Goal: Information Seeking & Learning: Learn about a topic

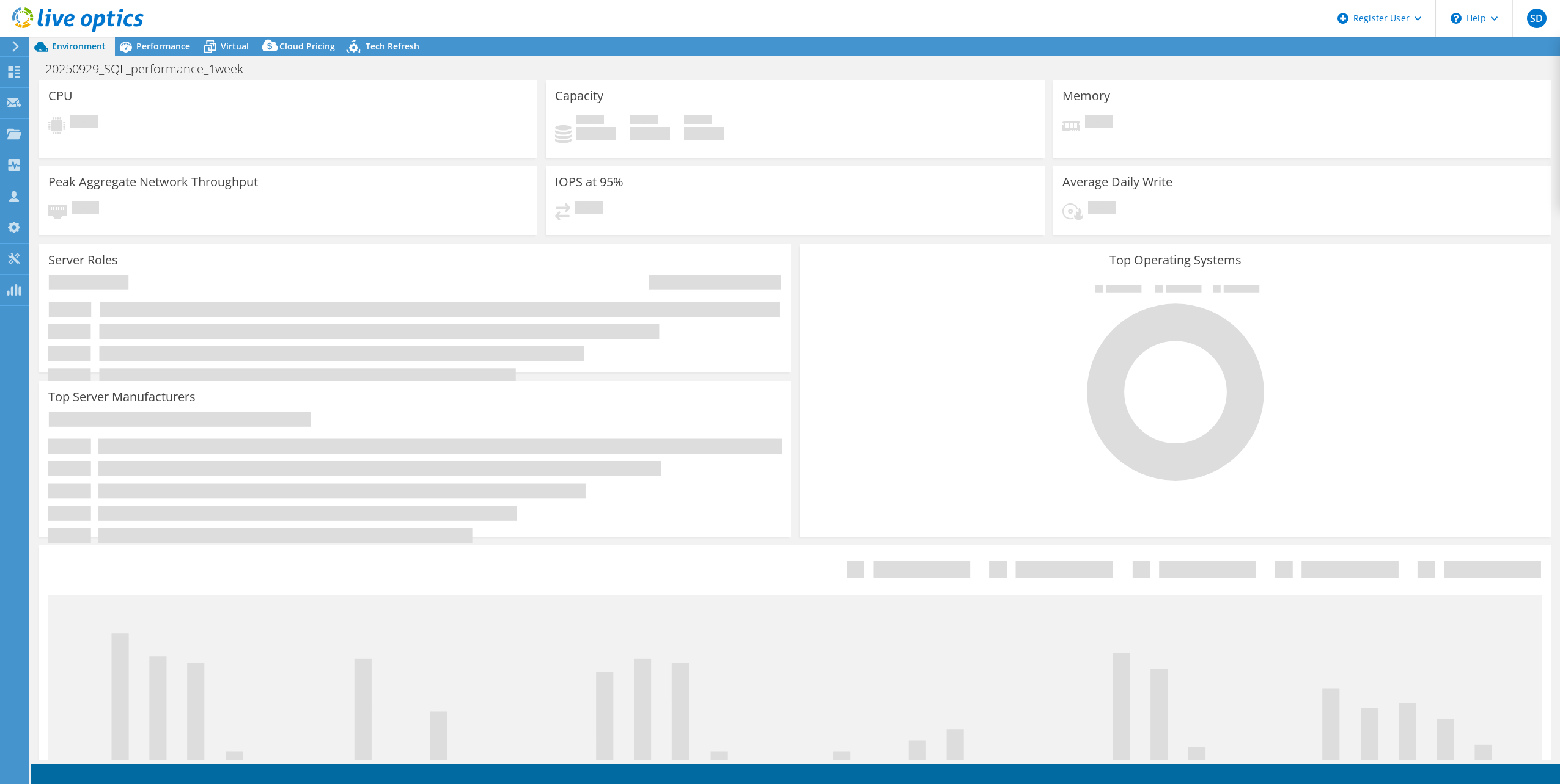
select select "USD"
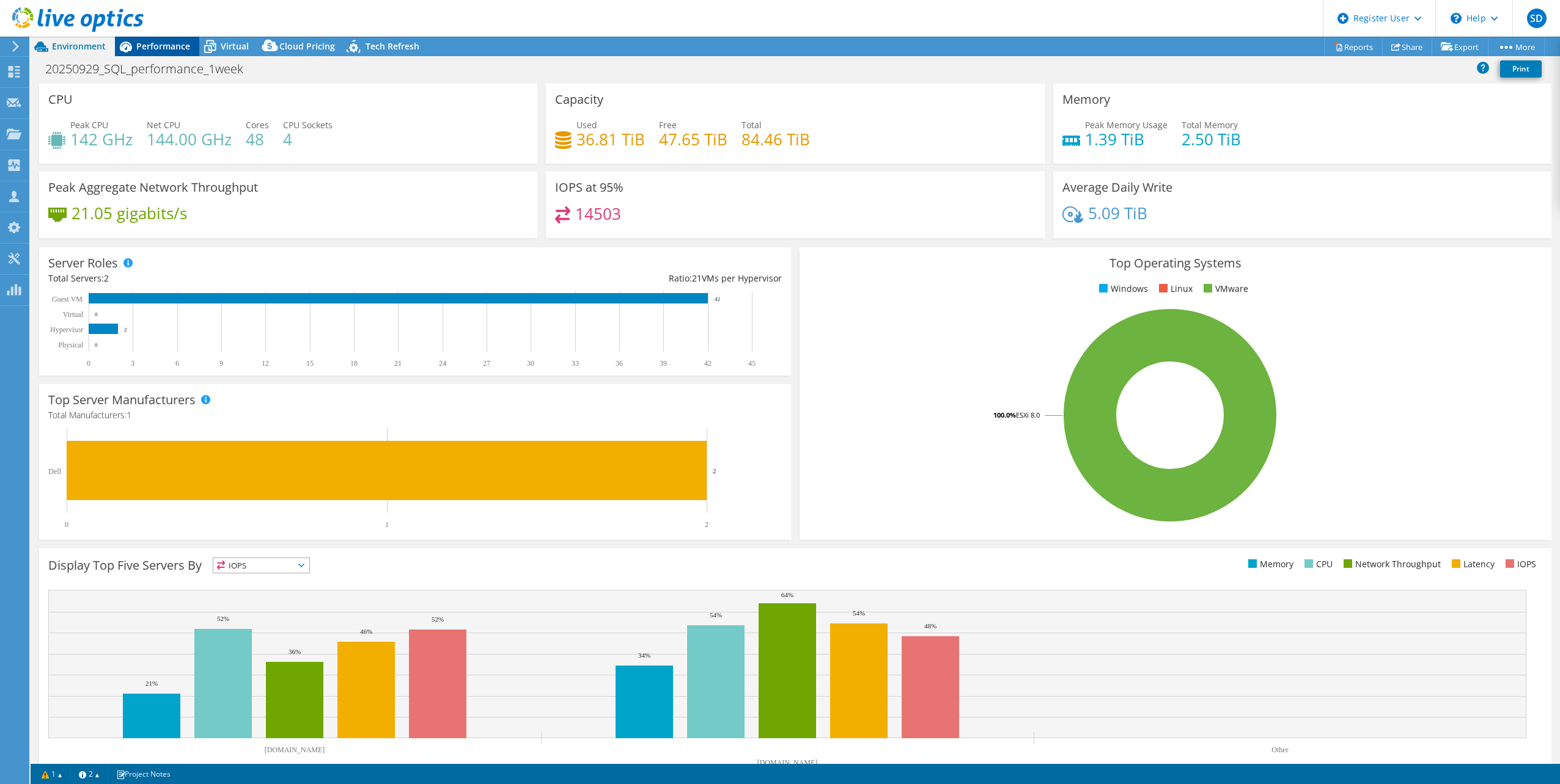
click at [155, 52] on div "Performance" at bounding box center [157, 47] width 85 height 19
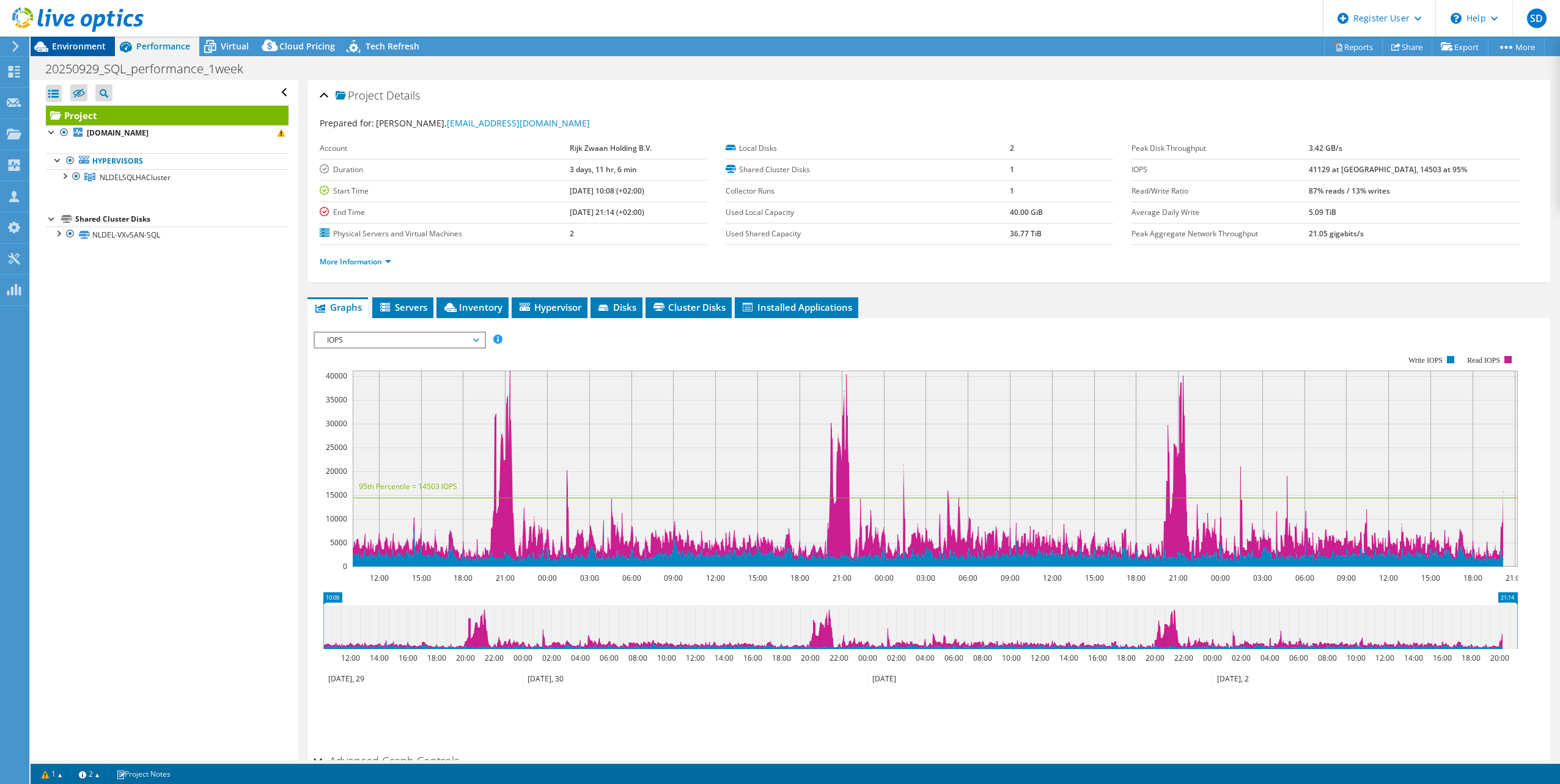
click at [84, 47] on span "Environment" at bounding box center [79, 46] width 54 height 11
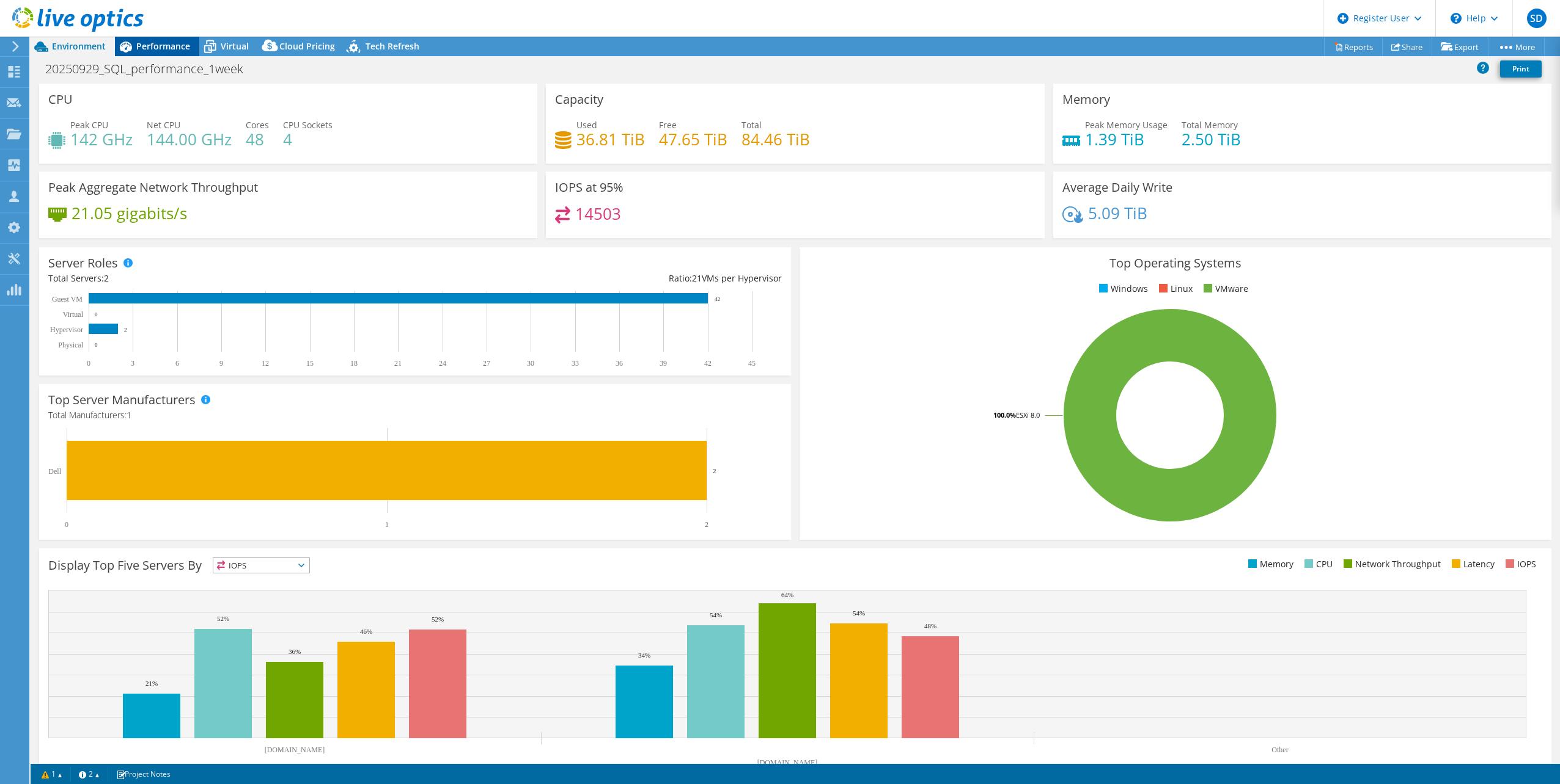
click at [172, 52] on span "Performance" at bounding box center [163, 46] width 54 height 11
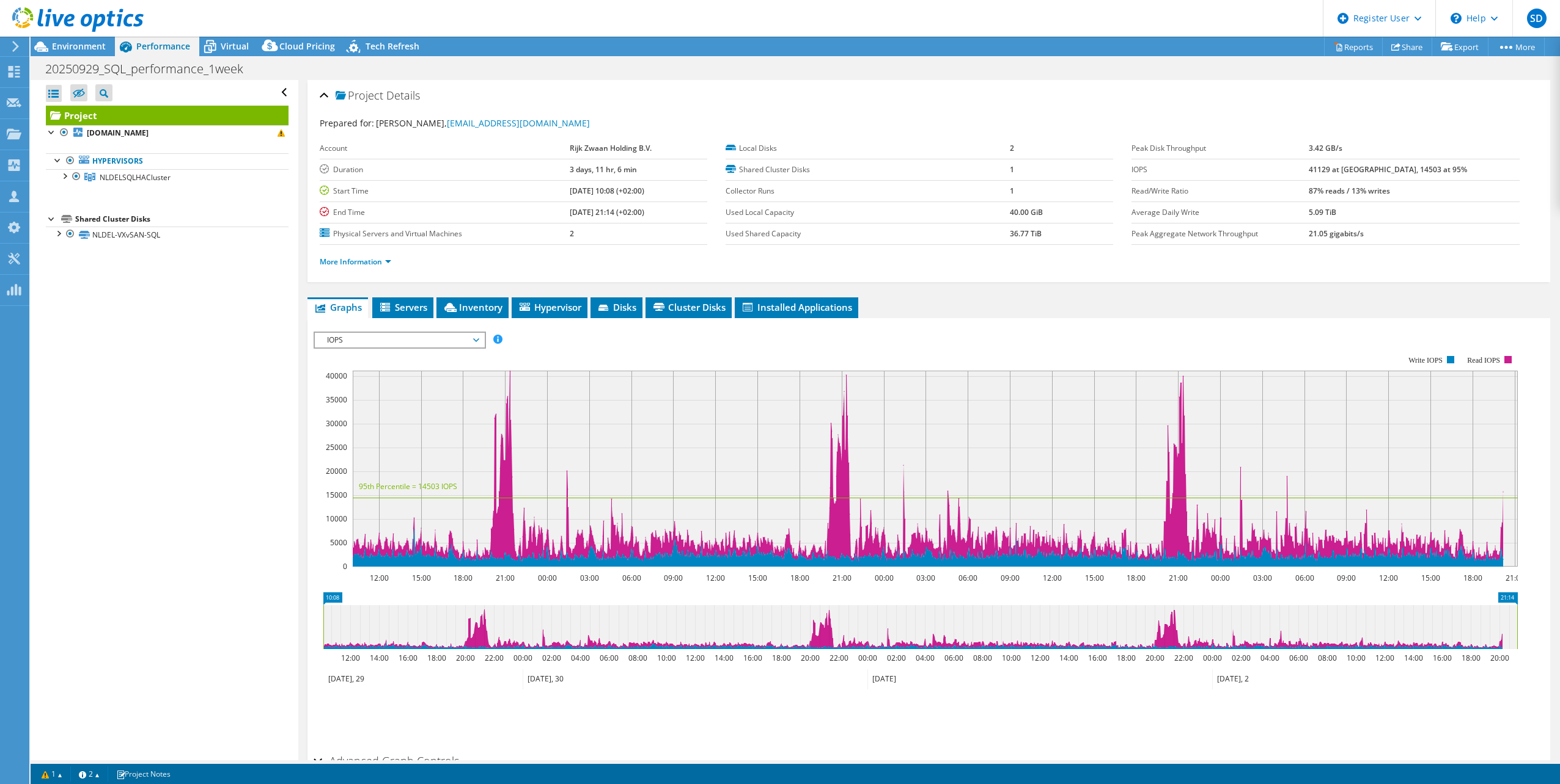
click at [414, 345] on span "IOPS" at bounding box center [399, 340] width 157 height 14
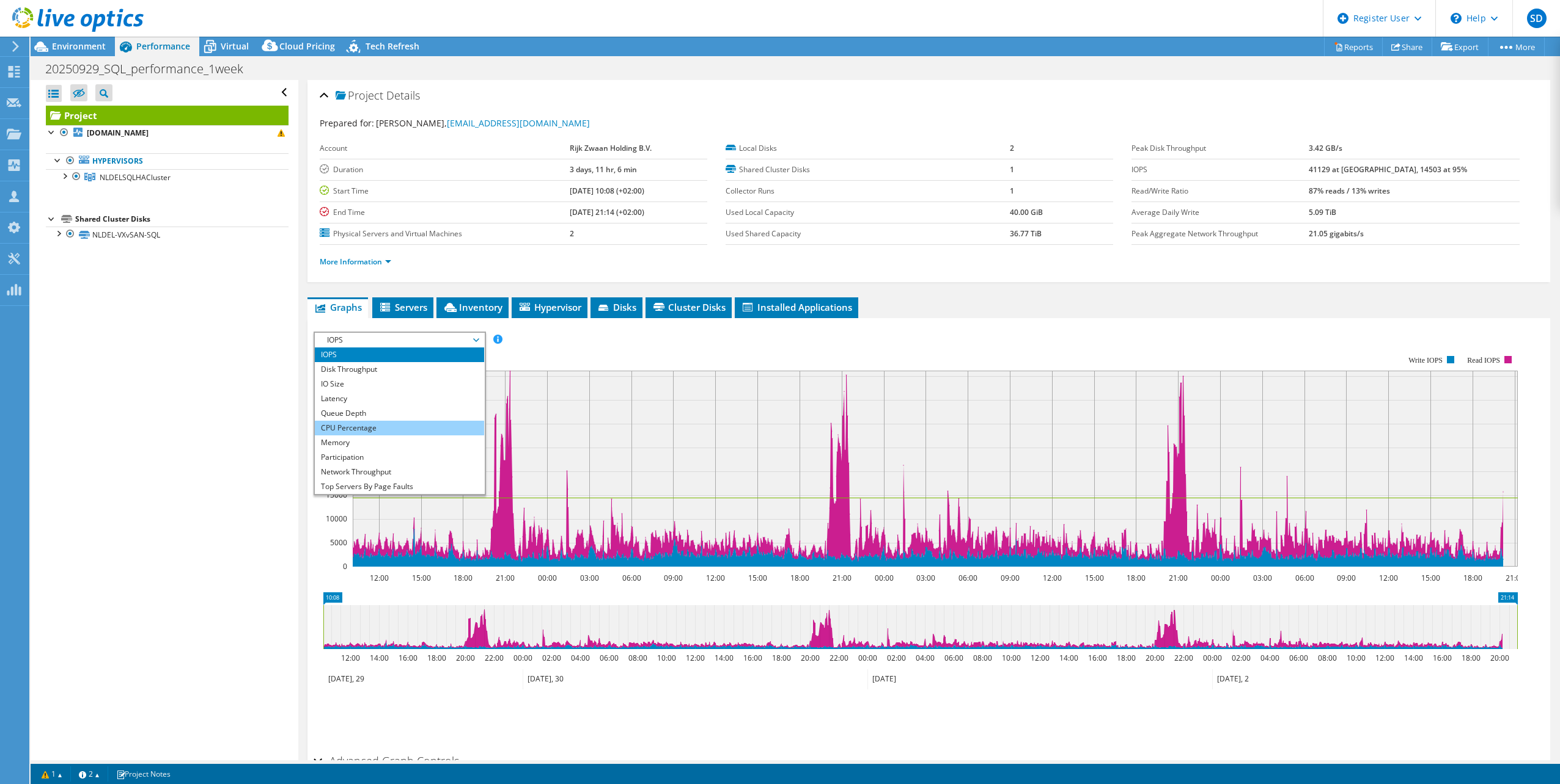
click at [356, 434] on li "CPU Percentage" at bounding box center [399, 428] width 169 height 14
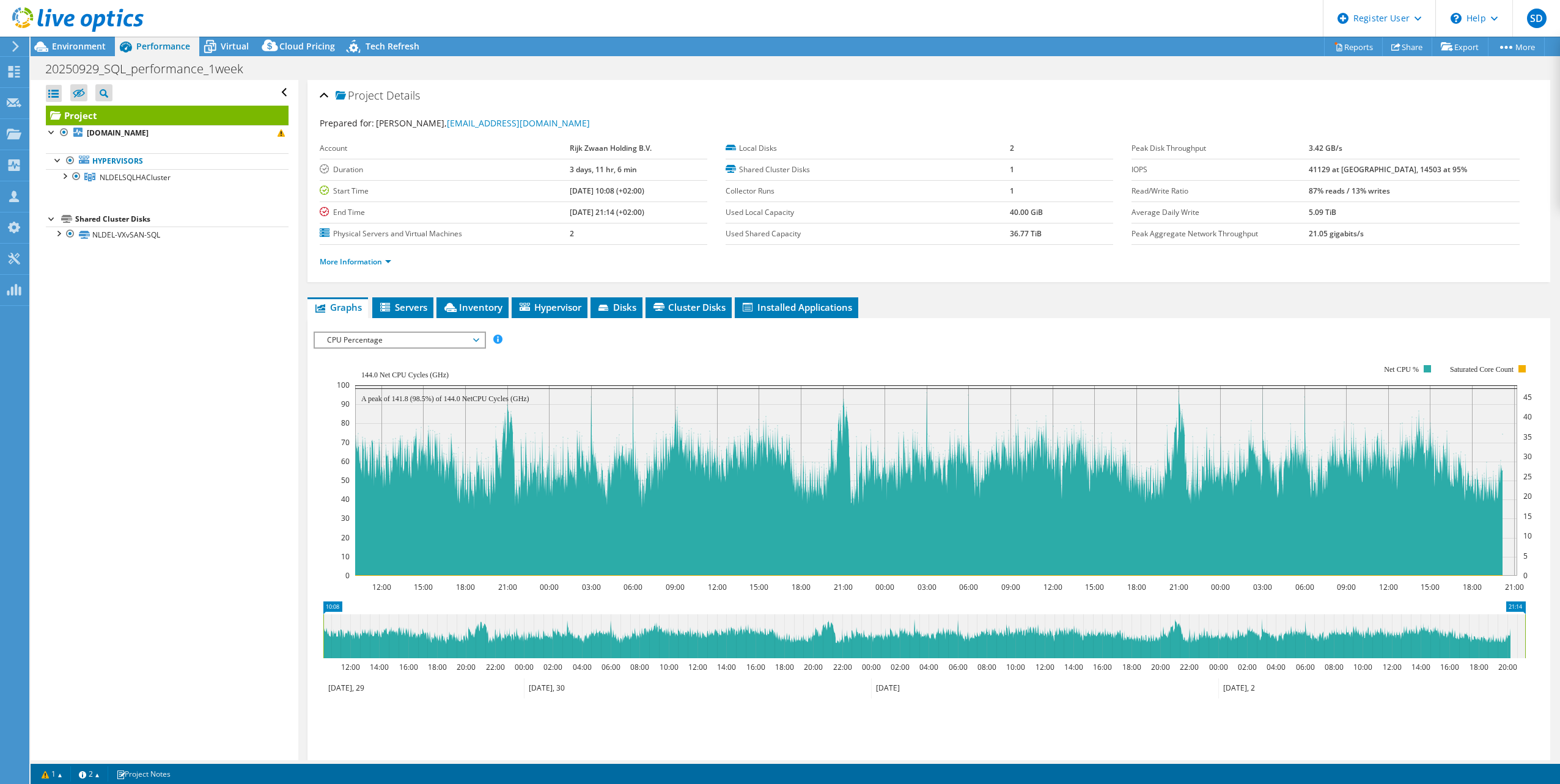
click at [185, 549] on div "Open All Close All Hide Excluded Nodes Project Tree Filter" at bounding box center [164, 419] width 267 height 680
click at [200, 477] on div "Open All Close All Hide Excluded Nodes Project Tree Filter" at bounding box center [164, 419] width 267 height 680
click at [64, 175] on div at bounding box center [64, 175] width 12 height 12
click at [58, 269] on div at bounding box center [58, 265] width 12 height 12
click at [352, 340] on span "CPU Percentage" at bounding box center [399, 340] width 157 height 14
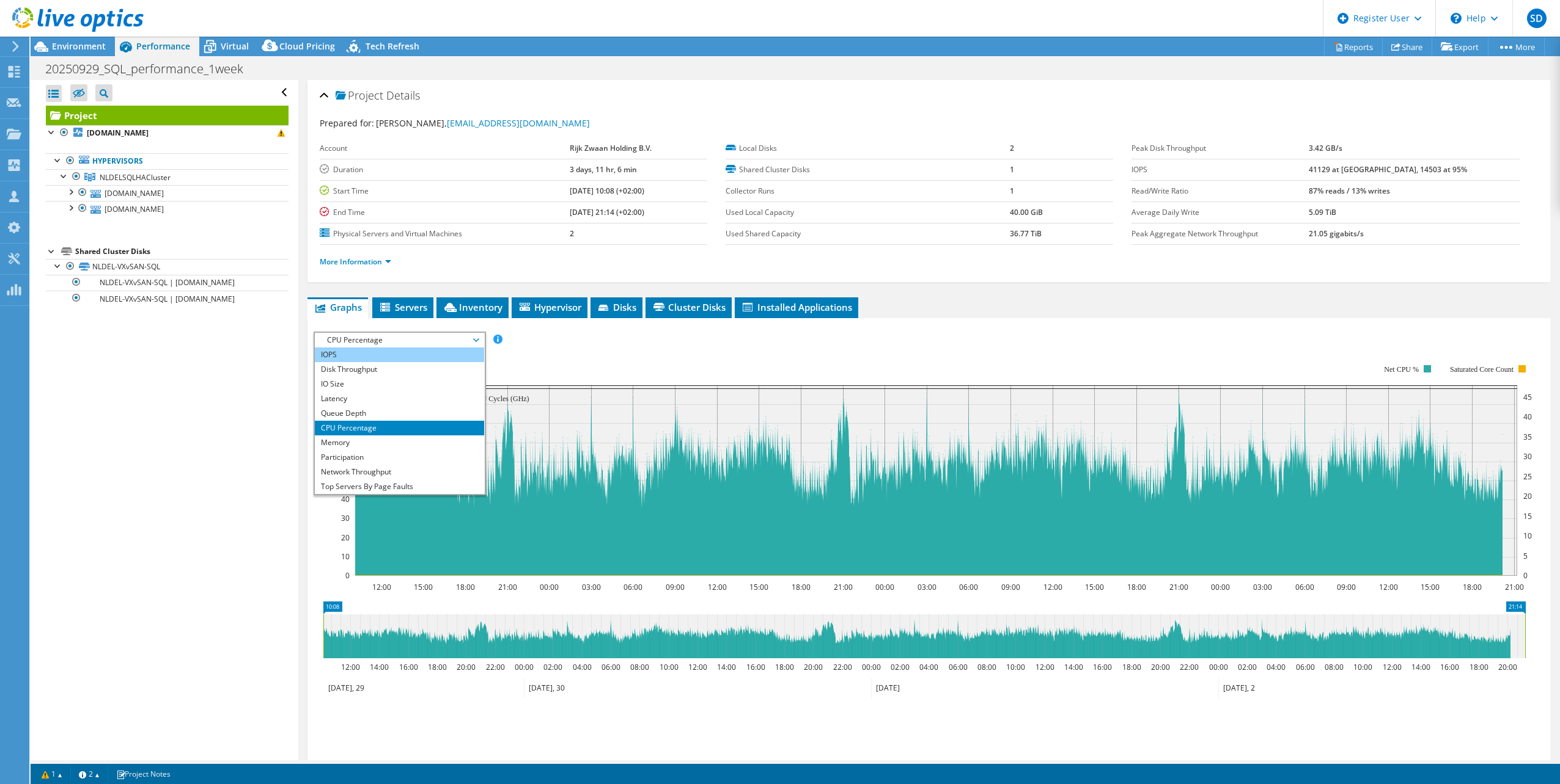
click at [356, 358] on li "IOPS" at bounding box center [399, 355] width 169 height 14
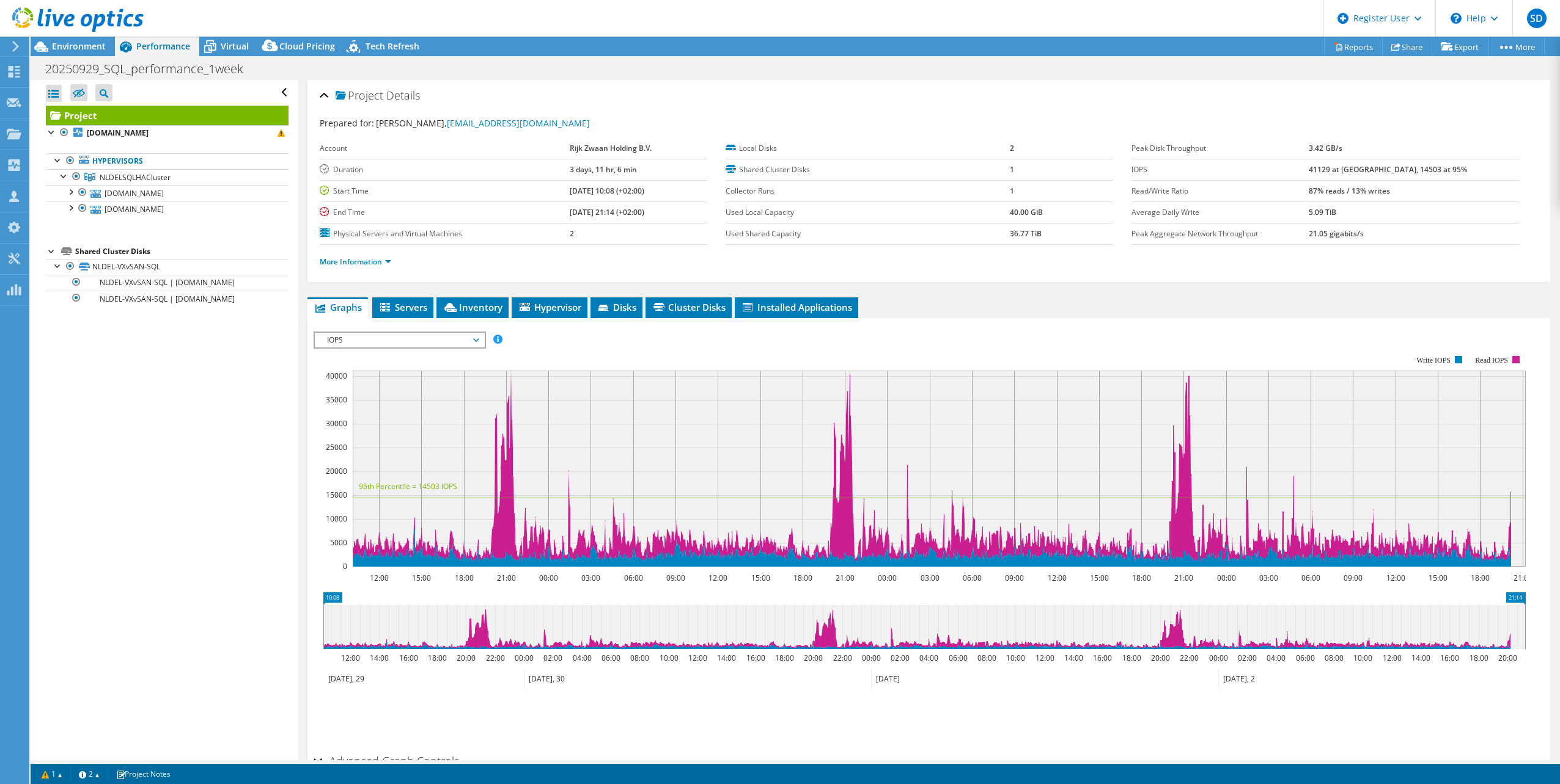
drag, startPoint x: 224, startPoint y: 603, endPoint x: 225, endPoint y: 609, distance: 6.1
click at [224, 603] on div "Open All Close All Hide Excluded Nodes Project Tree Filter" at bounding box center [164, 419] width 267 height 680
click at [507, 717] on ul "Save Zoom" at bounding box center [925, 715] width 1224 height 35
click at [175, 616] on div "Open All Close All Hide Excluded Nodes Project Tree Filter" at bounding box center [164, 419] width 267 height 680
click at [362, 343] on span "IOPS" at bounding box center [399, 340] width 157 height 14
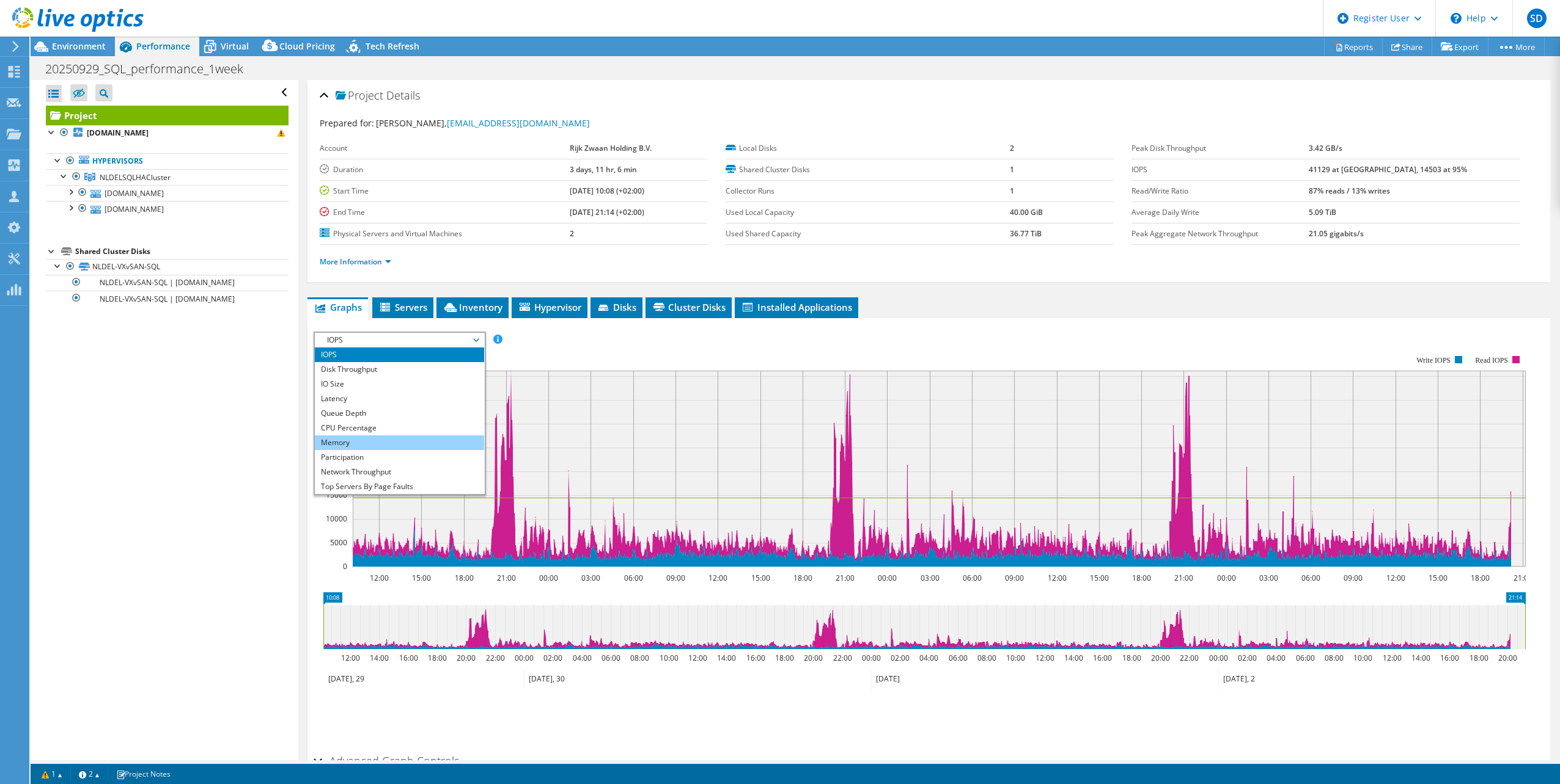
click at [344, 444] on li "Memory" at bounding box center [399, 443] width 169 height 14
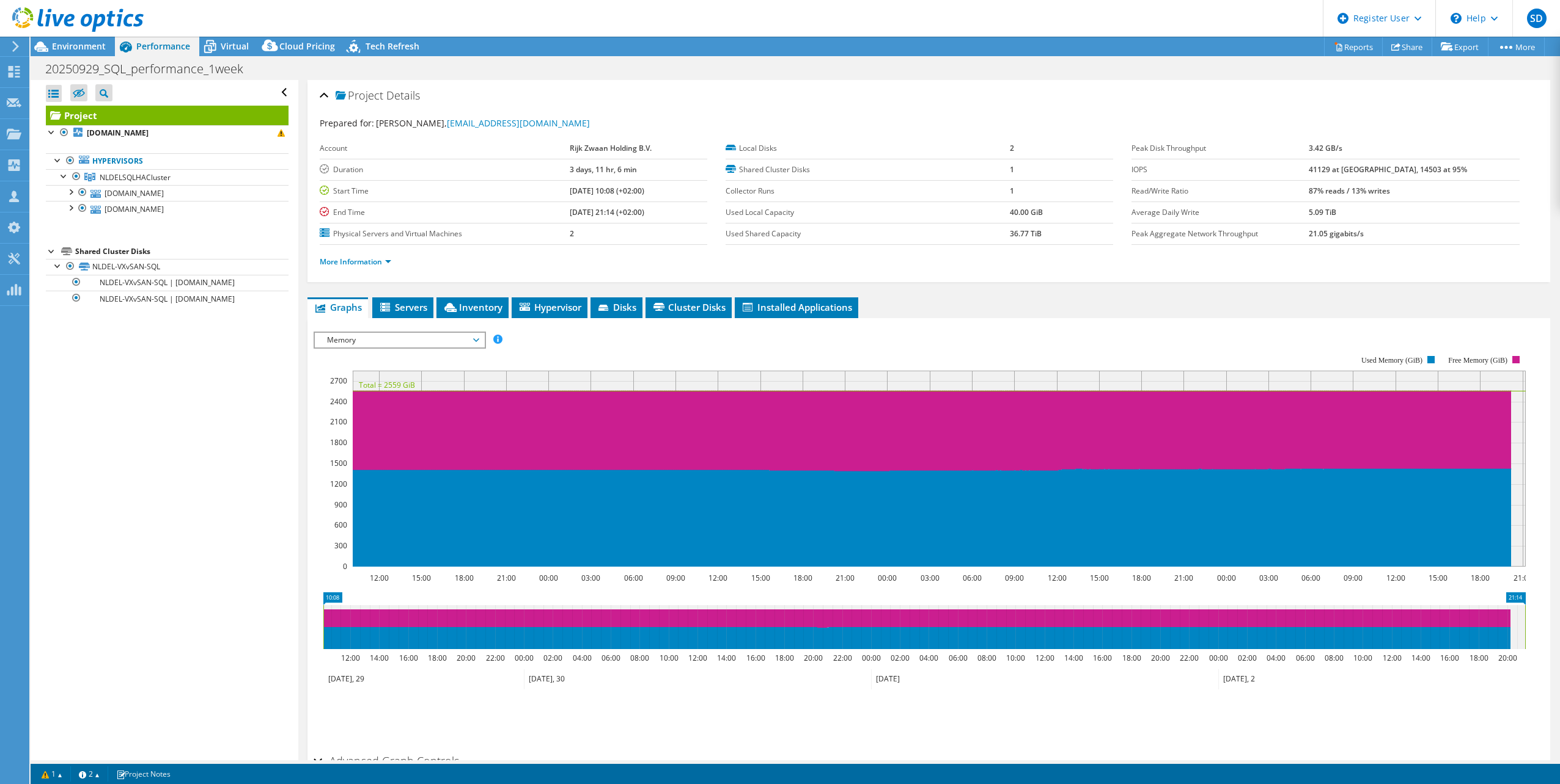
click at [475, 342] on span "Memory" at bounding box center [399, 340] width 157 height 14
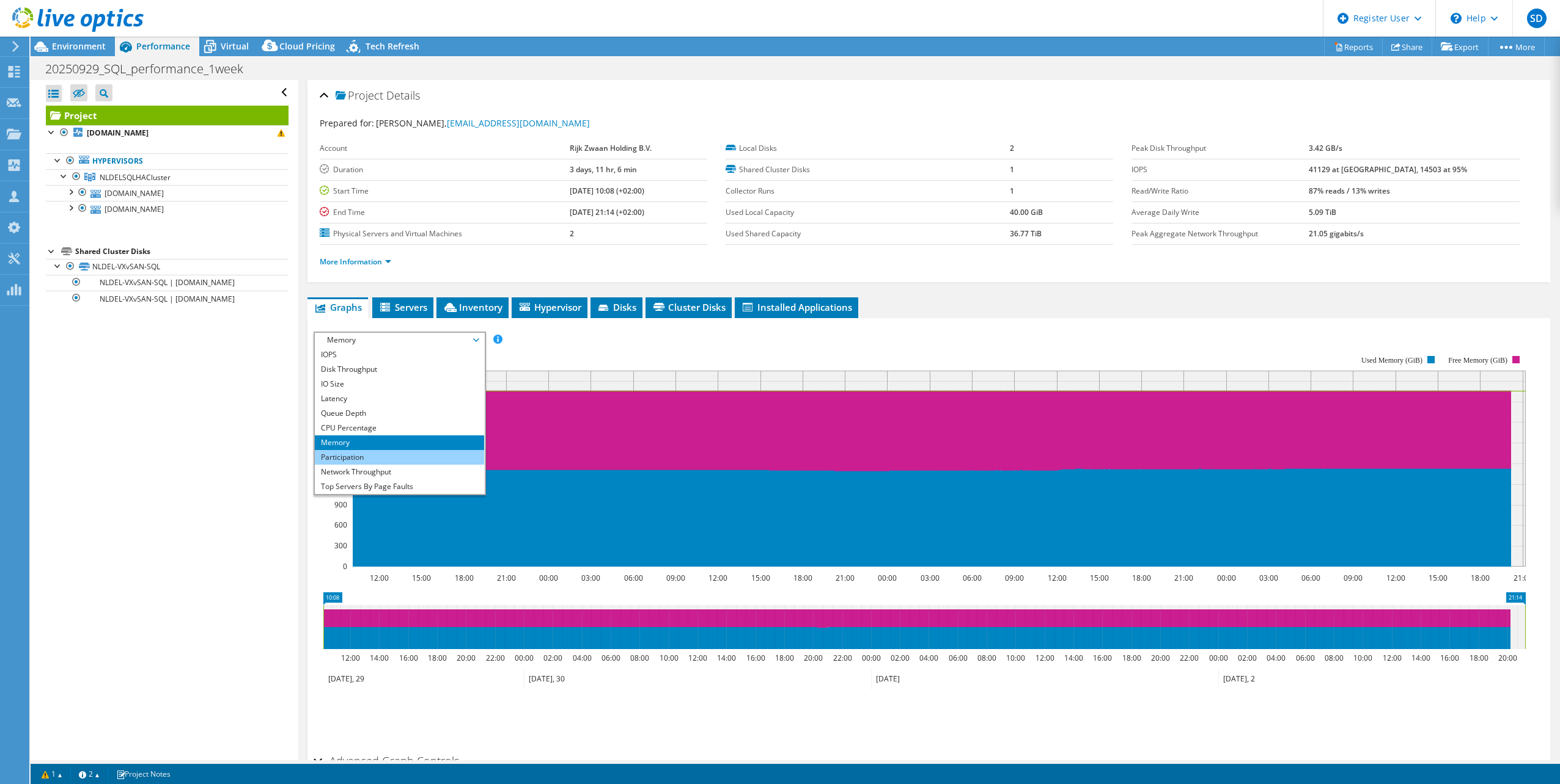
click at [382, 460] on li "Participation" at bounding box center [399, 457] width 169 height 14
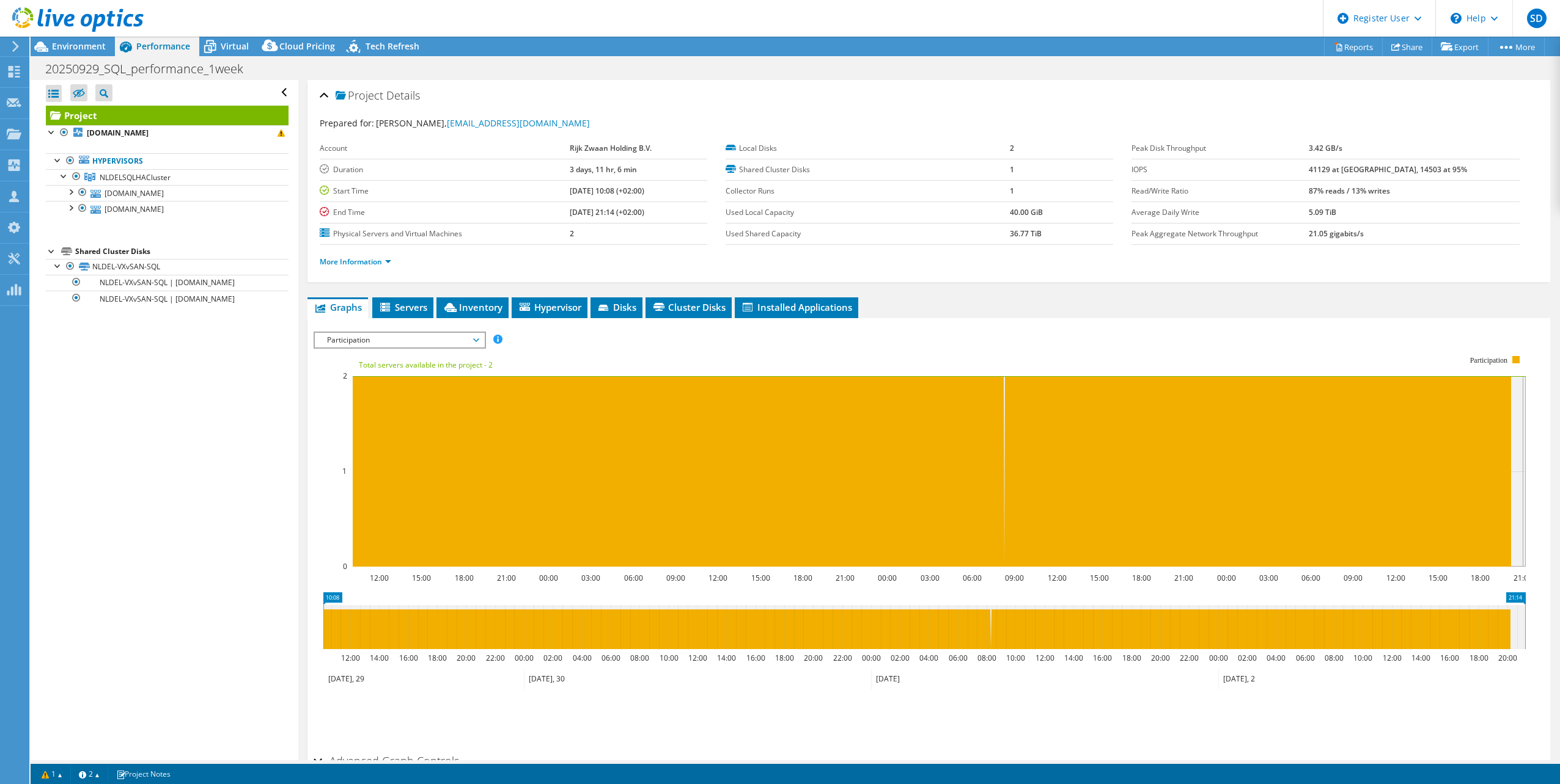
click at [338, 339] on span "Participation" at bounding box center [399, 340] width 157 height 14
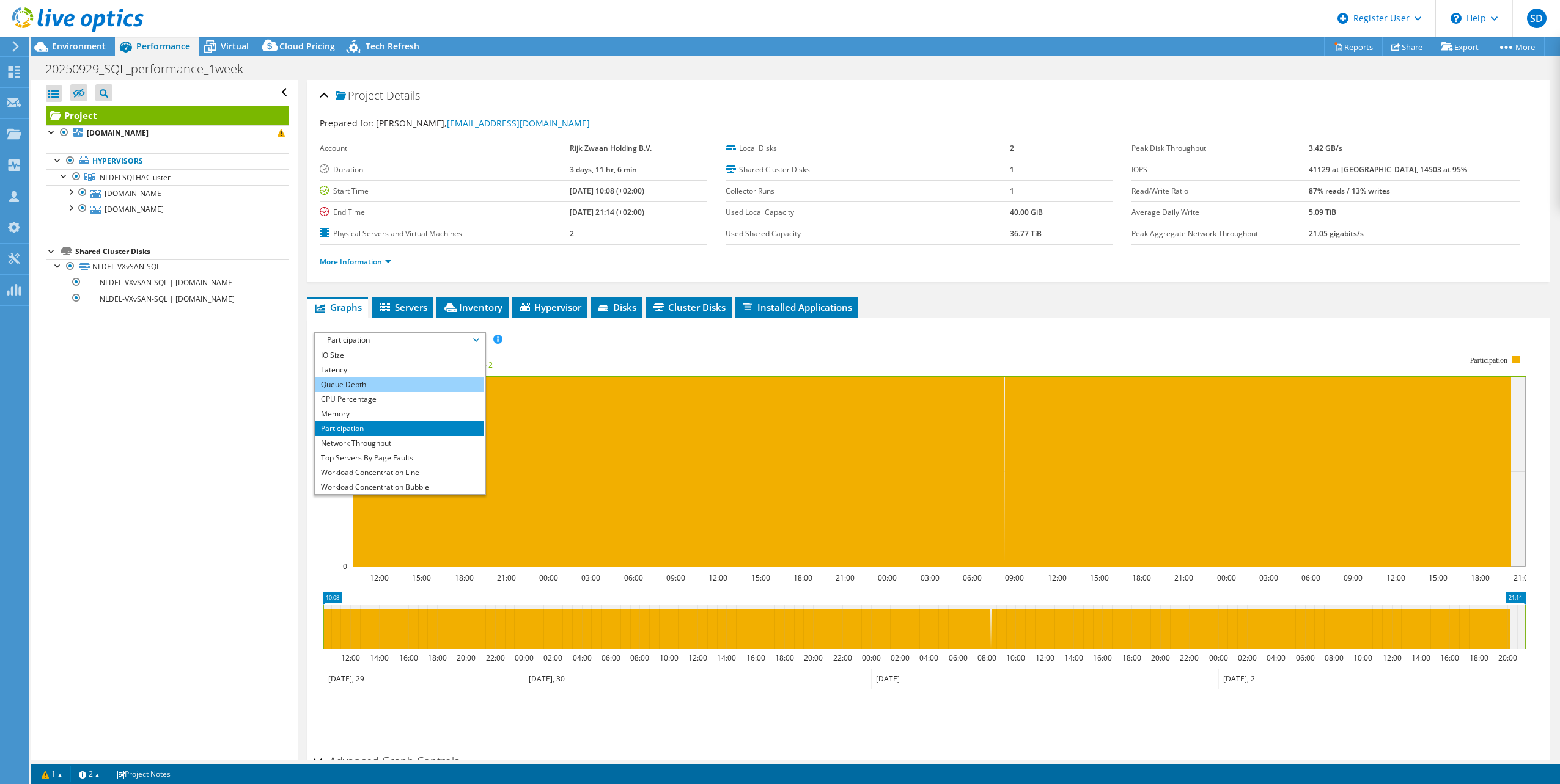
scroll to position [44, 0]
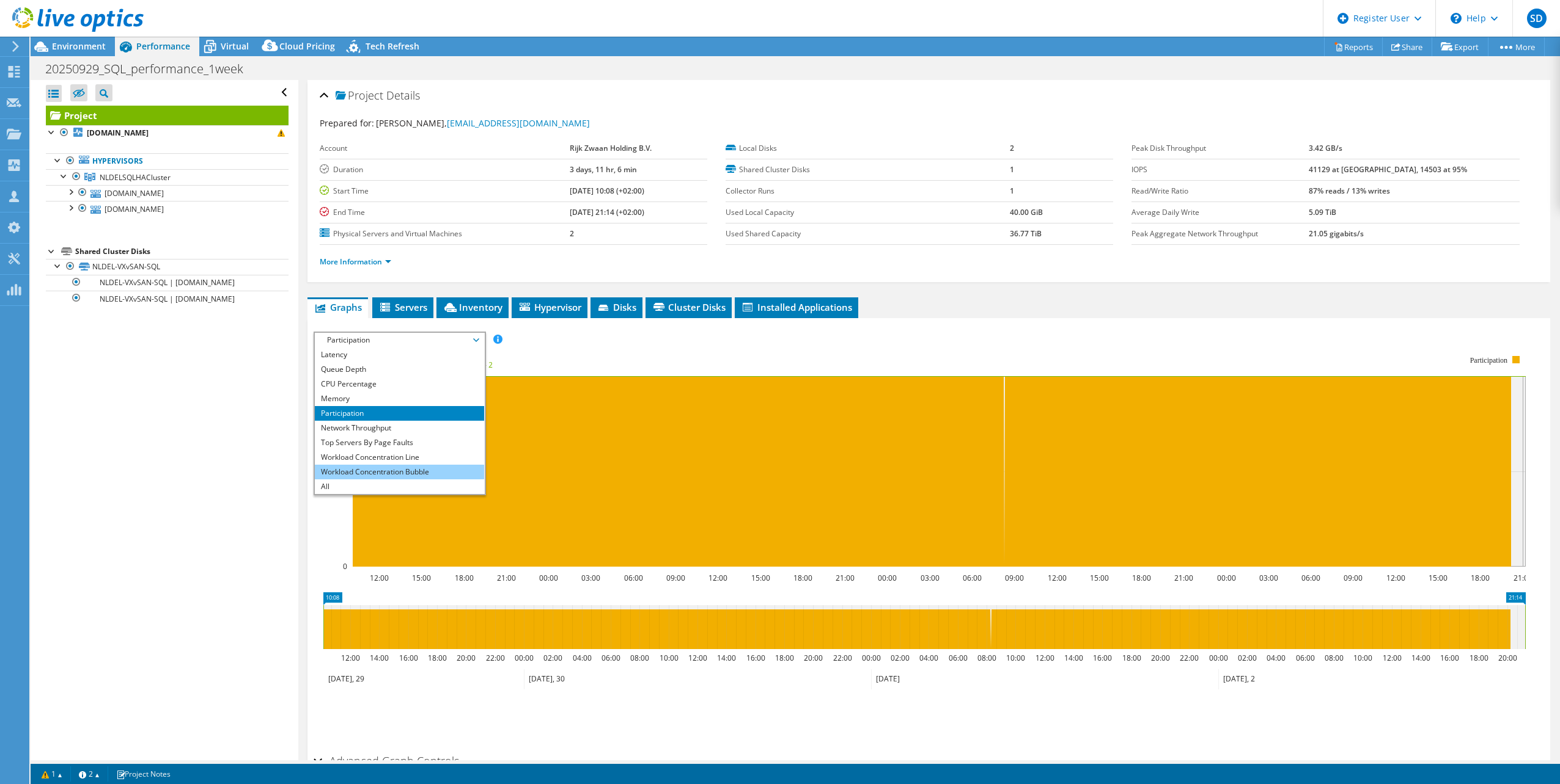
click at [379, 472] on li "Workload Concentration Bubble" at bounding box center [399, 472] width 169 height 14
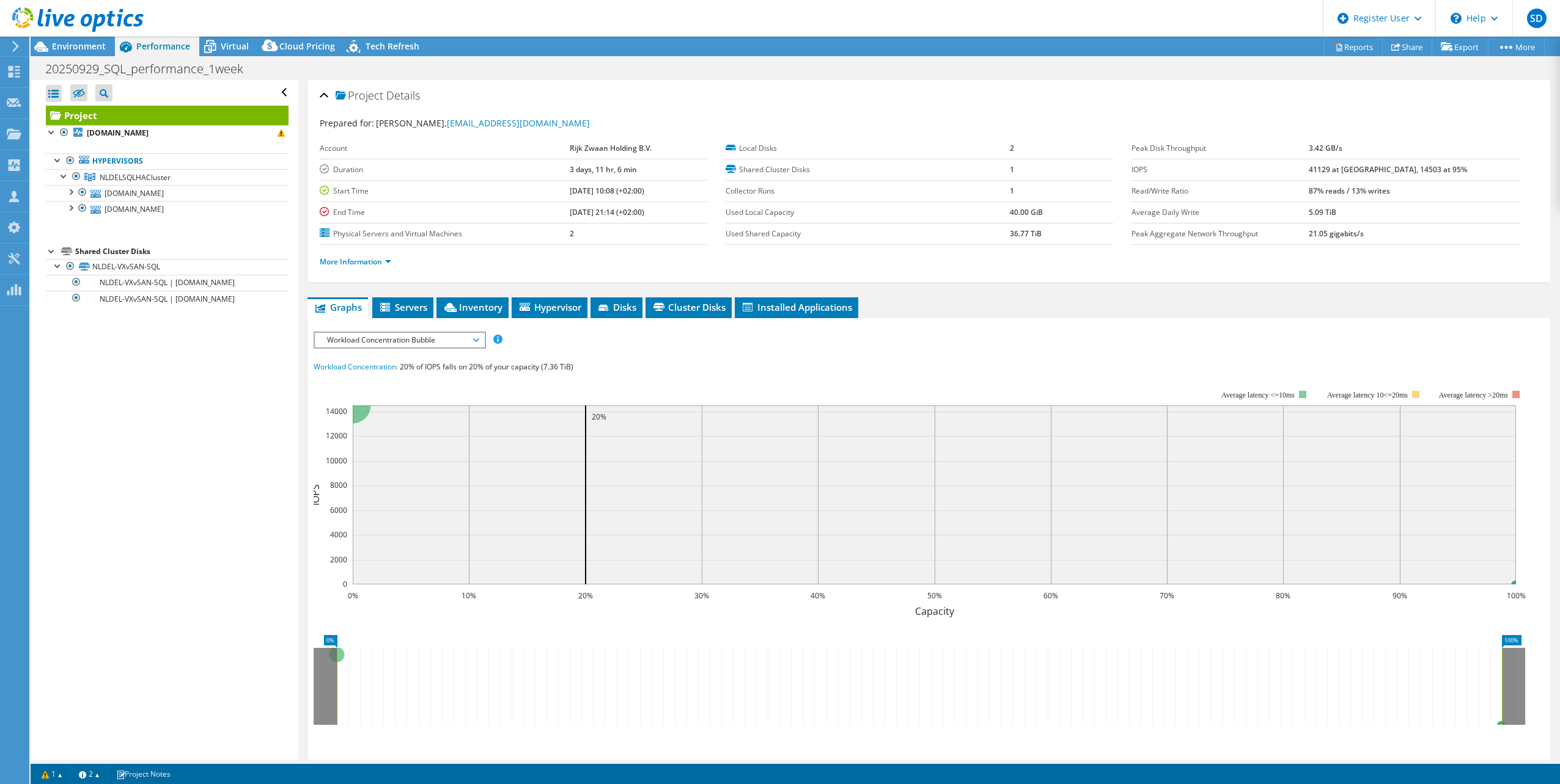
click at [395, 336] on span "Workload Concentration Bubble" at bounding box center [399, 340] width 157 height 14
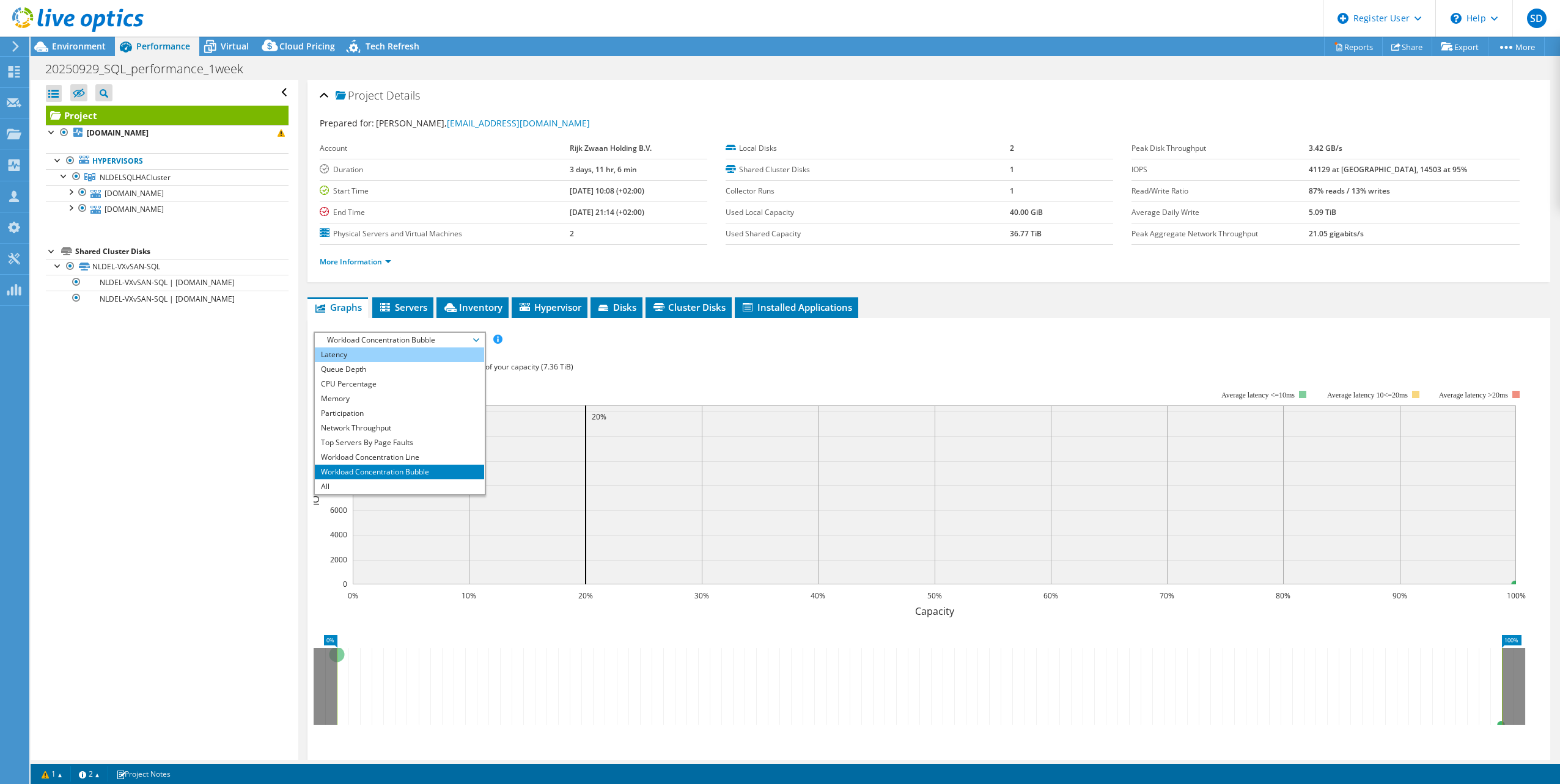
click at [341, 360] on li "Latency" at bounding box center [399, 355] width 169 height 14
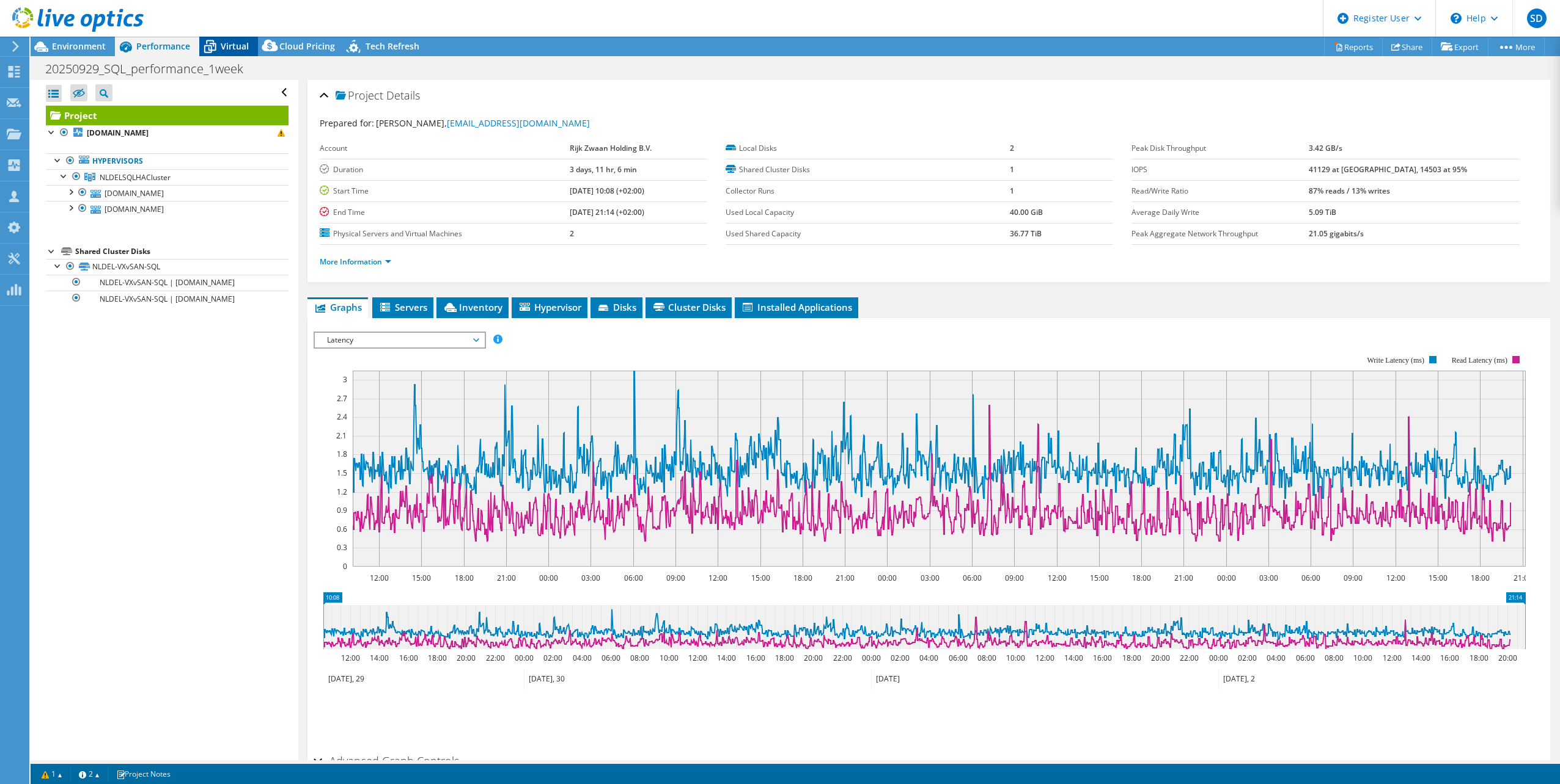
click at [217, 48] on icon at bounding box center [209, 47] width 22 height 22
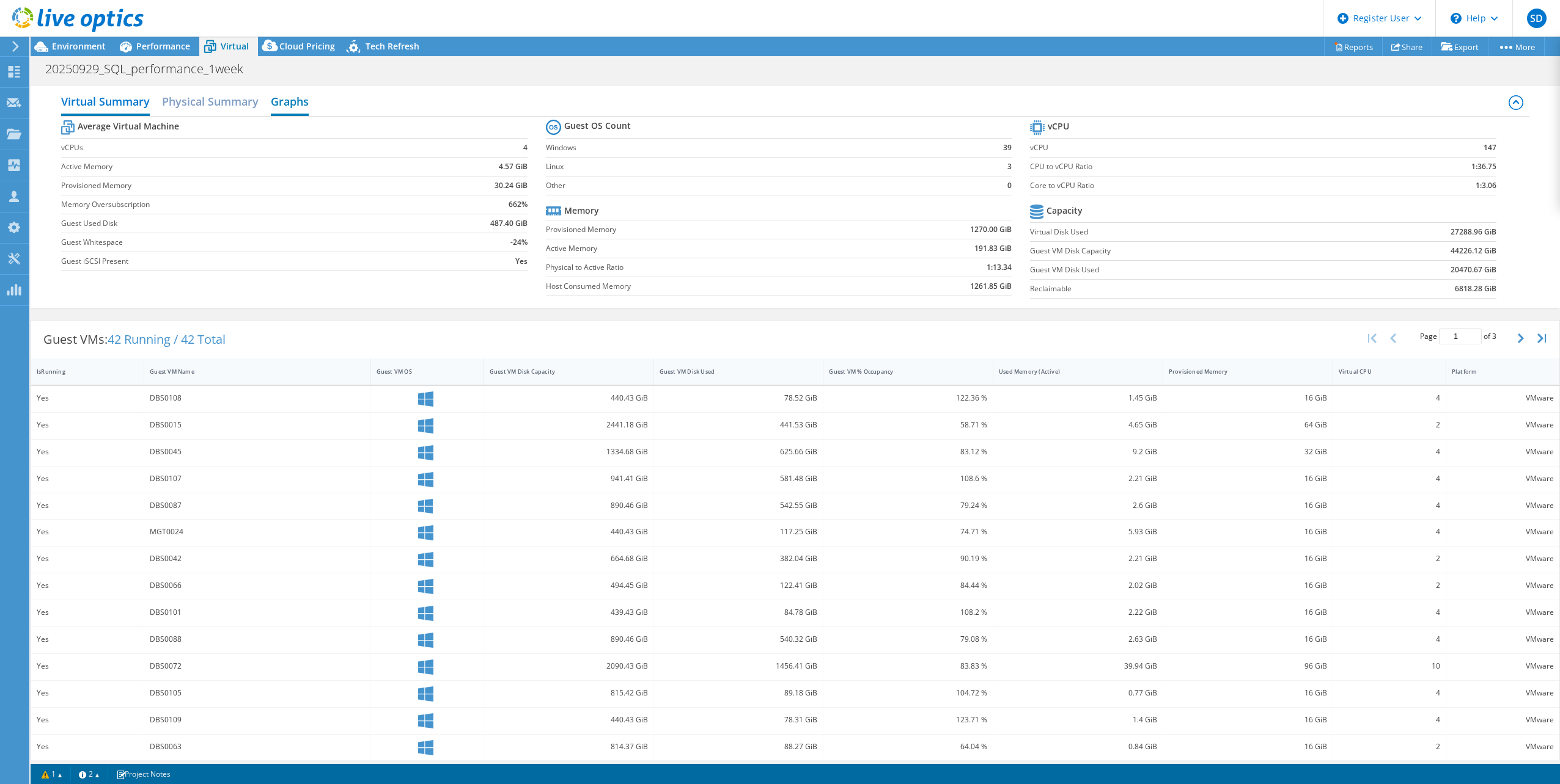
click at [291, 105] on h2 "Graphs" at bounding box center [289, 102] width 38 height 27
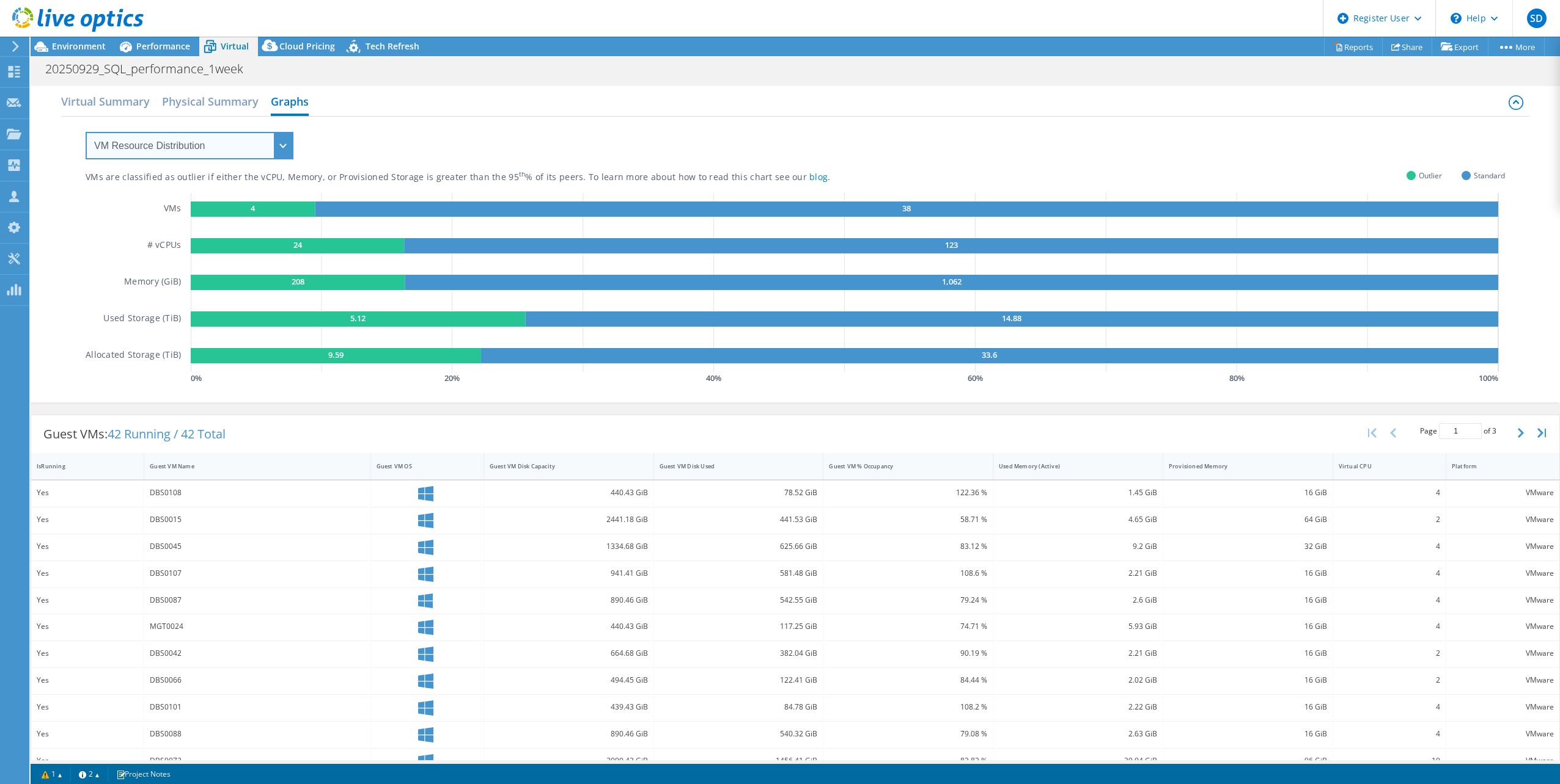
drag, startPoint x: 234, startPoint y: 145, endPoint x: 223, endPoint y: 145, distance: 11.0
click at [234, 145] on select "VM Resource Distribution Provisioning Contrast Over Provisioning" at bounding box center [189, 146] width 208 height 27
select select "Over Provisioning"
click at [85, 132] on select "VM Resource Distribution Provisioning Contrast Over Provisioning" at bounding box center [189, 146] width 208 height 27
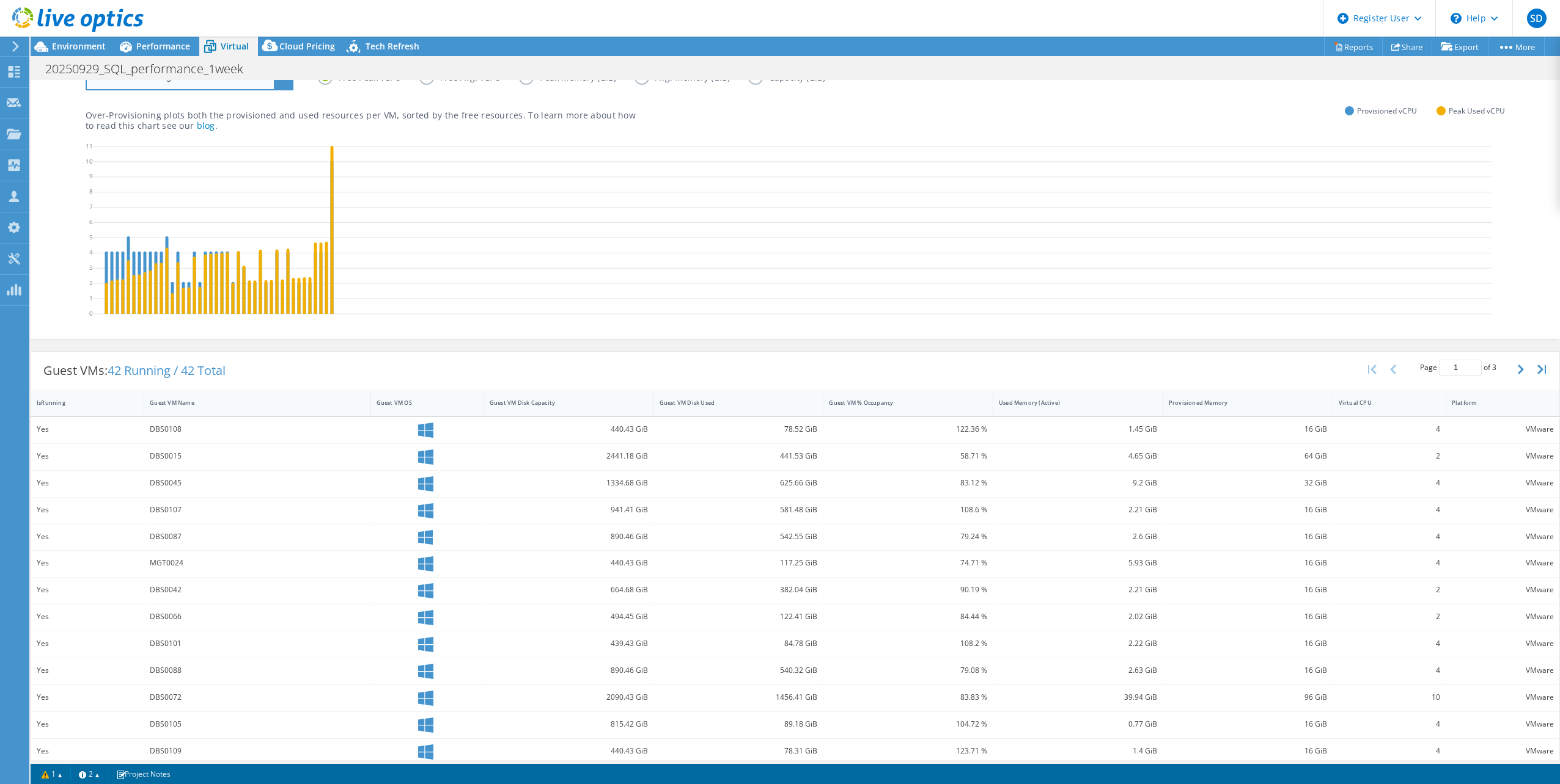
scroll to position [0, 0]
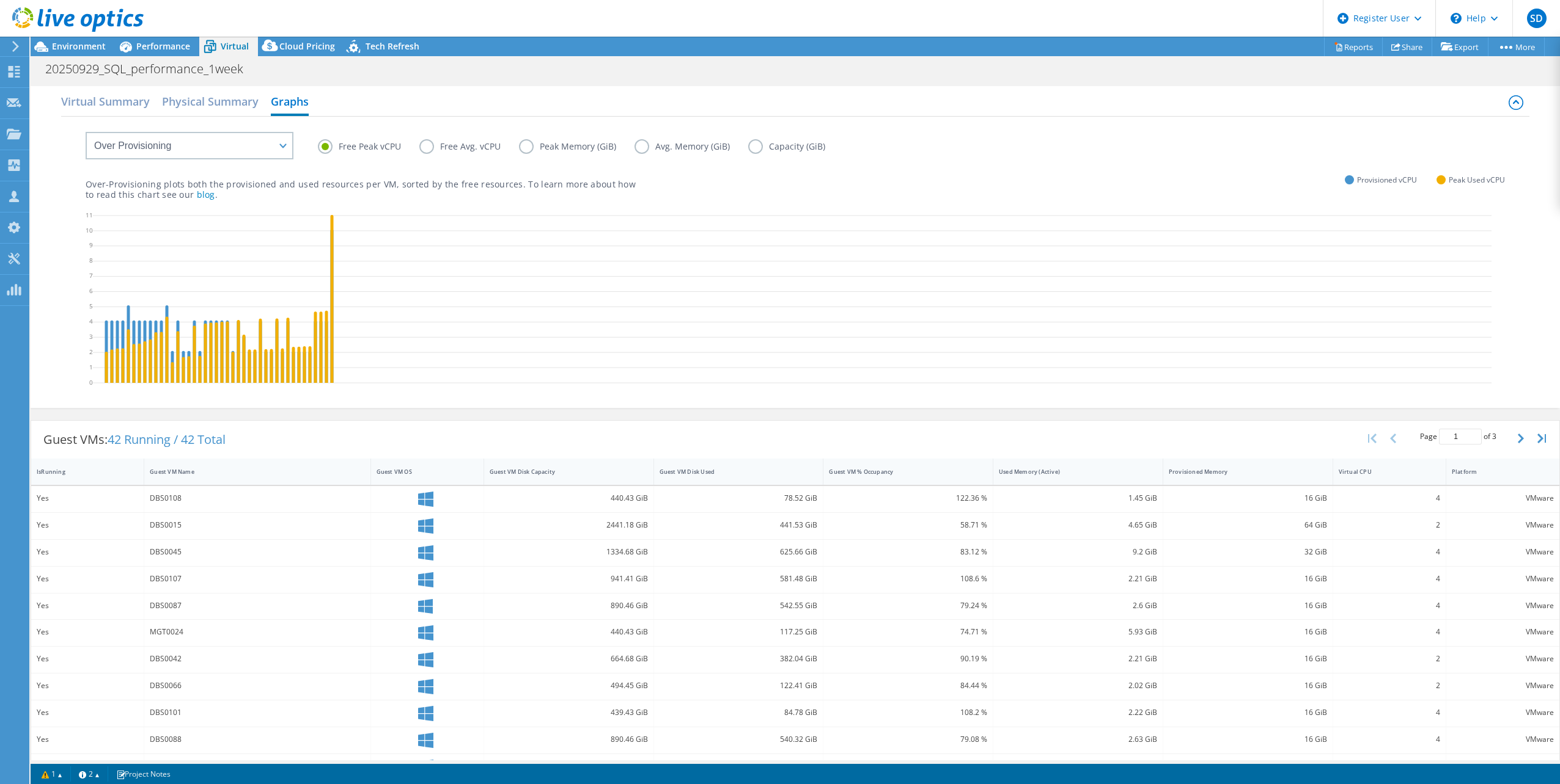
click at [524, 147] on label "Peak Memory (GiB)" at bounding box center [576, 146] width 115 height 14
click at [0, 0] on input "Peak Memory (GiB)" at bounding box center [0, 0] width 0 height 0
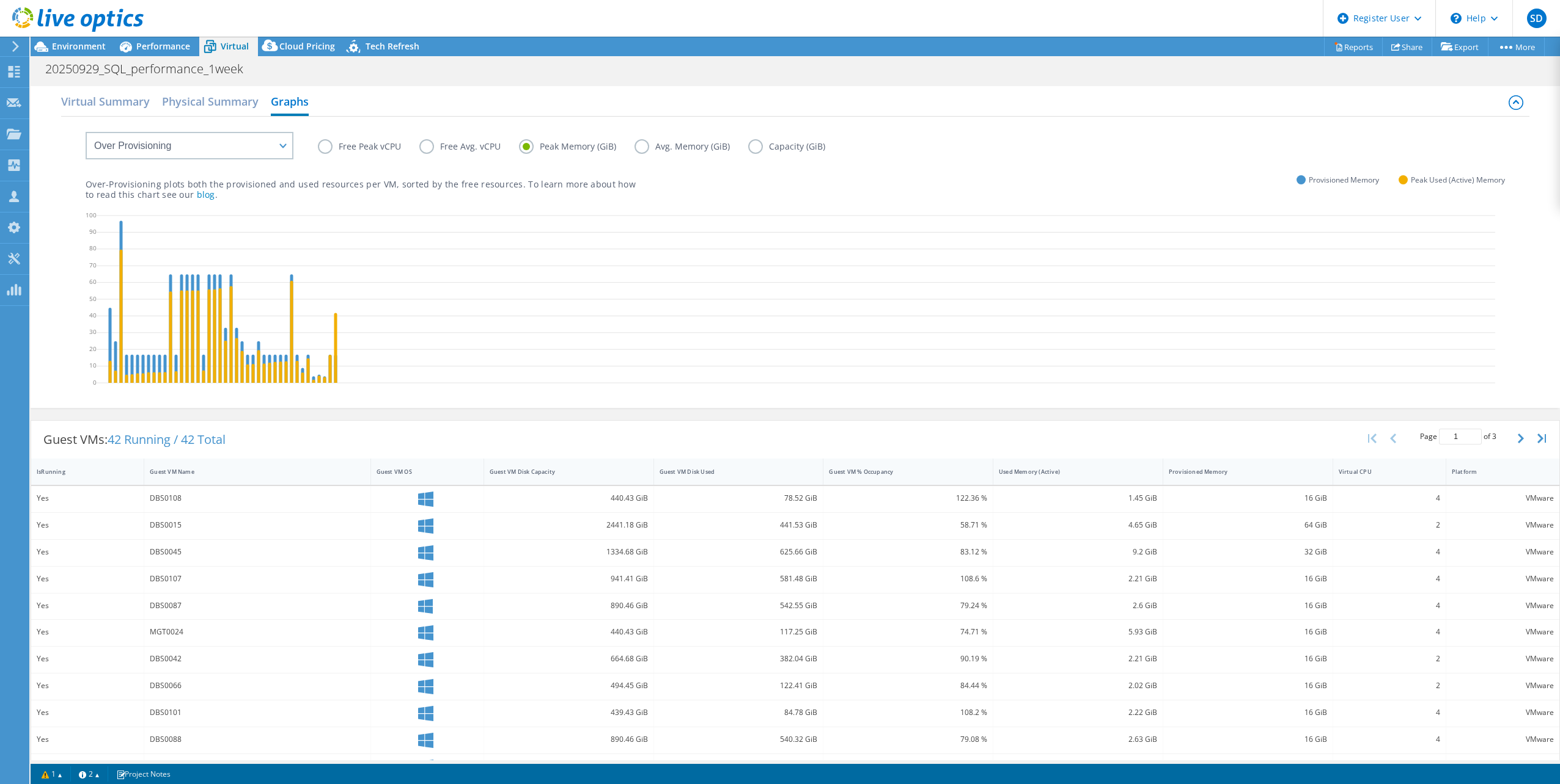
click at [429, 145] on label "Free Avg. vCPU" at bounding box center [470, 146] width 100 height 14
click at [0, 0] on input "Free Avg. vCPU" at bounding box center [0, 0] width 0 height 0
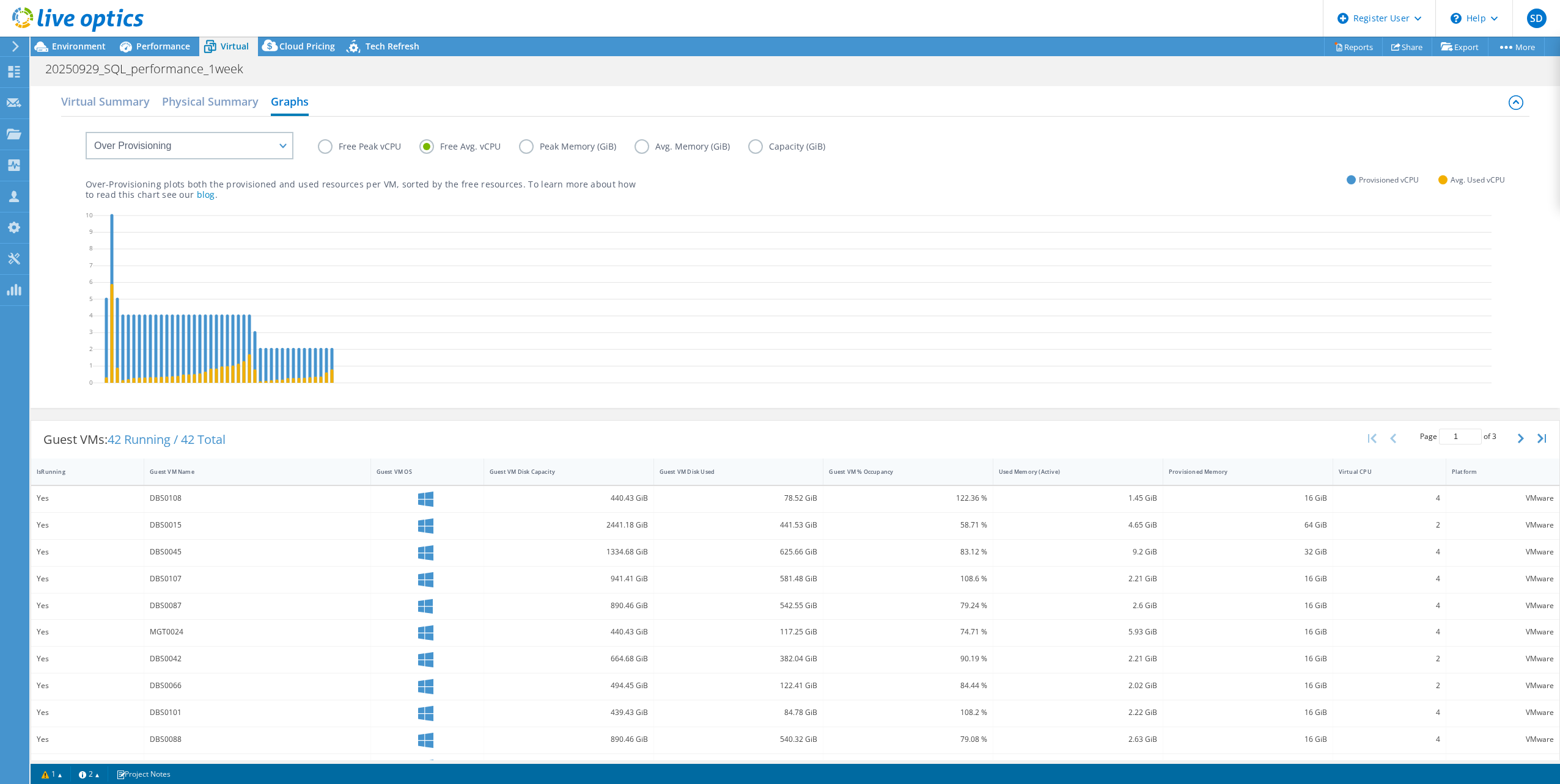
click at [527, 148] on label "Peak Memory (GiB)" at bounding box center [576, 146] width 115 height 14
click at [0, 0] on input "Peak Memory (GiB)" at bounding box center [0, 0] width 0 height 0
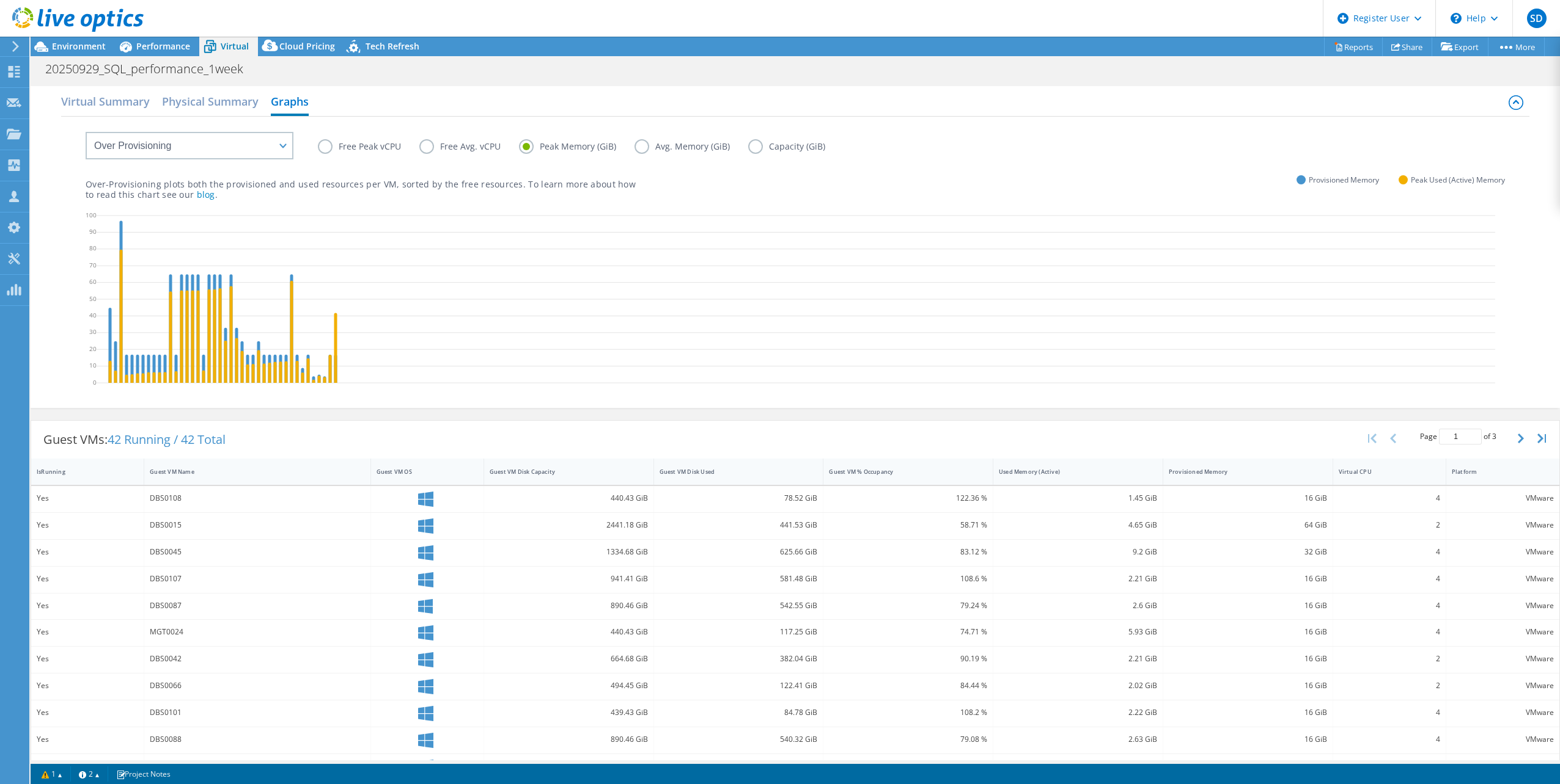
click at [650, 146] on label "Avg. Memory (GiB)" at bounding box center [691, 146] width 114 height 14
click at [0, 0] on input "Avg. Memory (GiB)" at bounding box center [0, 0] width 0 height 0
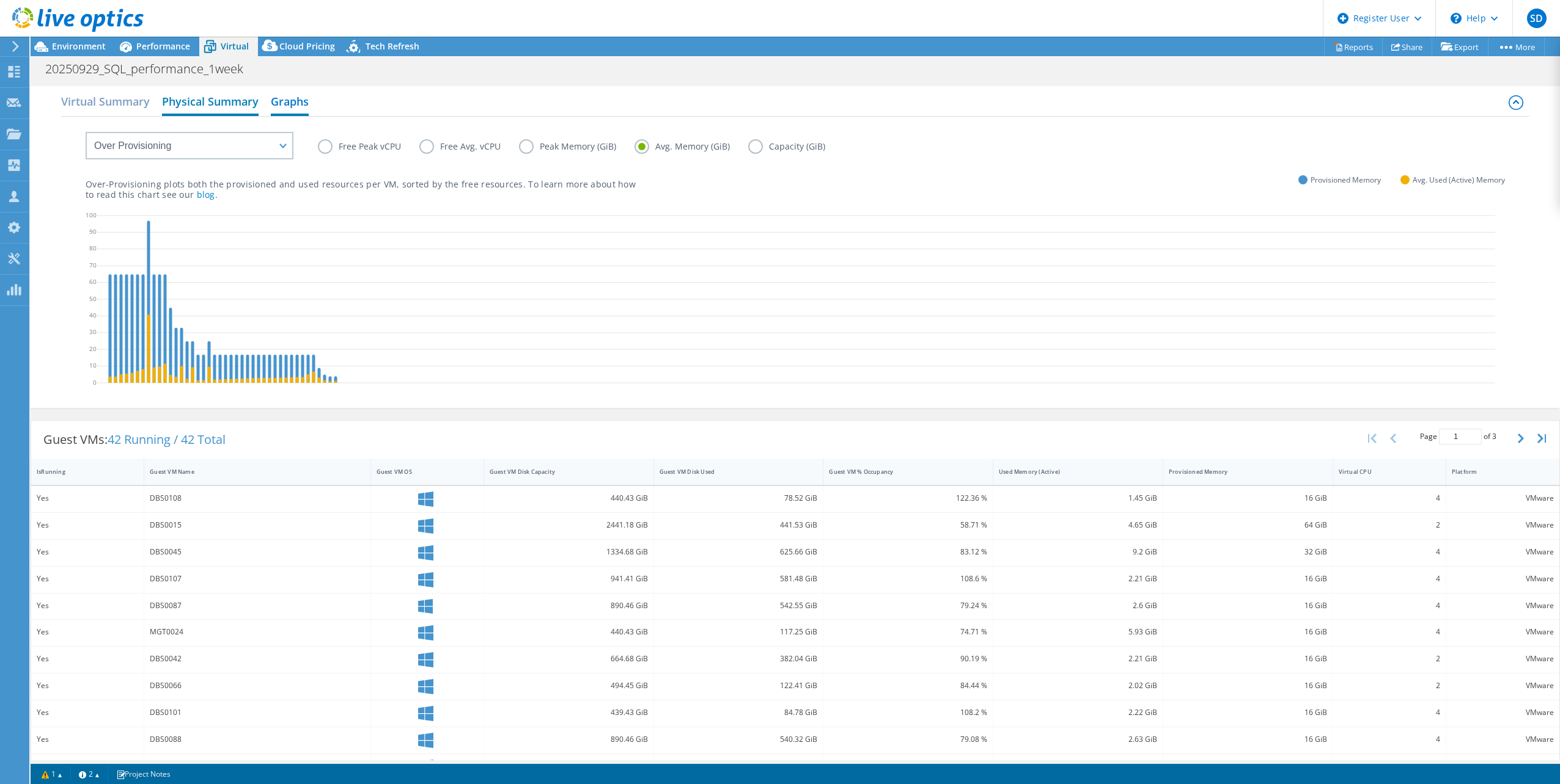
click at [209, 100] on h2 "Physical Summary" at bounding box center [210, 102] width 97 height 27
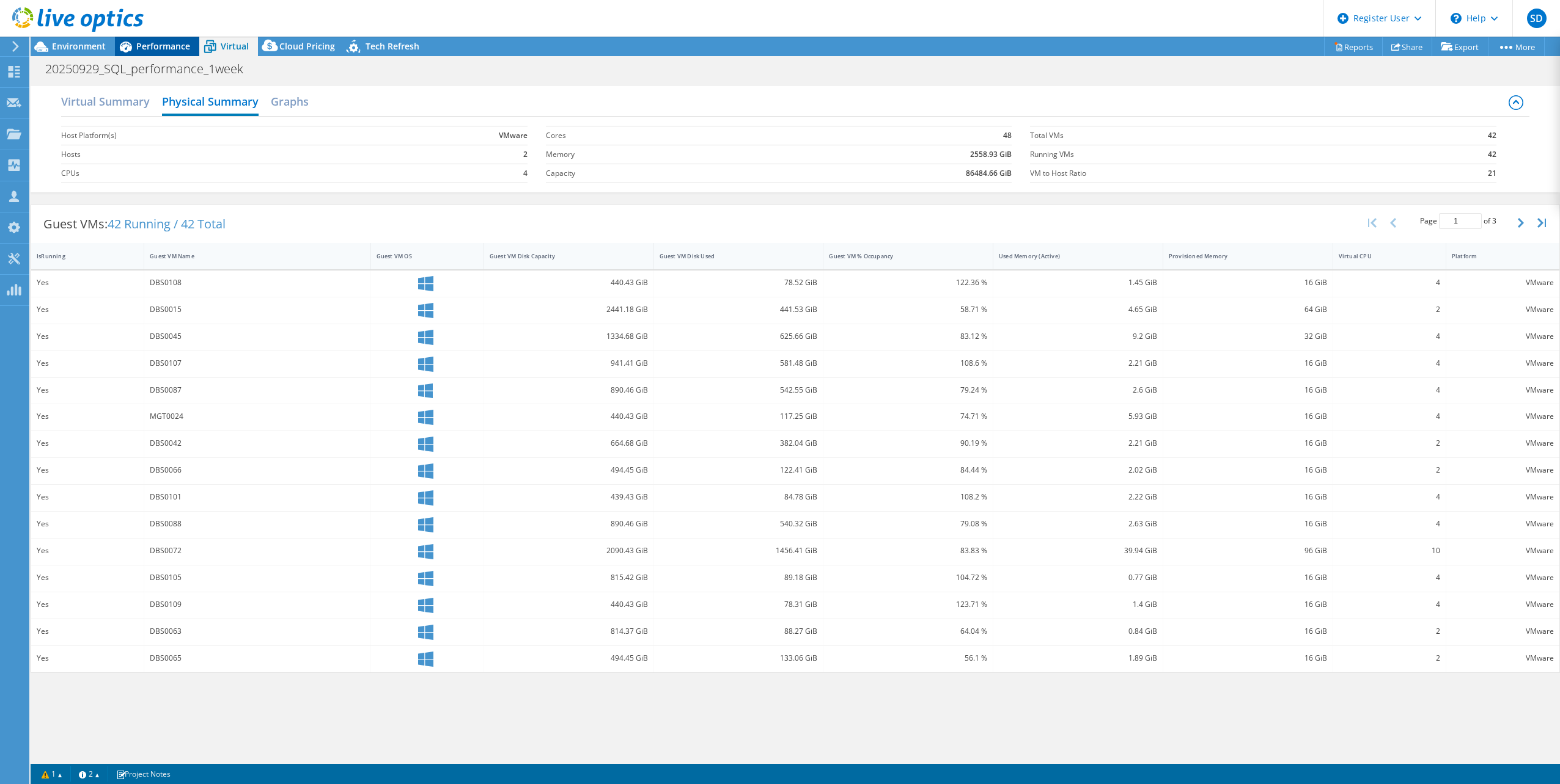
click at [158, 47] on span "Performance" at bounding box center [163, 46] width 54 height 11
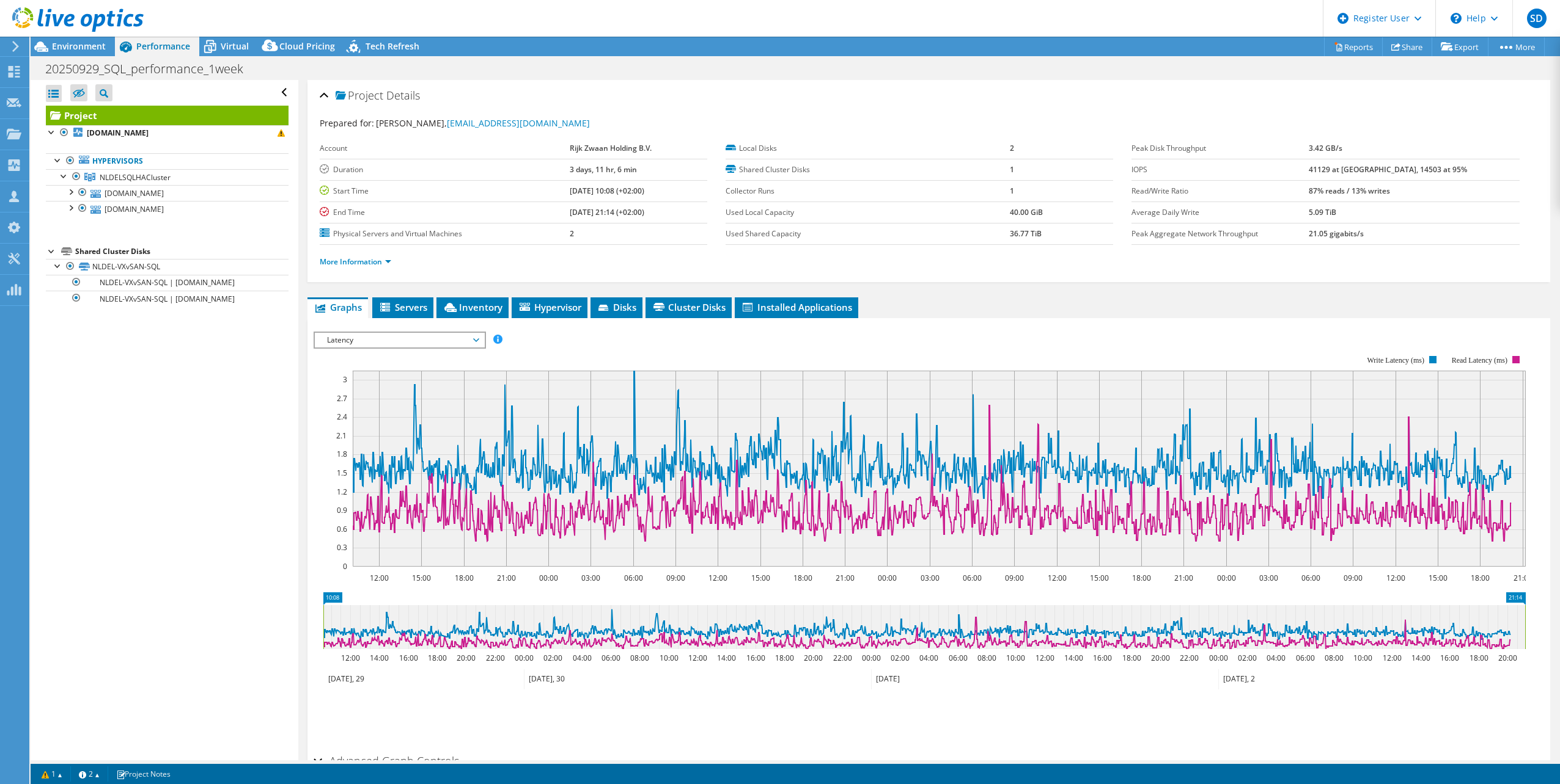
click at [346, 345] on span "Latency" at bounding box center [399, 340] width 157 height 14
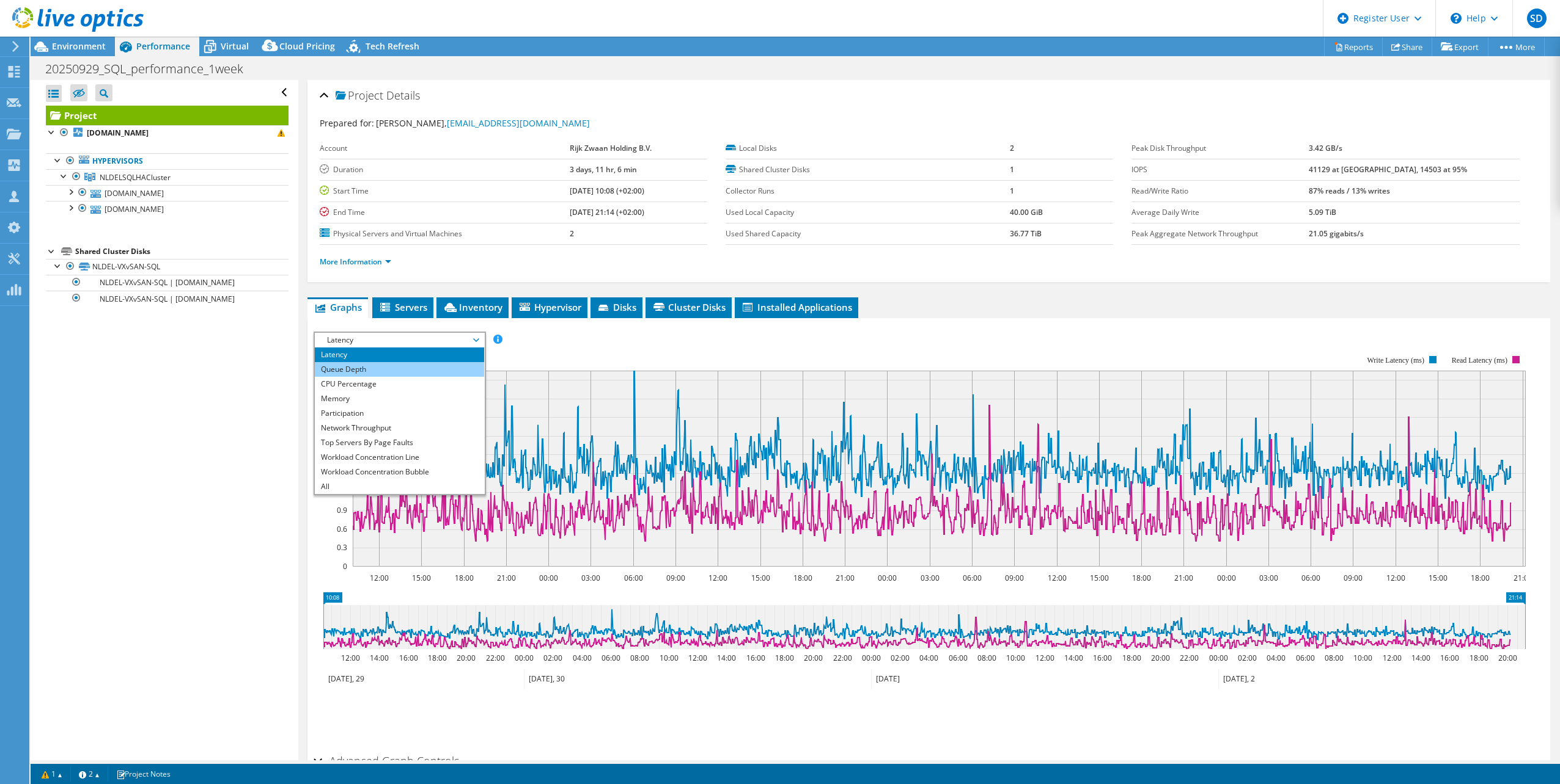
click at [359, 368] on li "Queue Depth" at bounding box center [399, 369] width 169 height 14
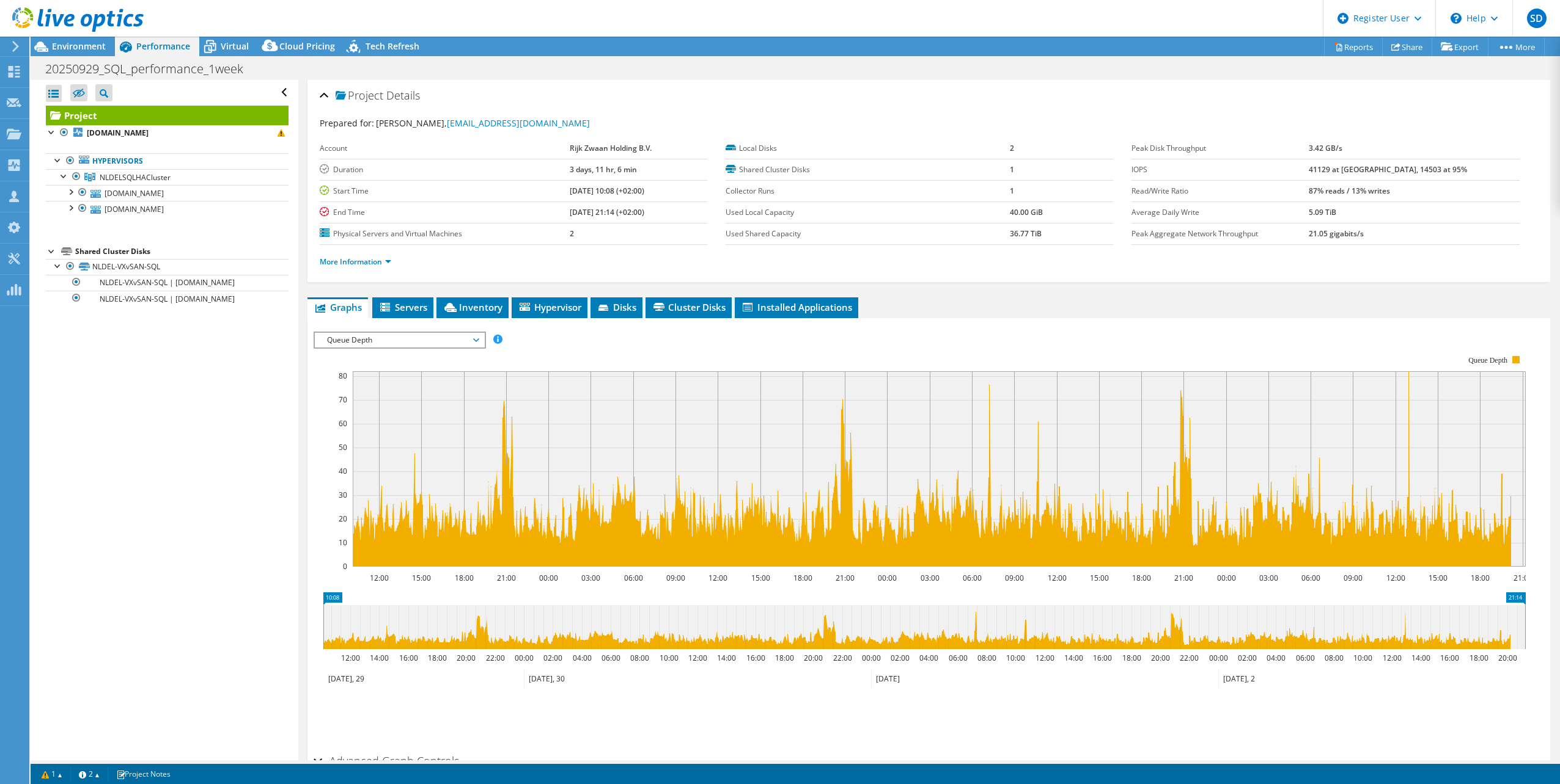
click at [375, 336] on span "Queue Depth" at bounding box center [399, 340] width 157 height 14
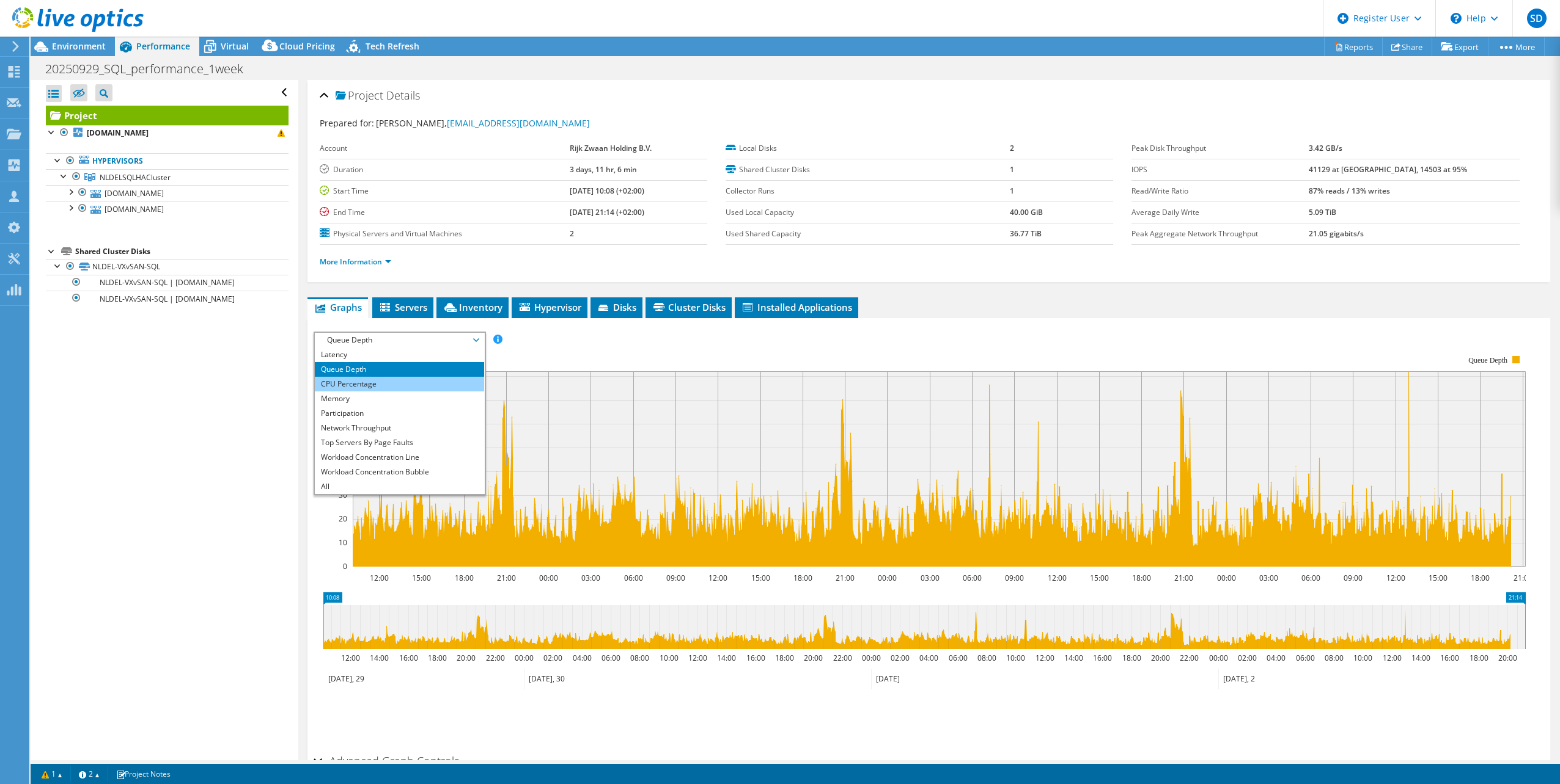
click at [381, 381] on li "CPU Percentage" at bounding box center [399, 384] width 169 height 14
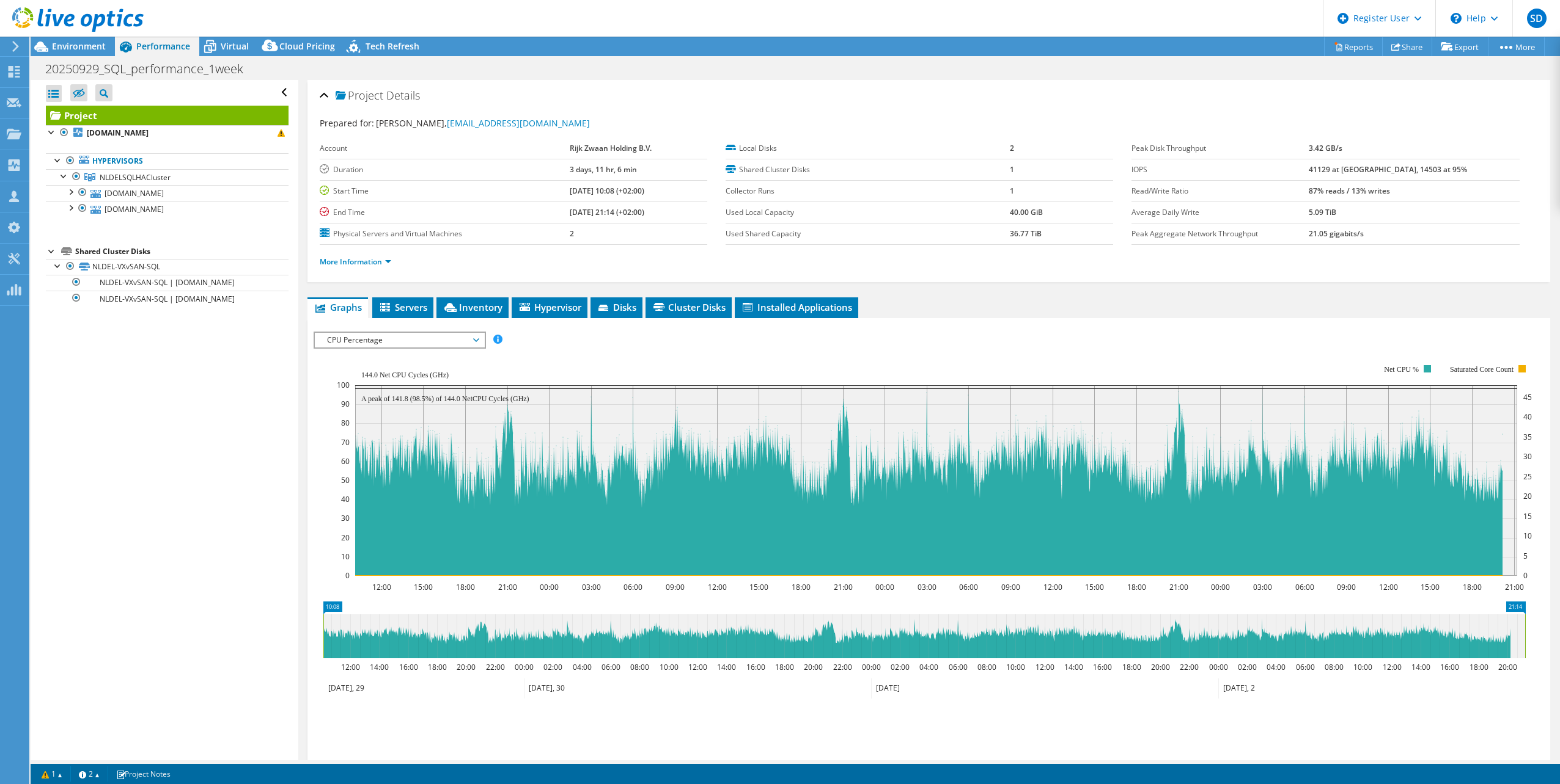
click at [177, 549] on div "Open All Close All Hide Excluded Nodes Project Tree Filter" at bounding box center [164, 419] width 267 height 680
click at [75, 44] on span "Environment" at bounding box center [79, 46] width 54 height 11
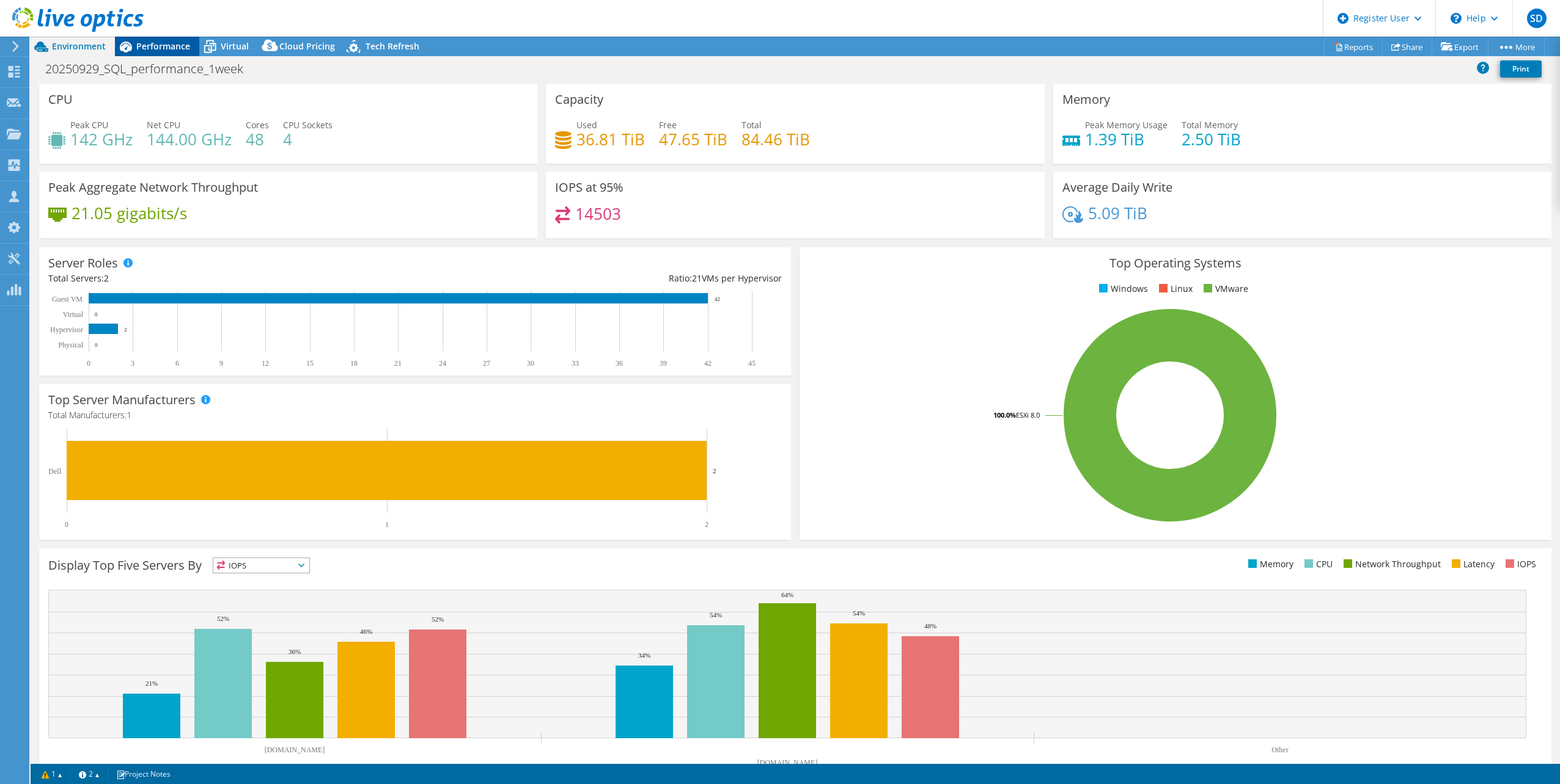
click at [135, 44] on icon at bounding box center [126, 47] width 22 height 22
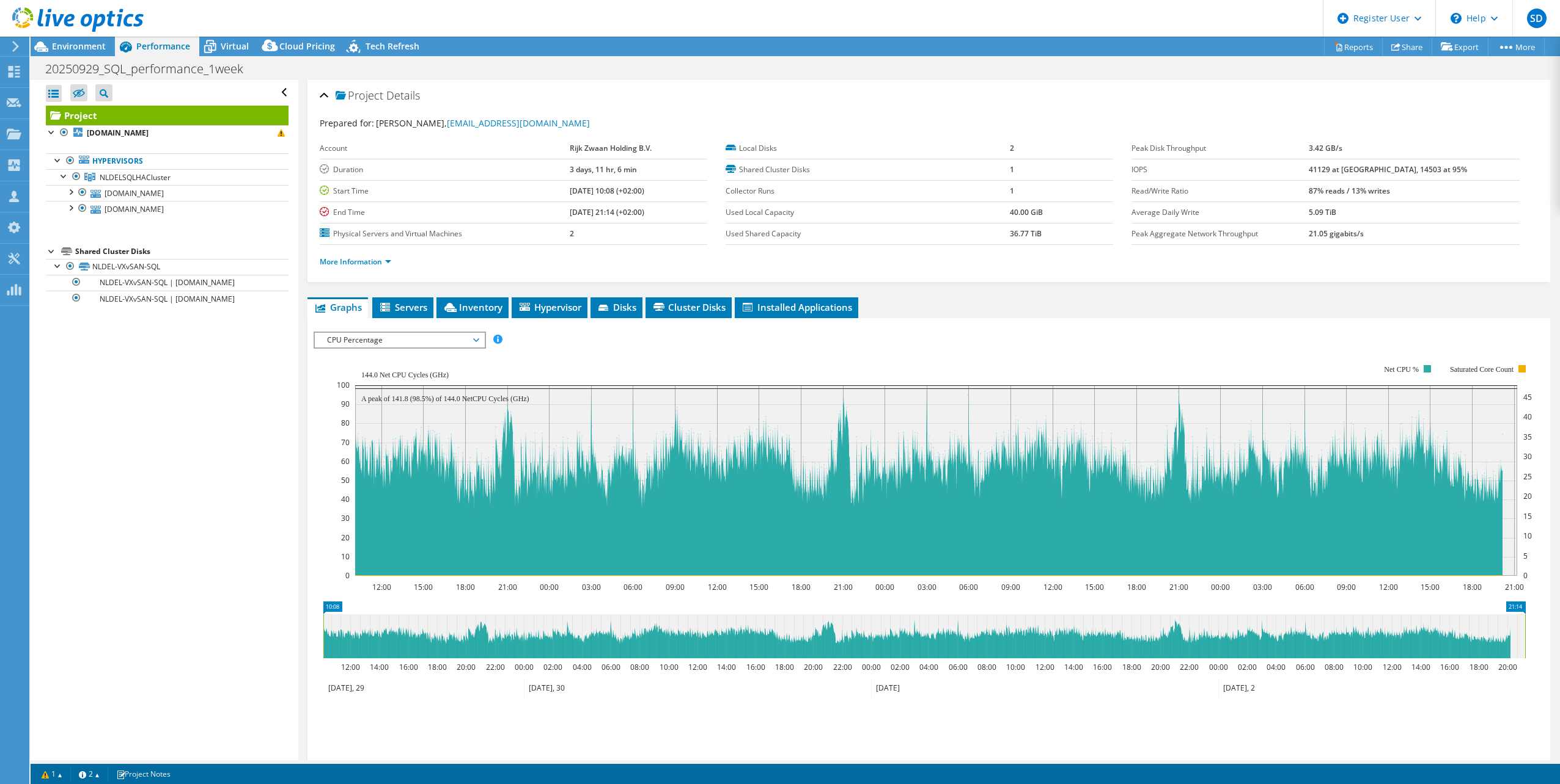
click at [382, 336] on span "CPU Percentage" at bounding box center [399, 340] width 157 height 14
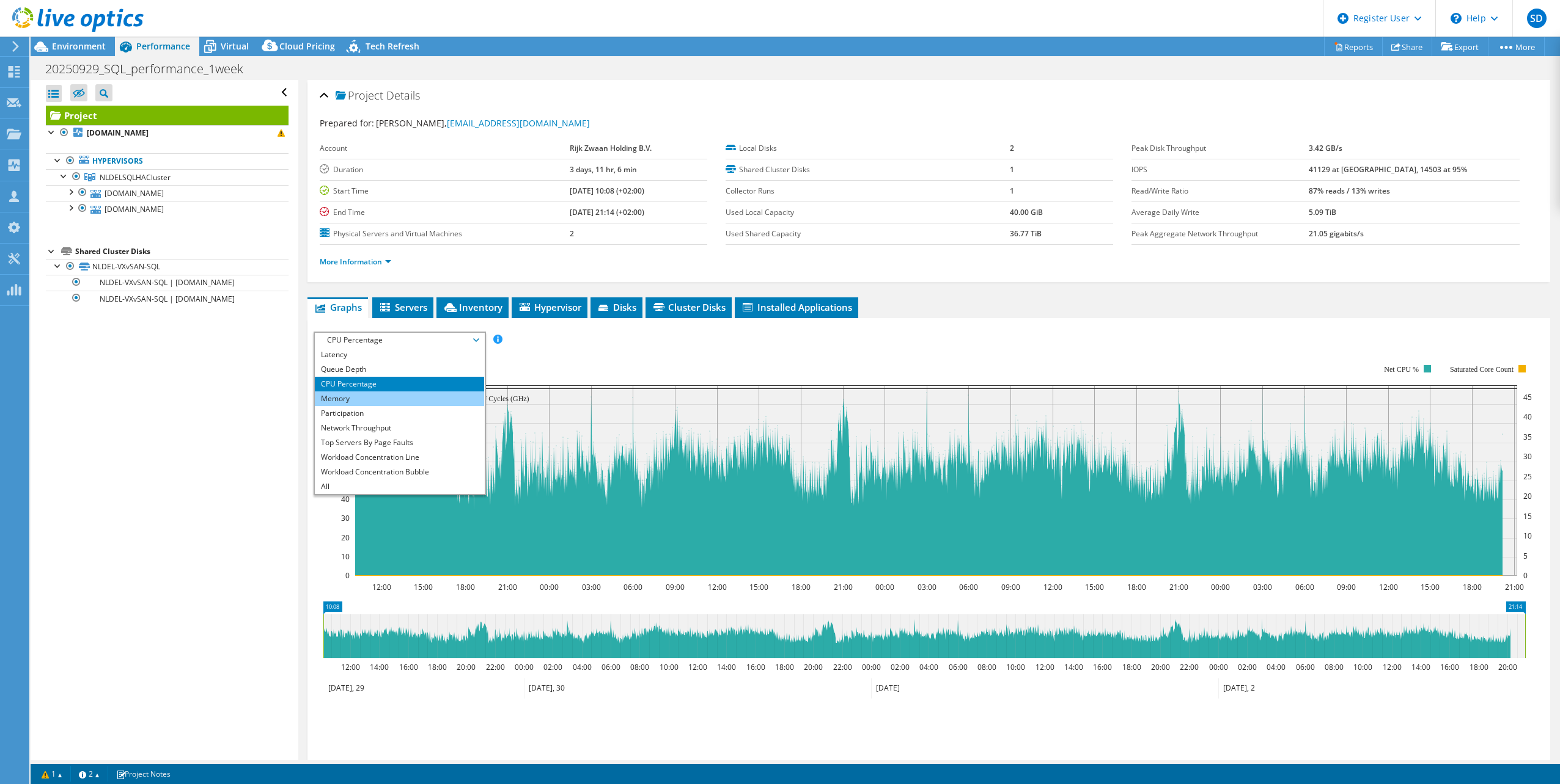
click at [344, 396] on li "Memory" at bounding box center [399, 398] width 169 height 14
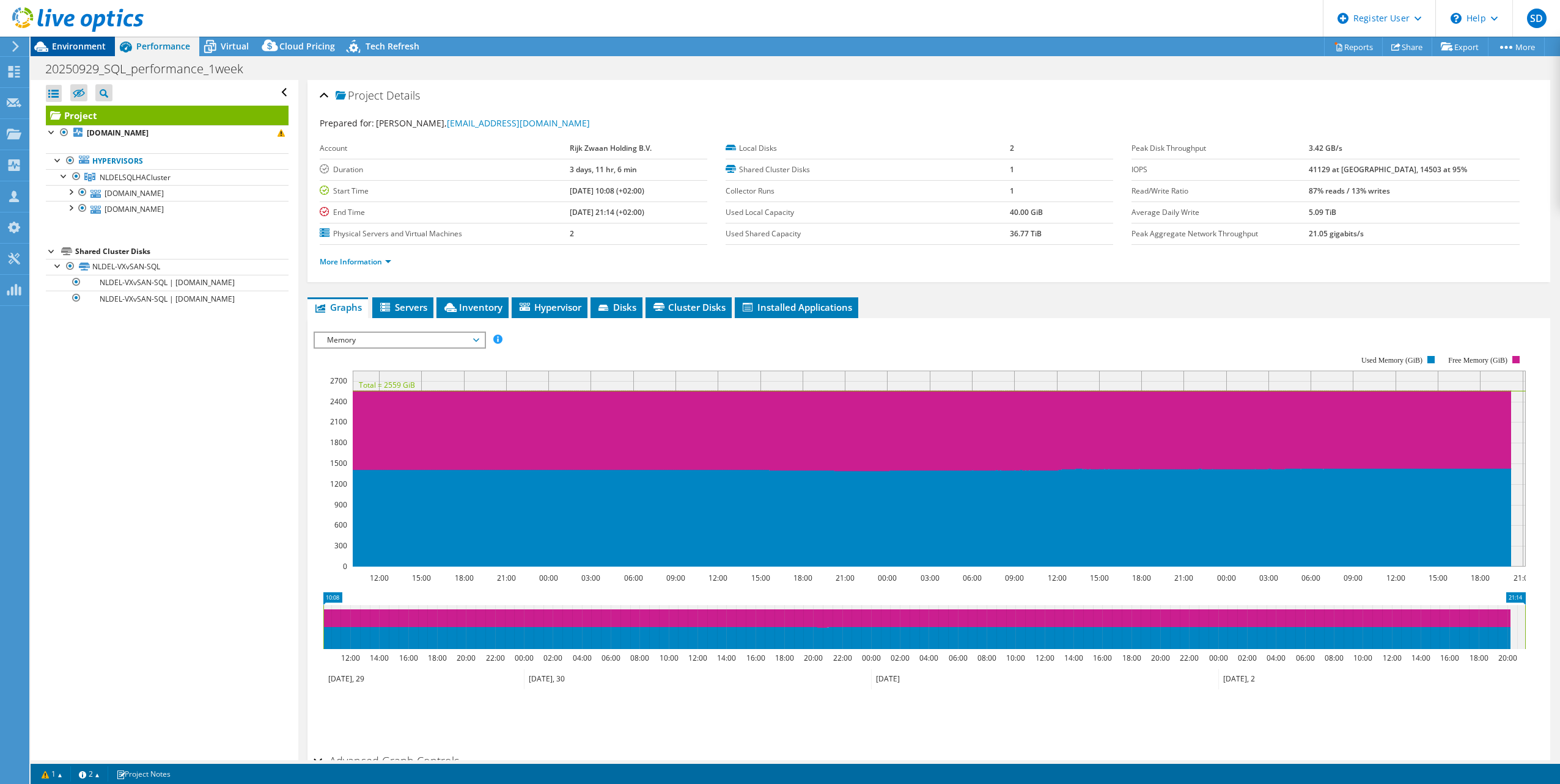
click at [90, 52] on div "Environment" at bounding box center [72, 47] width 85 height 19
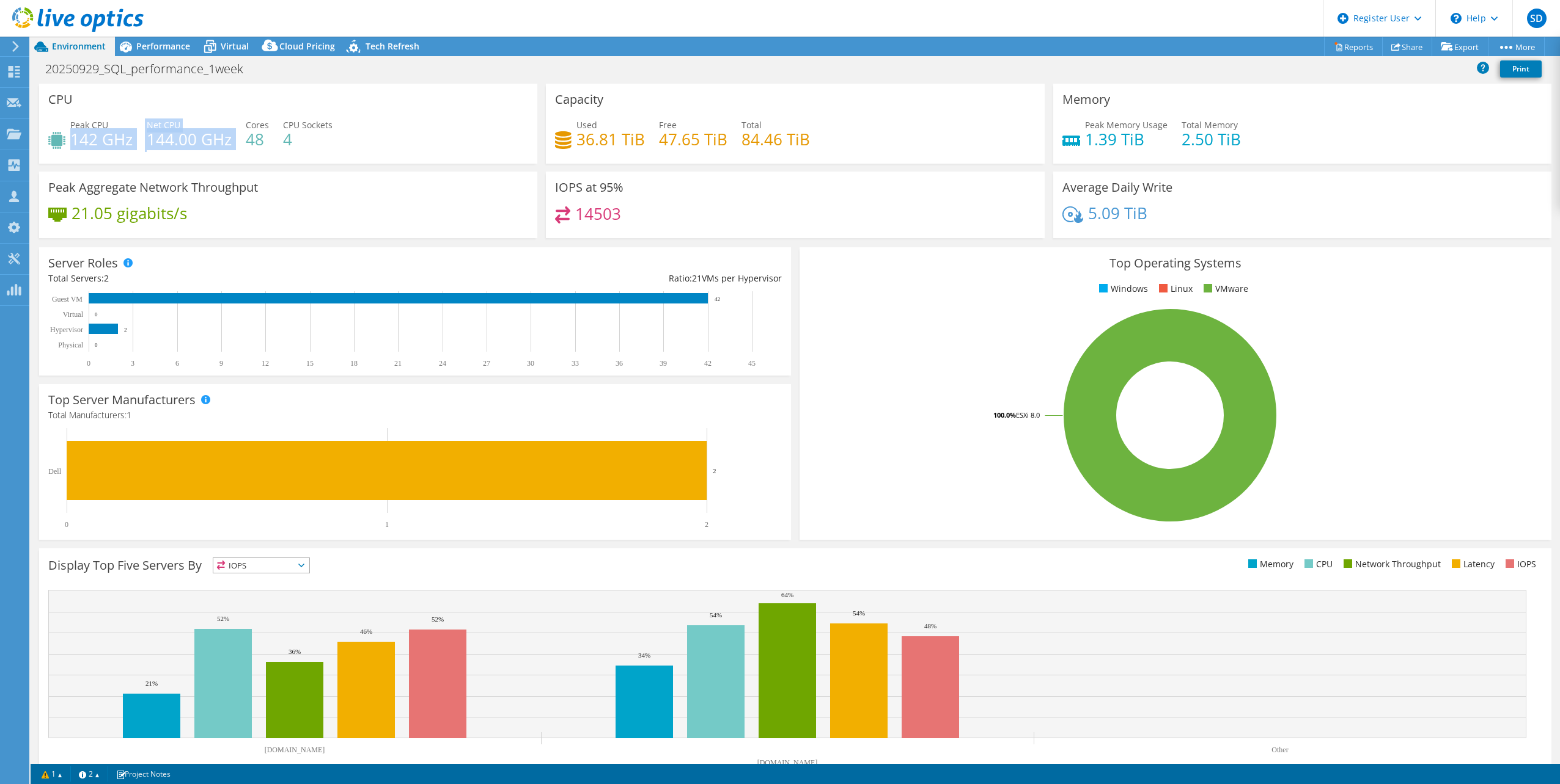
drag, startPoint x: 75, startPoint y: 136, endPoint x: 235, endPoint y: 138, distance: 160.0
click at [235, 138] on div "Peak CPU 142 GHz Net CPU 144.00 GHz Cores 48 CPU Sockets 4" at bounding box center [288, 138] width 480 height 39
click at [108, 155] on div "Peak CPU 142 GHz Net CPU 144.00 GHz Cores 48 CPU Sockets 4" at bounding box center [288, 138] width 480 height 39
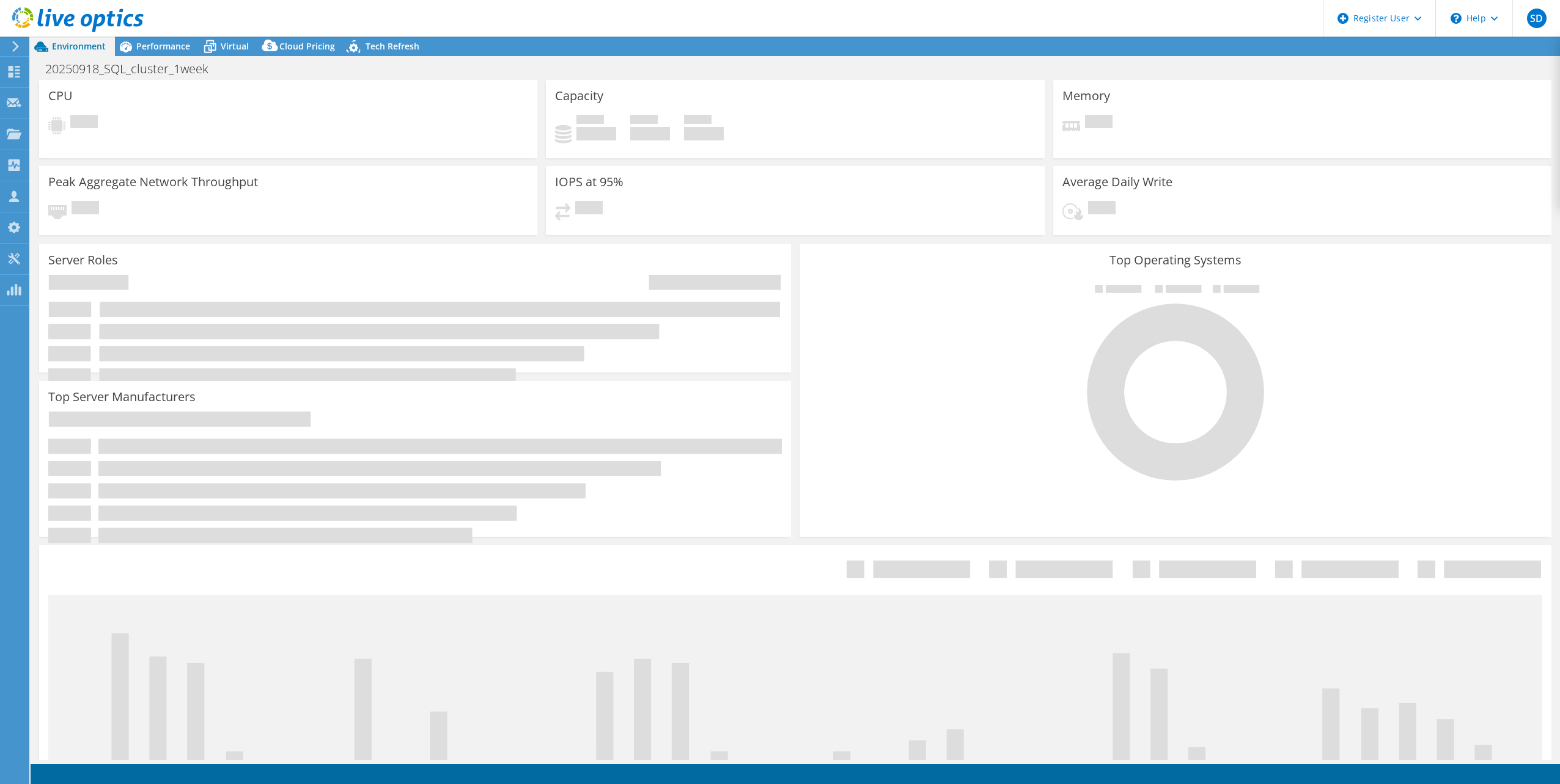
select select "USD"
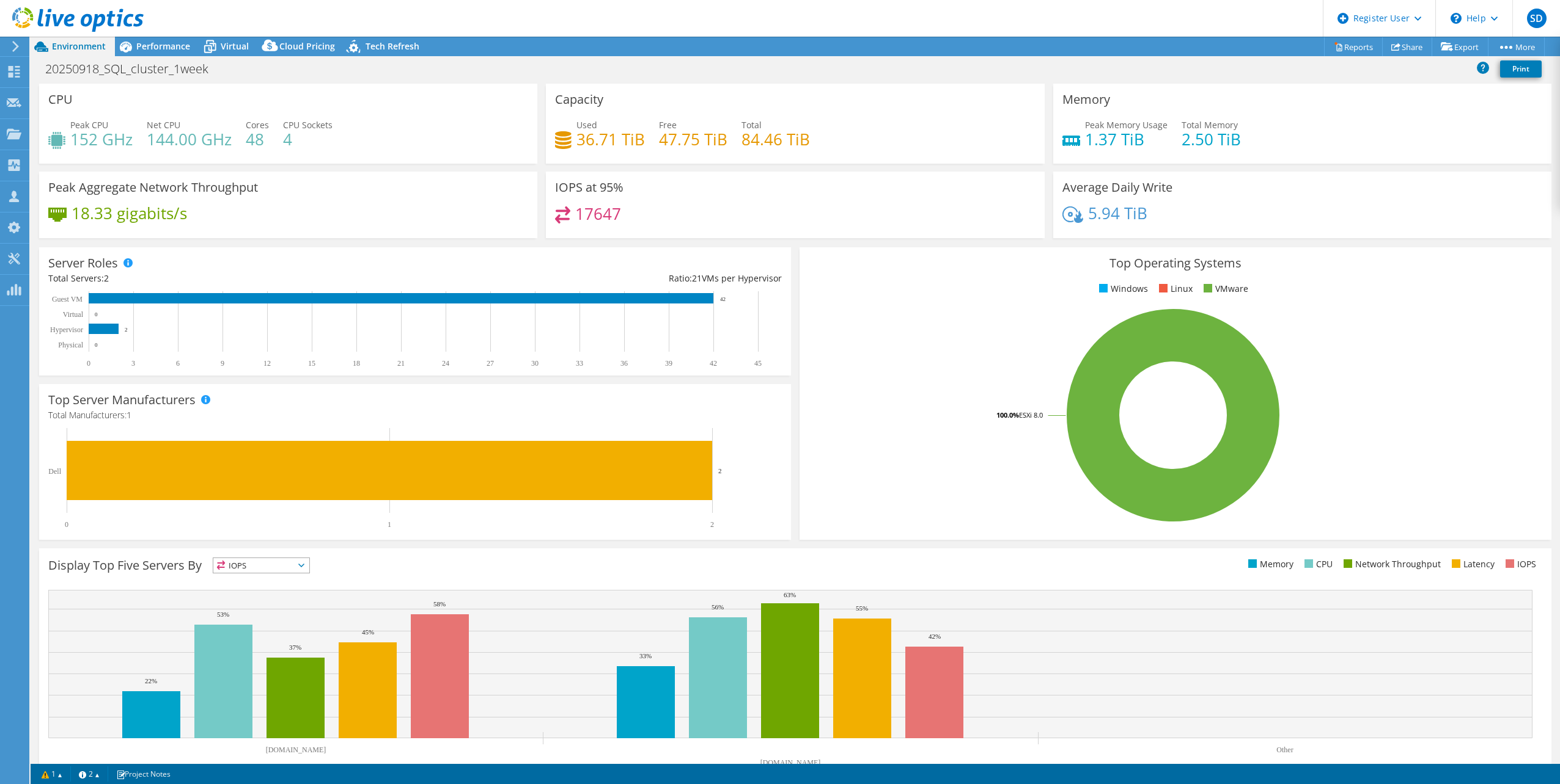
select select "EUFrankfurt"
select select "EUR"
click at [148, 52] on span "Performance" at bounding box center [163, 46] width 54 height 11
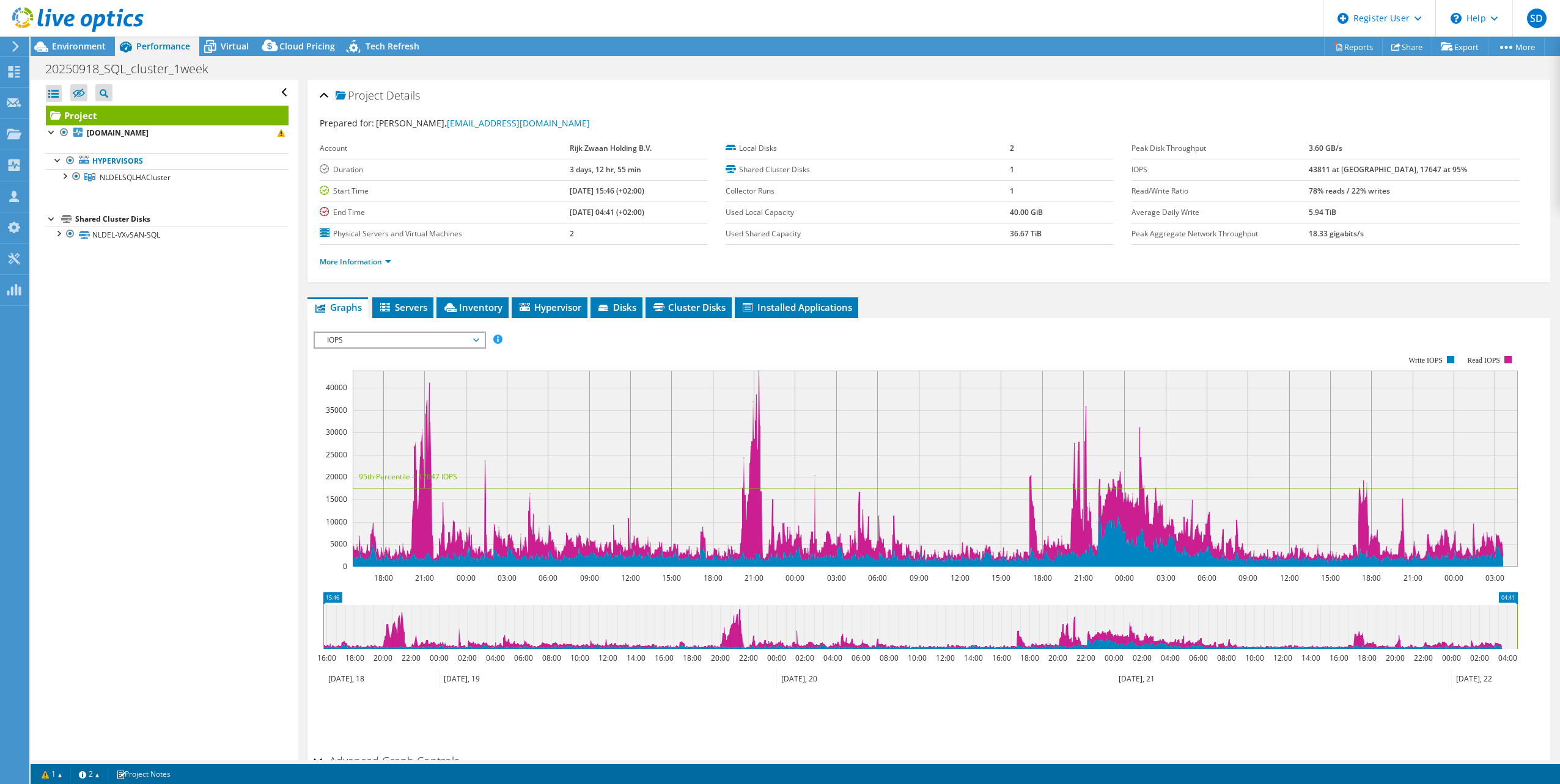
click at [478, 340] on icon at bounding box center [476, 340] width 6 height 4
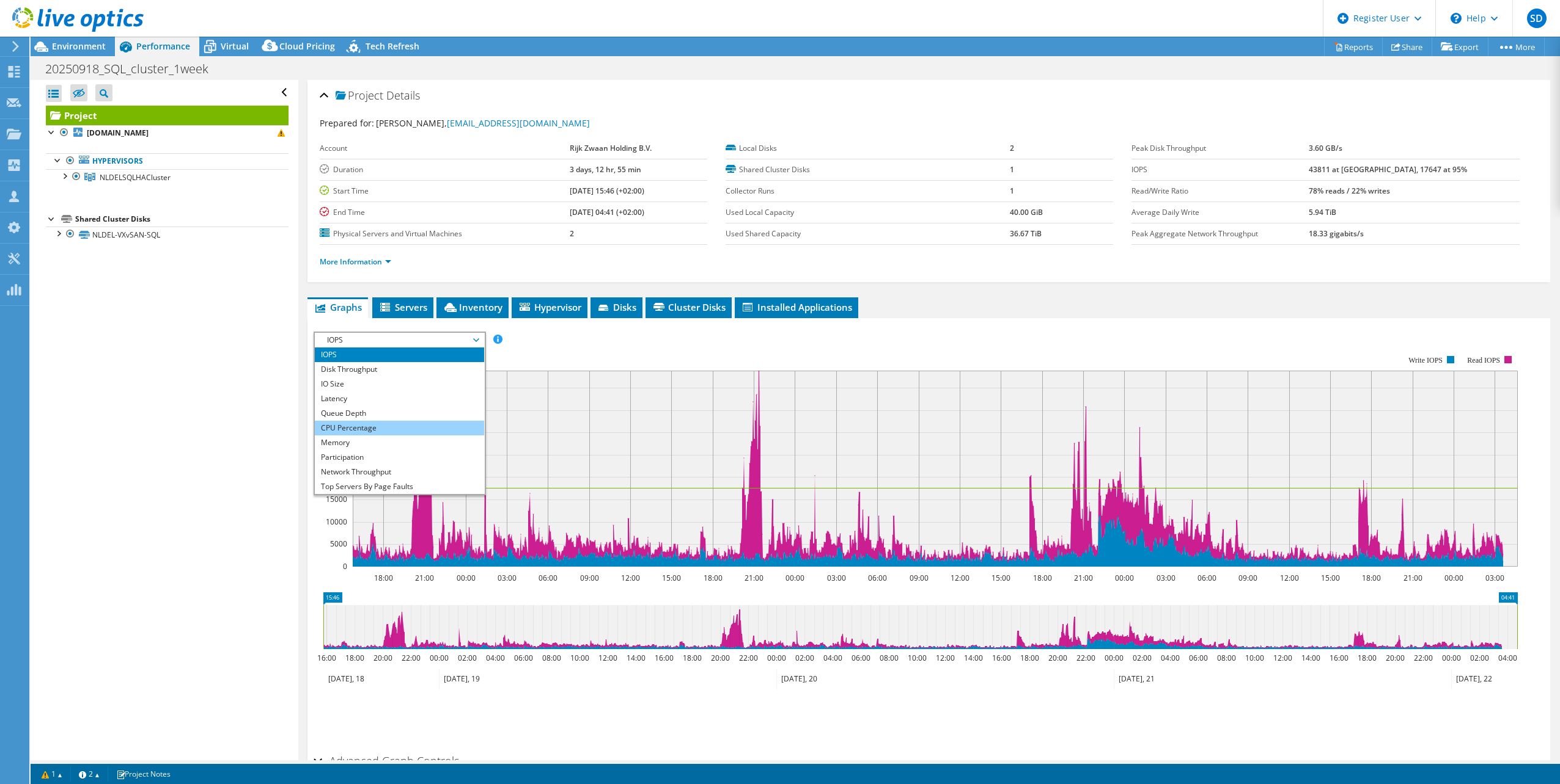
click at [417, 431] on li "CPU Percentage" at bounding box center [399, 428] width 169 height 14
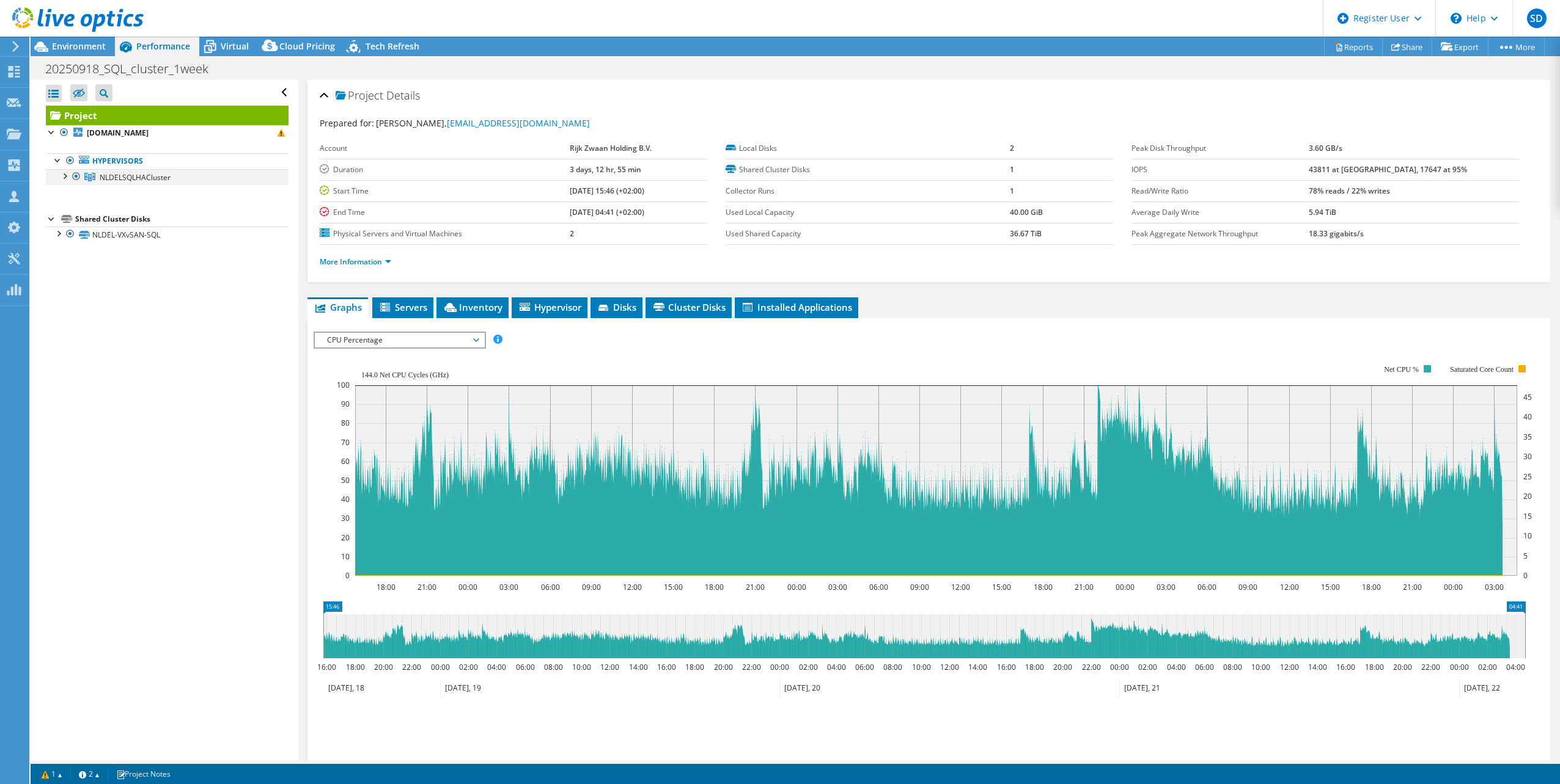
click at [68, 175] on div at bounding box center [64, 175] width 12 height 12
click at [58, 267] on div at bounding box center [58, 265] width 12 height 12
click at [404, 337] on span "CPU Percentage" at bounding box center [399, 340] width 157 height 14
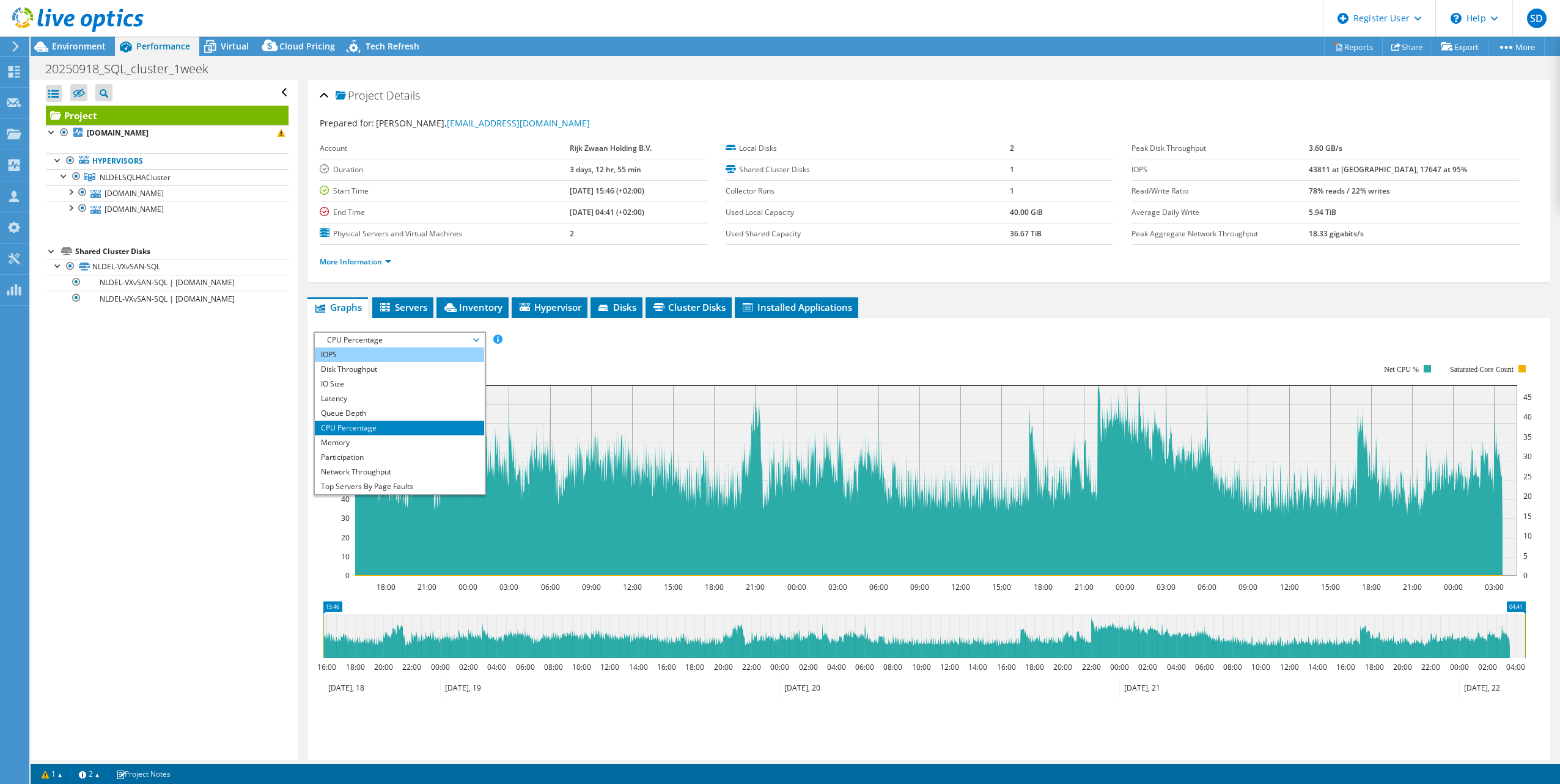
click at [389, 360] on li "IOPS" at bounding box center [399, 355] width 169 height 14
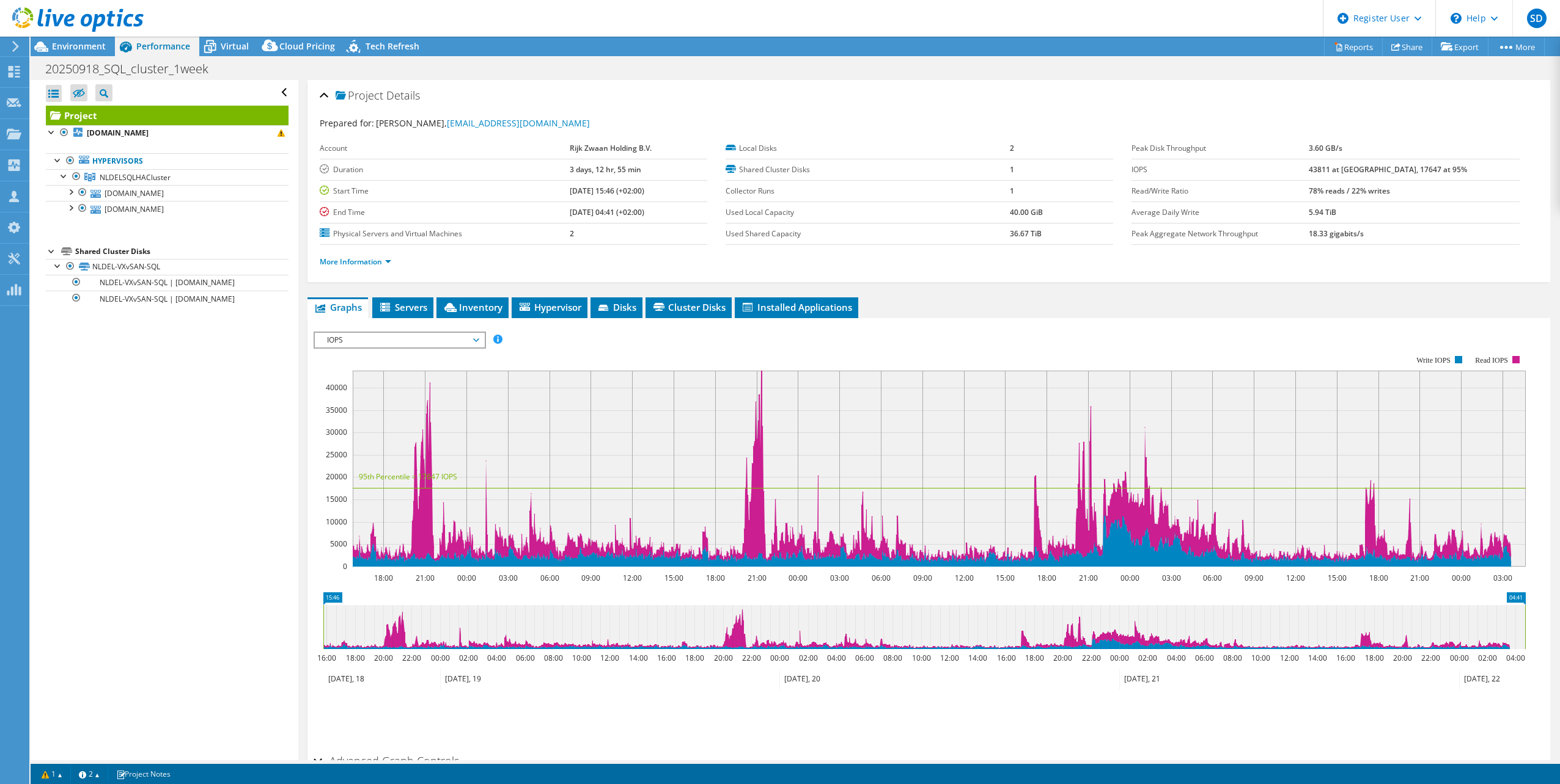
click at [154, 585] on div "Open All Close All Hide Excluded Nodes Project Tree Filter" at bounding box center [164, 419] width 267 height 680
click at [356, 338] on span "IOPS" at bounding box center [399, 340] width 157 height 14
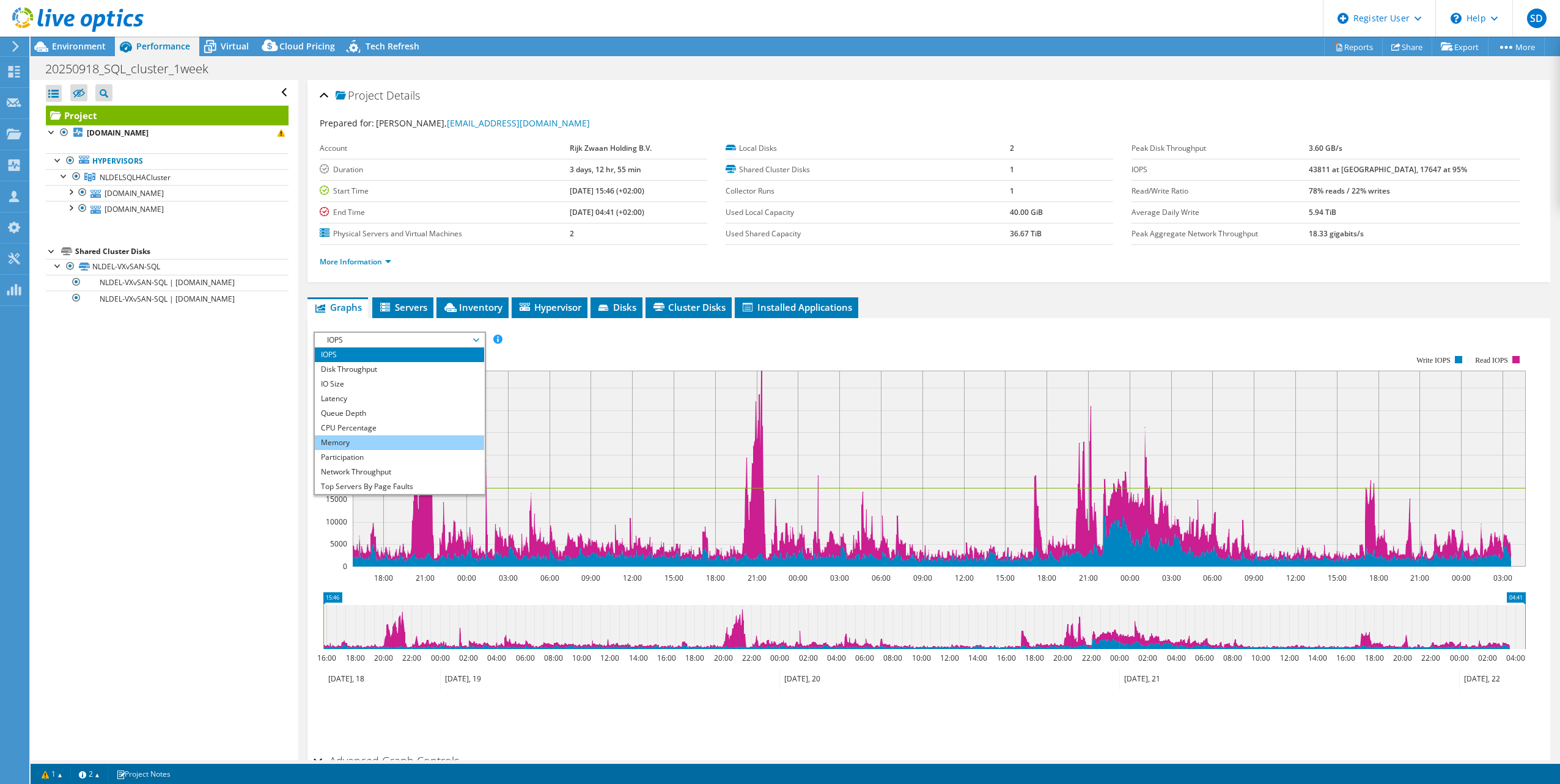
click at [359, 444] on li "Memory" at bounding box center [399, 443] width 169 height 14
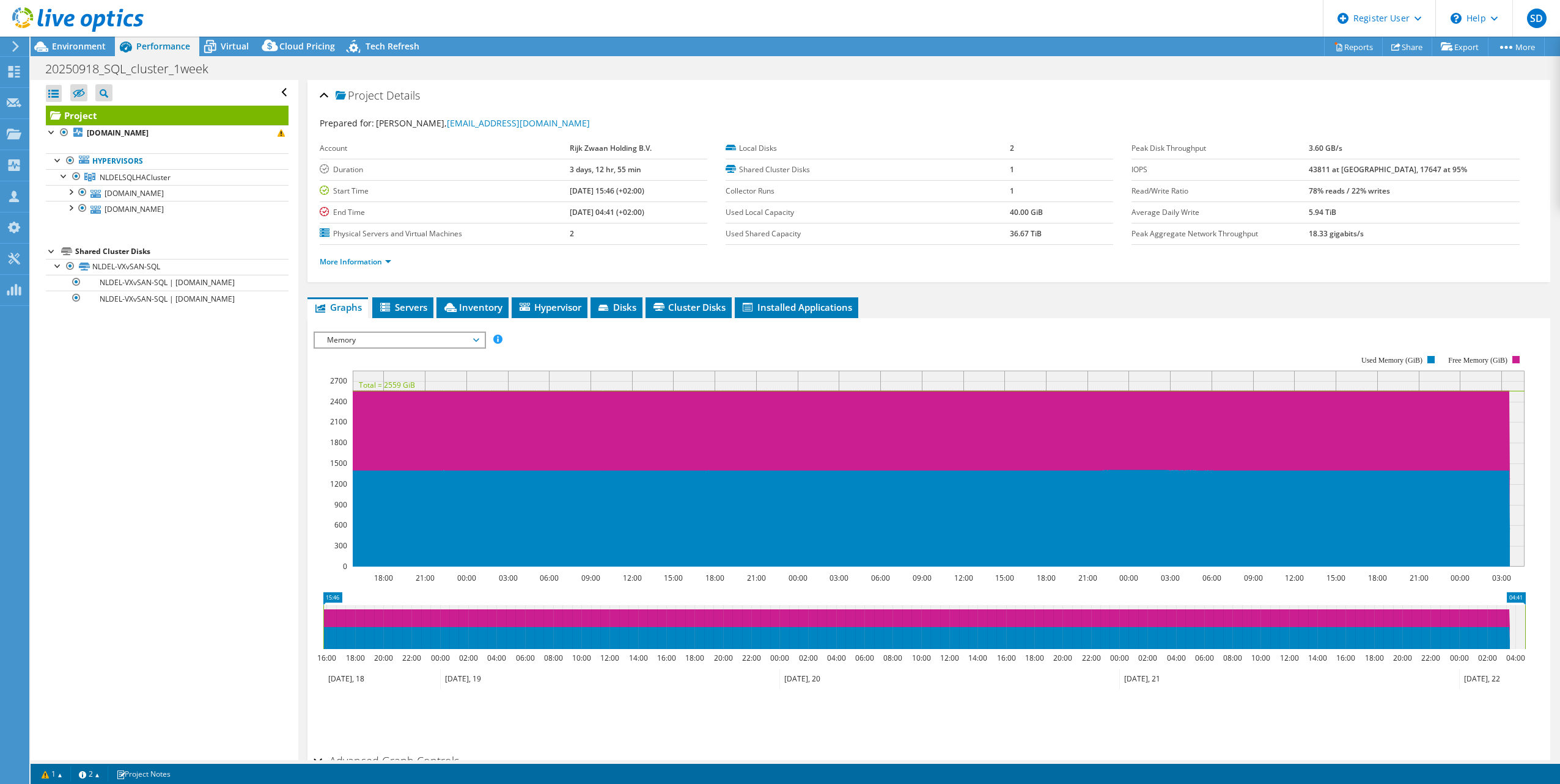
click at [424, 346] on span "Memory" at bounding box center [399, 340] width 157 height 14
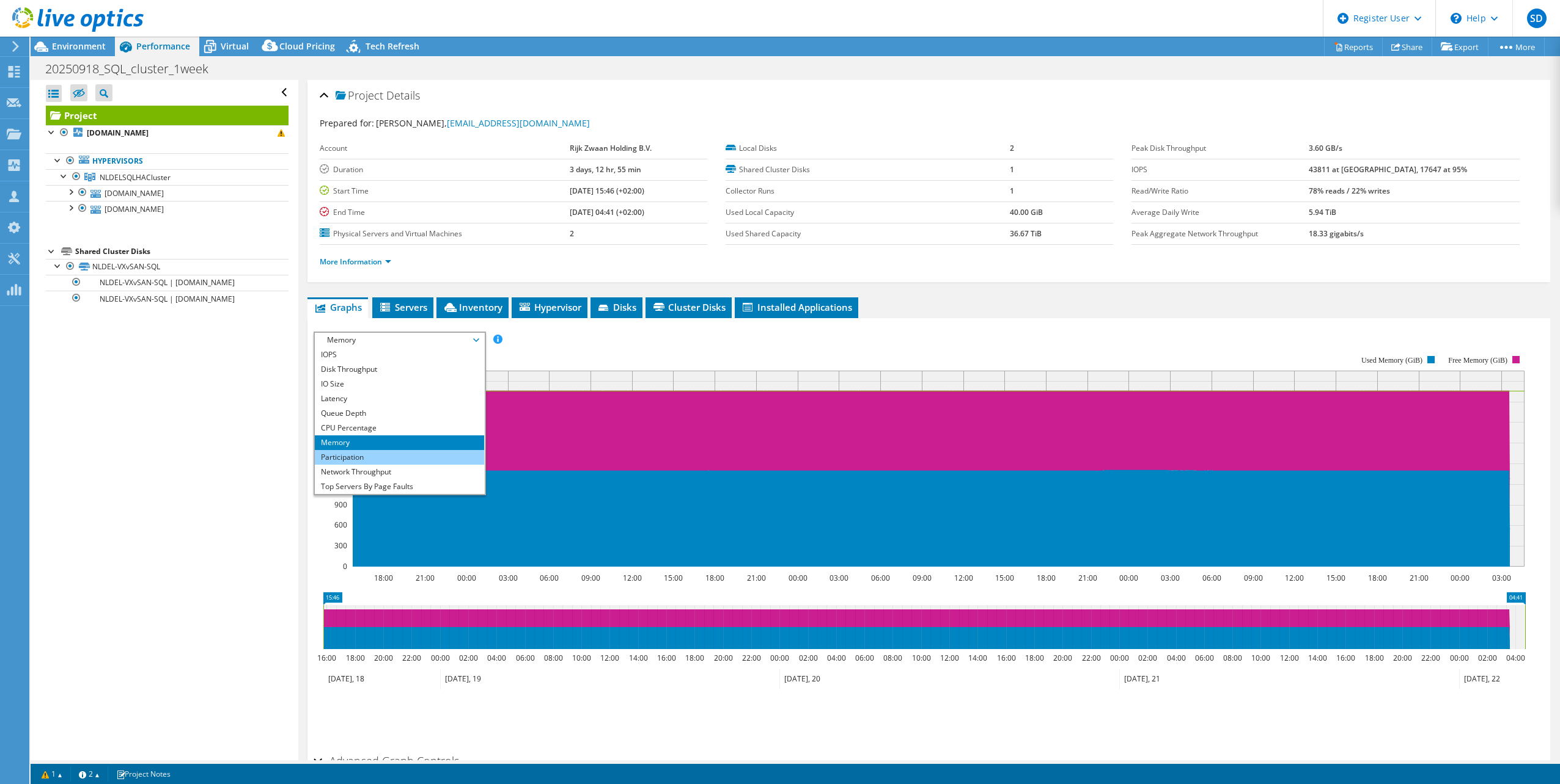
click at [387, 456] on li "Participation" at bounding box center [399, 457] width 169 height 14
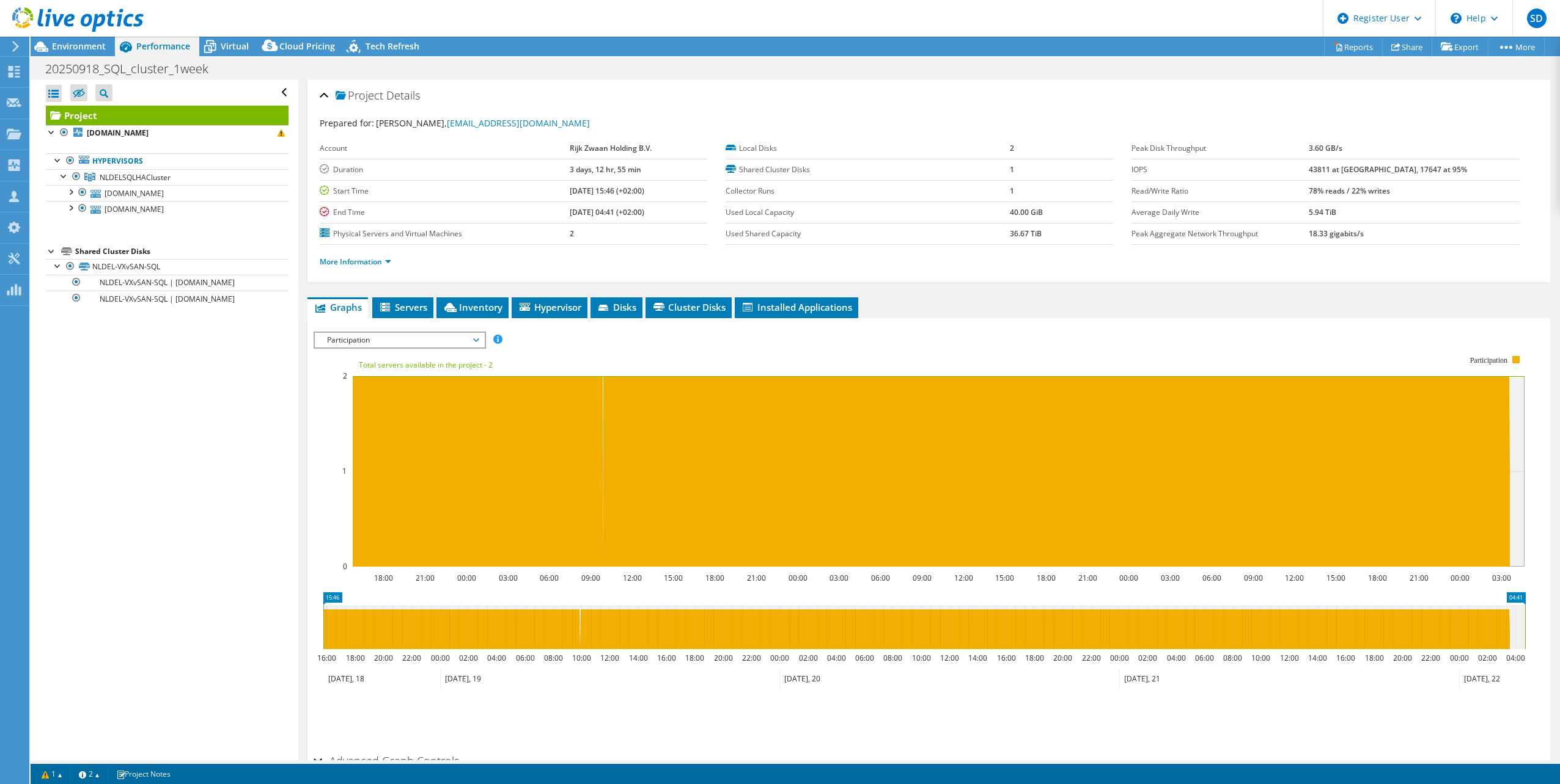
click at [429, 337] on span "Participation" at bounding box center [399, 340] width 157 height 14
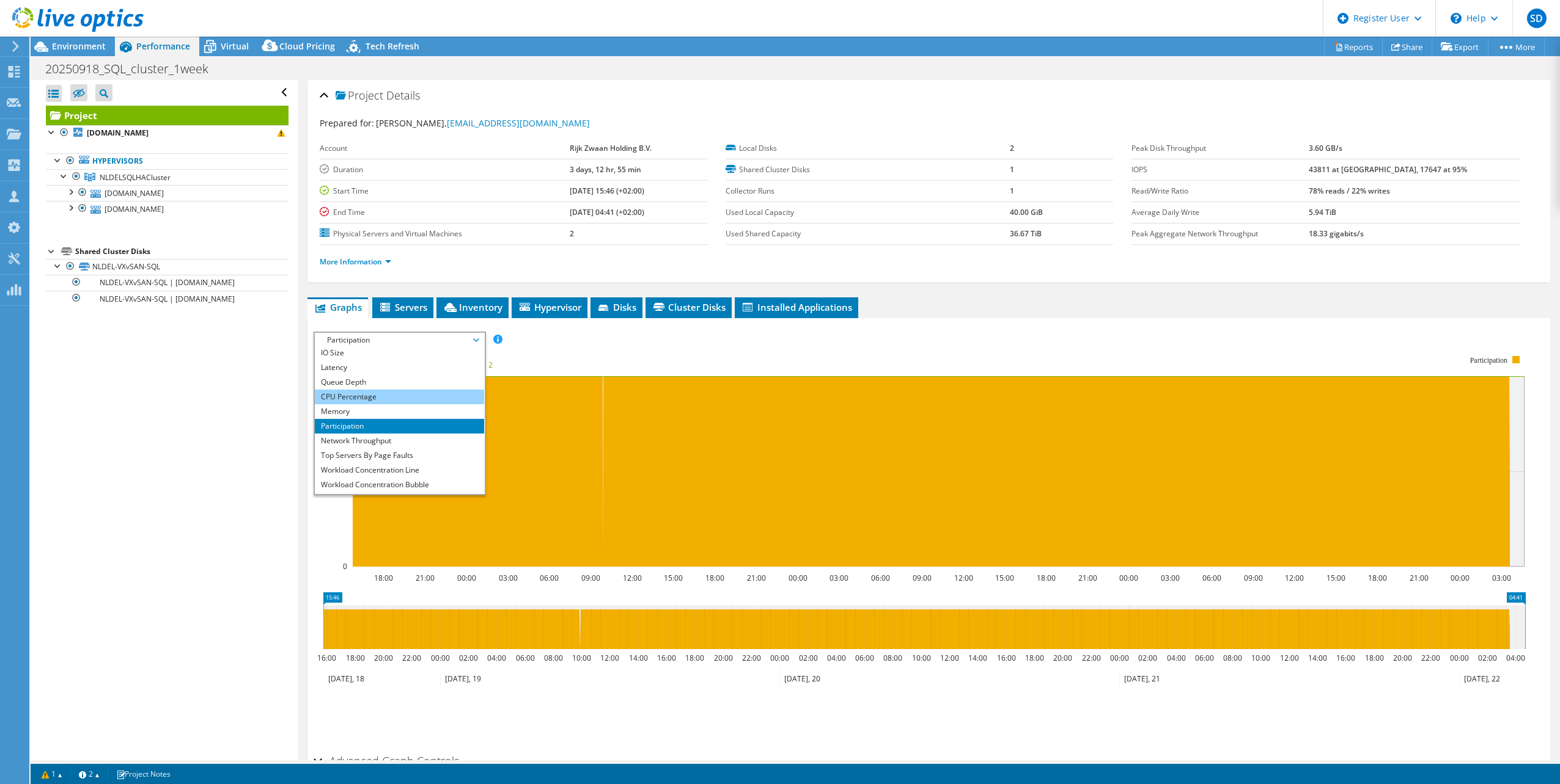
scroll to position [44, 0]
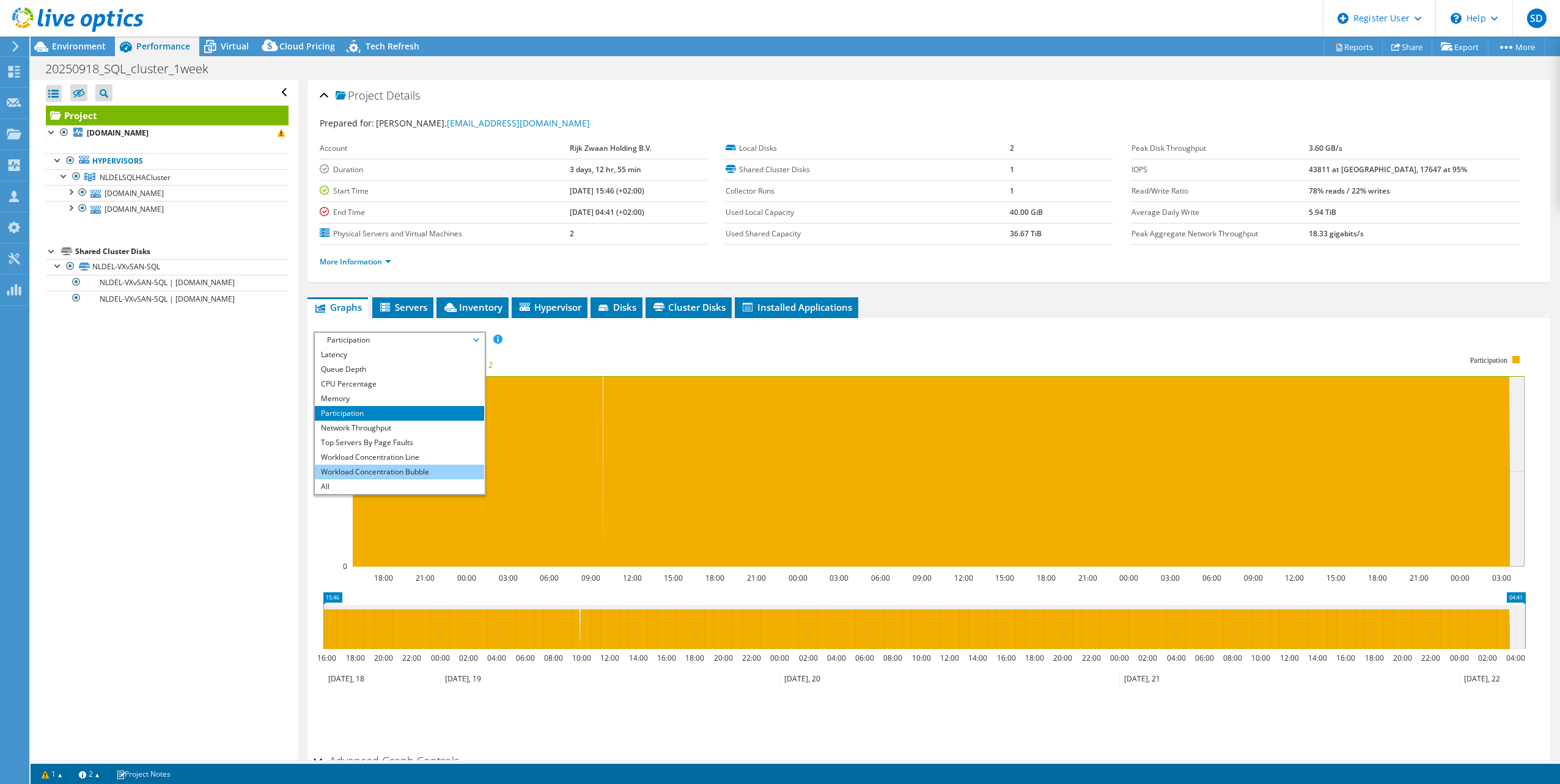
click at [407, 472] on li "Workload Concentration Bubble" at bounding box center [399, 472] width 169 height 14
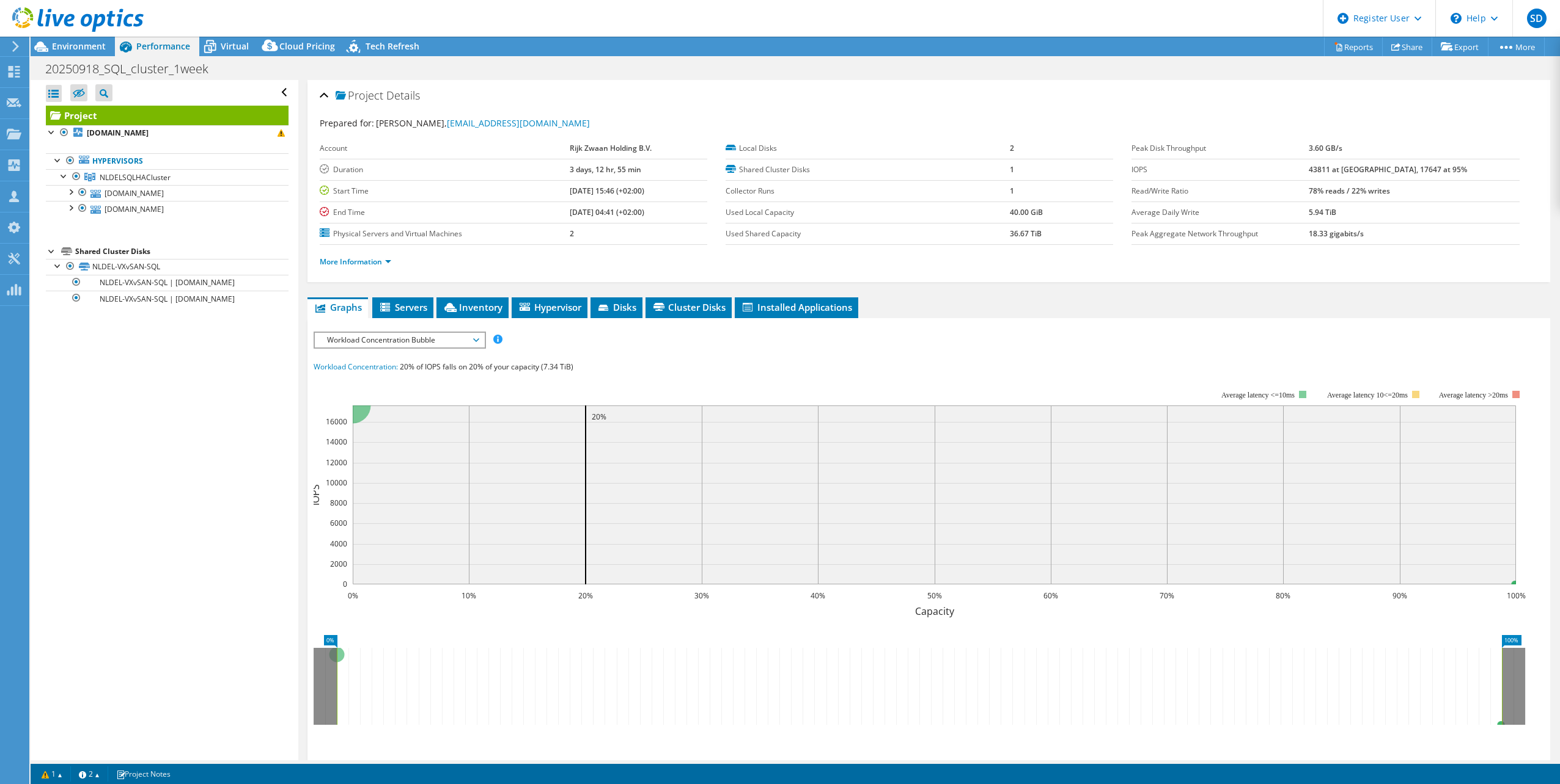
click at [369, 340] on span "Workload Concentration Bubble" at bounding box center [399, 340] width 157 height 14
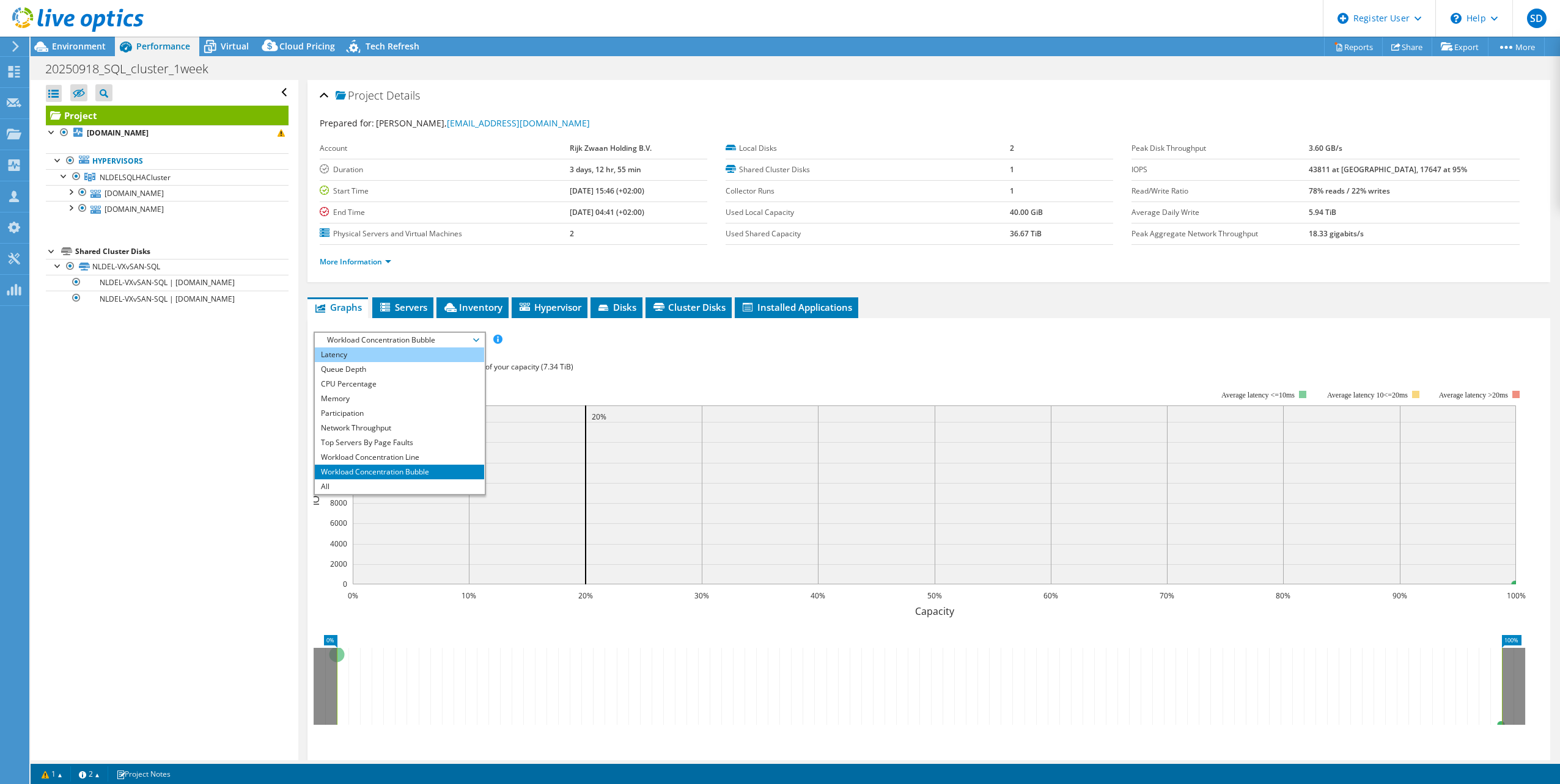
click at [361, 353] on li "Latency" at bounding box center [399, 355] width 169 height 14
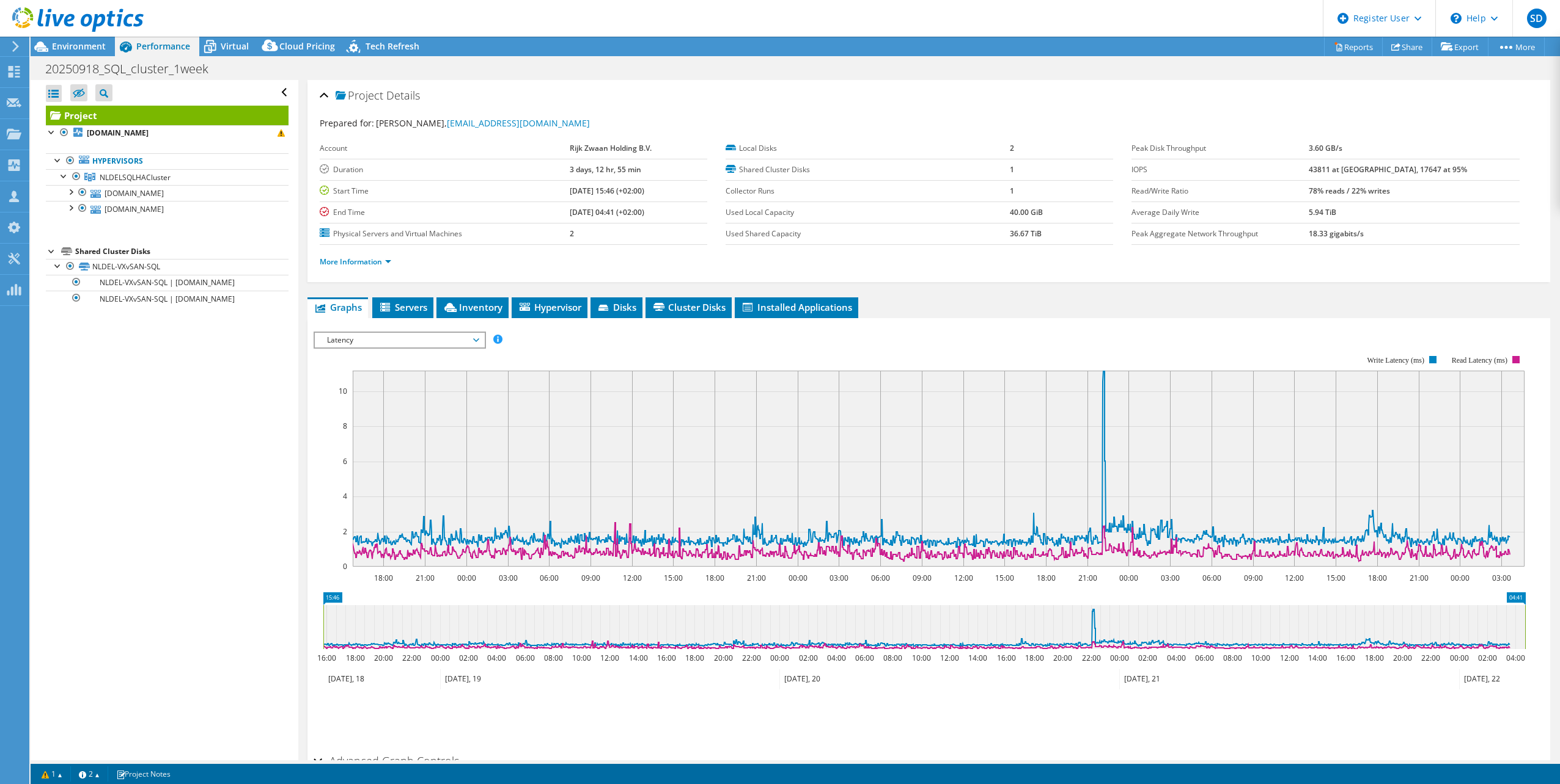
click at [936, 301] on ul "Graphs Servers Inventory Hypervisor Disks Cluster Disks Installed Applications" at bounding box center [929, 308] width 1243 height 21
click at [231, 49] on span "Virtual" at bounding box center [234, 46] width 28 height 11
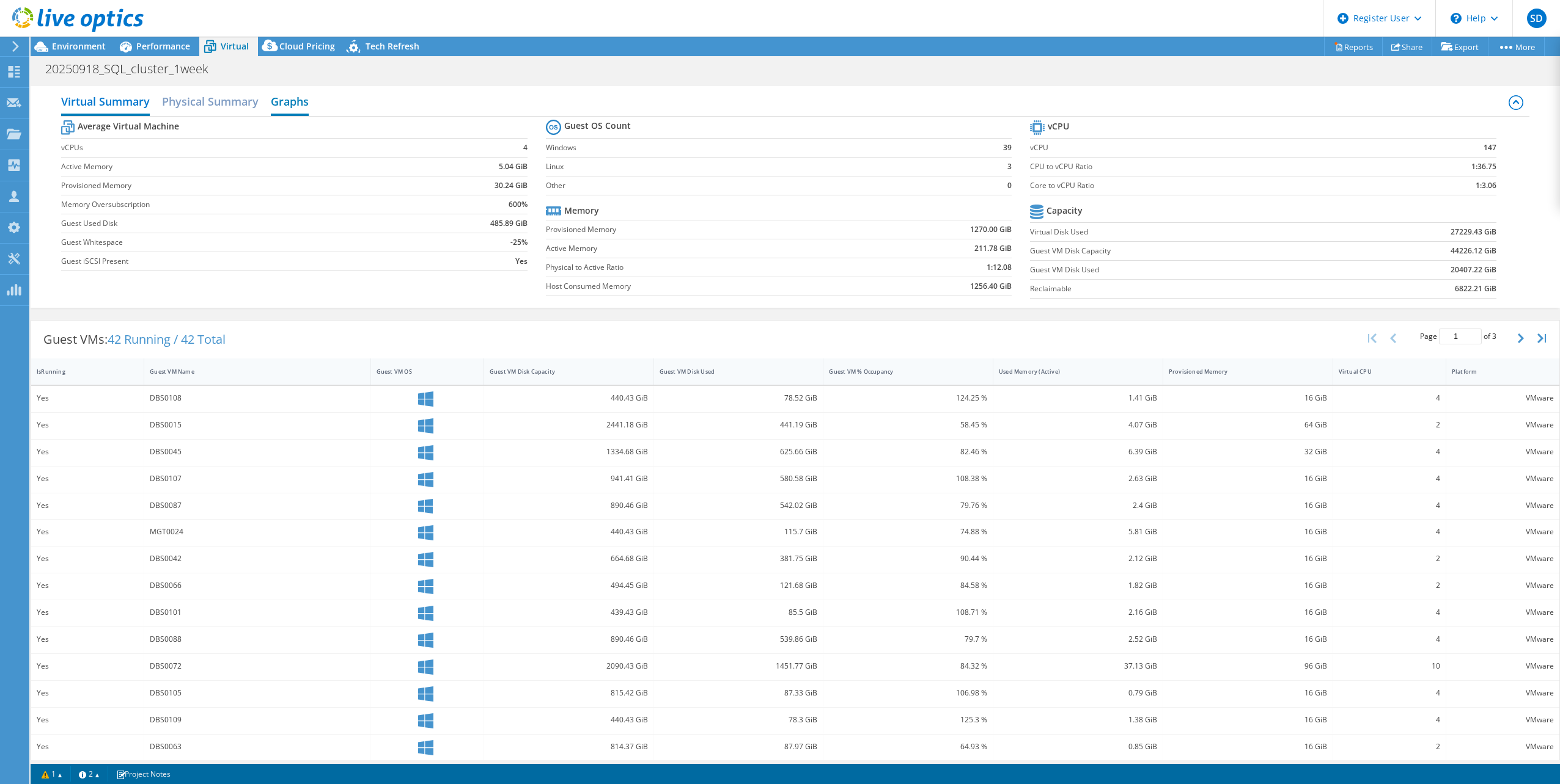
click at [280, 99] on h2 "Graphs" at bounding box center [289, 102] width 38 height 27
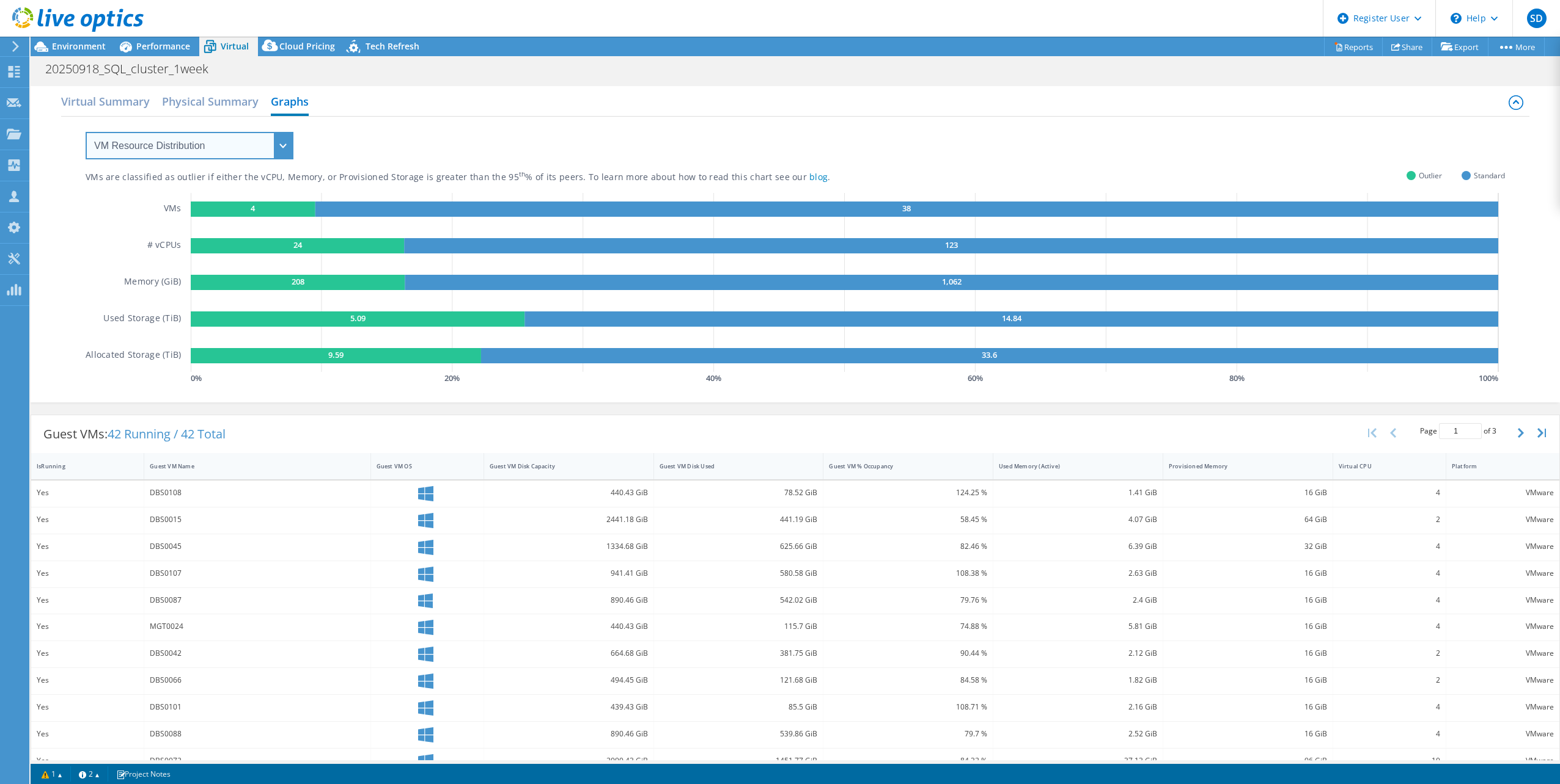
click at [288, 152] on select "VM Resource Distribution Provisioning Contrast Over Provisioning" at bounding box center [189, 146] width 208 height 27
select select "Over Provisioning"
click at [85, 132] on select "VM Resource Distribution Provisioning Contrast Over Provisioning" at bounding box center [189, 146] width 208 height 27
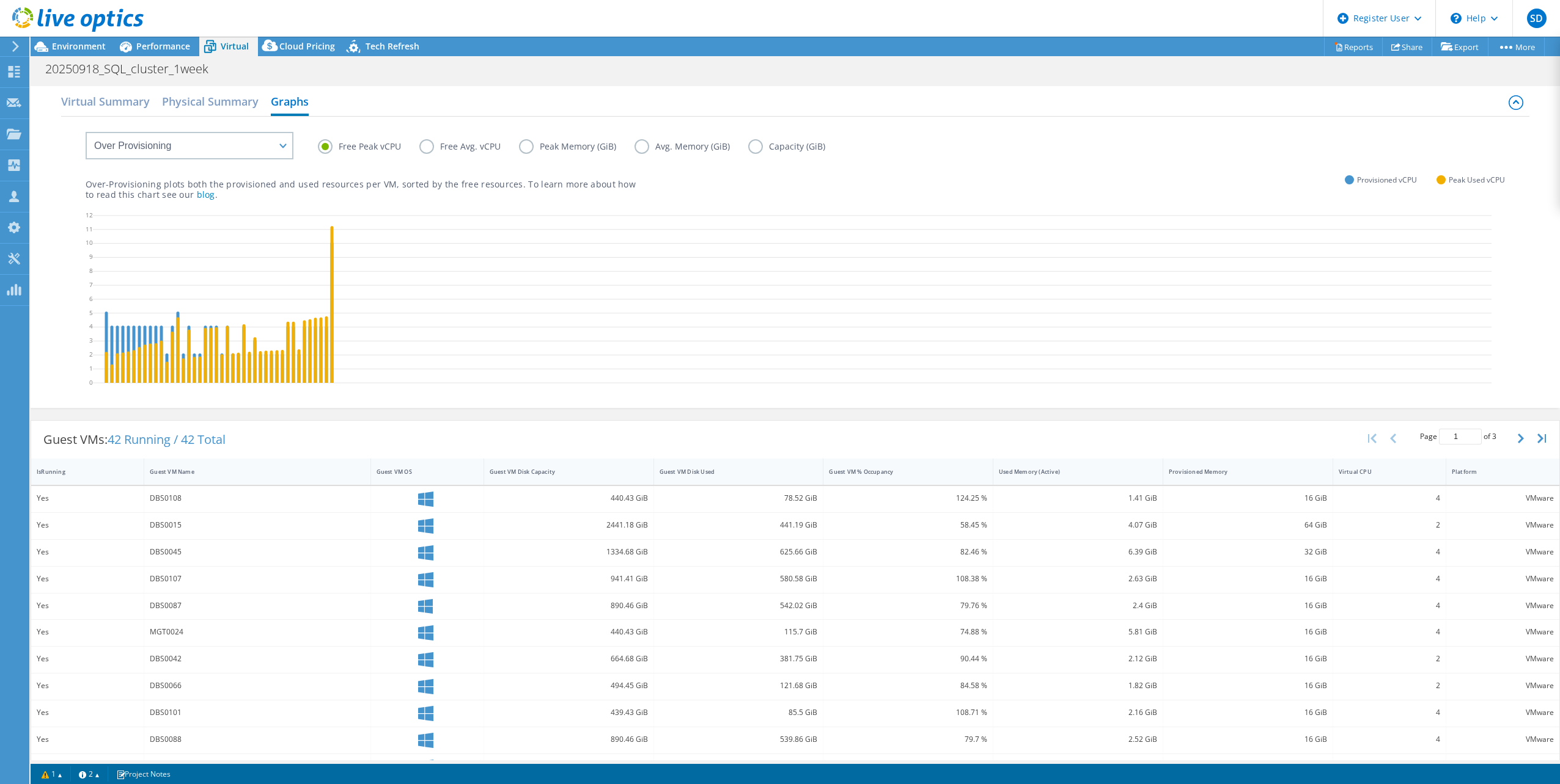
click at [544, 437] on div "Guest VMs: 42 Running / 42 Total Page 1 of 3 5 rows 10 rows 20 rows 25 rows 50 …" at bounding box center [795, 439] width 1528 height 38
click at [422, 144] on label "Free Avg. vCPU" at bounding box center [470, 146] width 100 height 14
click at [0, 0] on input "Free Avg. vCPU" at bounding box center [0, 0] width 0 height 0
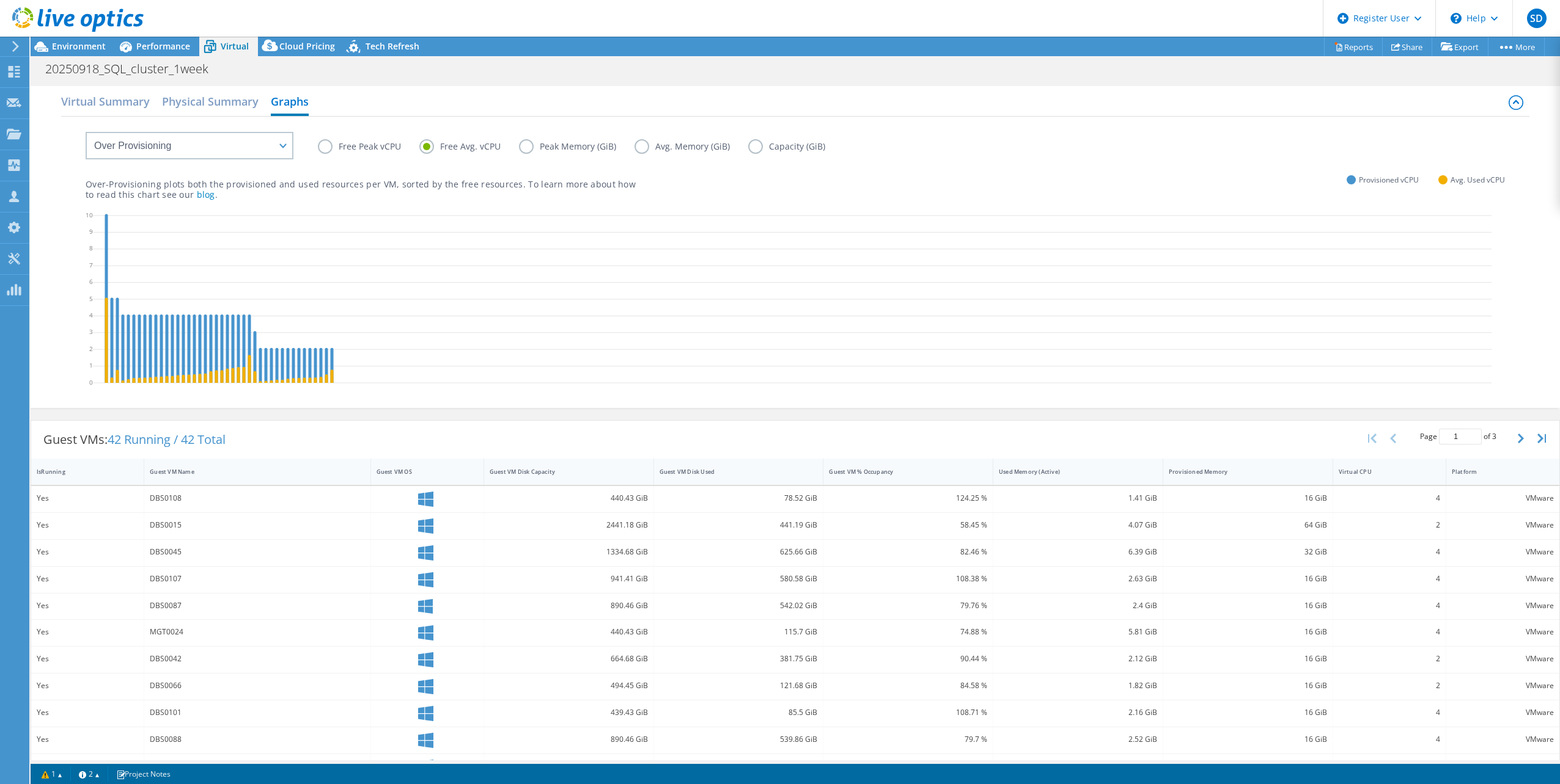
click at [645, 145] on label "Avg. Memory (GiB)" at bounding box center [691, 146] width 114 height 14
click at [0, 0] on input "Avg. Memory (GiB)" at bounding box center [0, 0] width 0 height 0
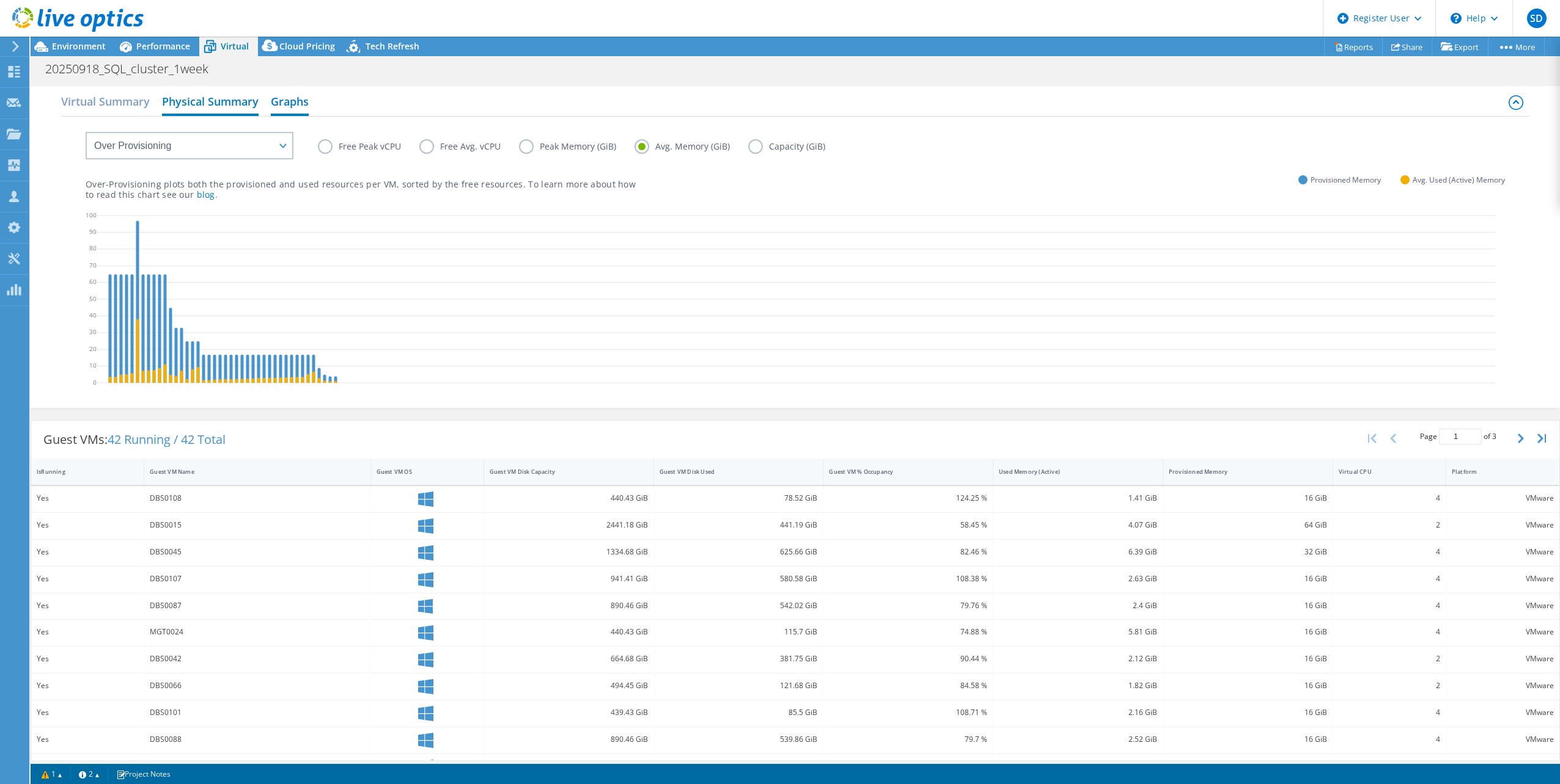
click at [230, 108] on h2 "Physical Summary" at bounding box center [210, 102] width 97 height 27
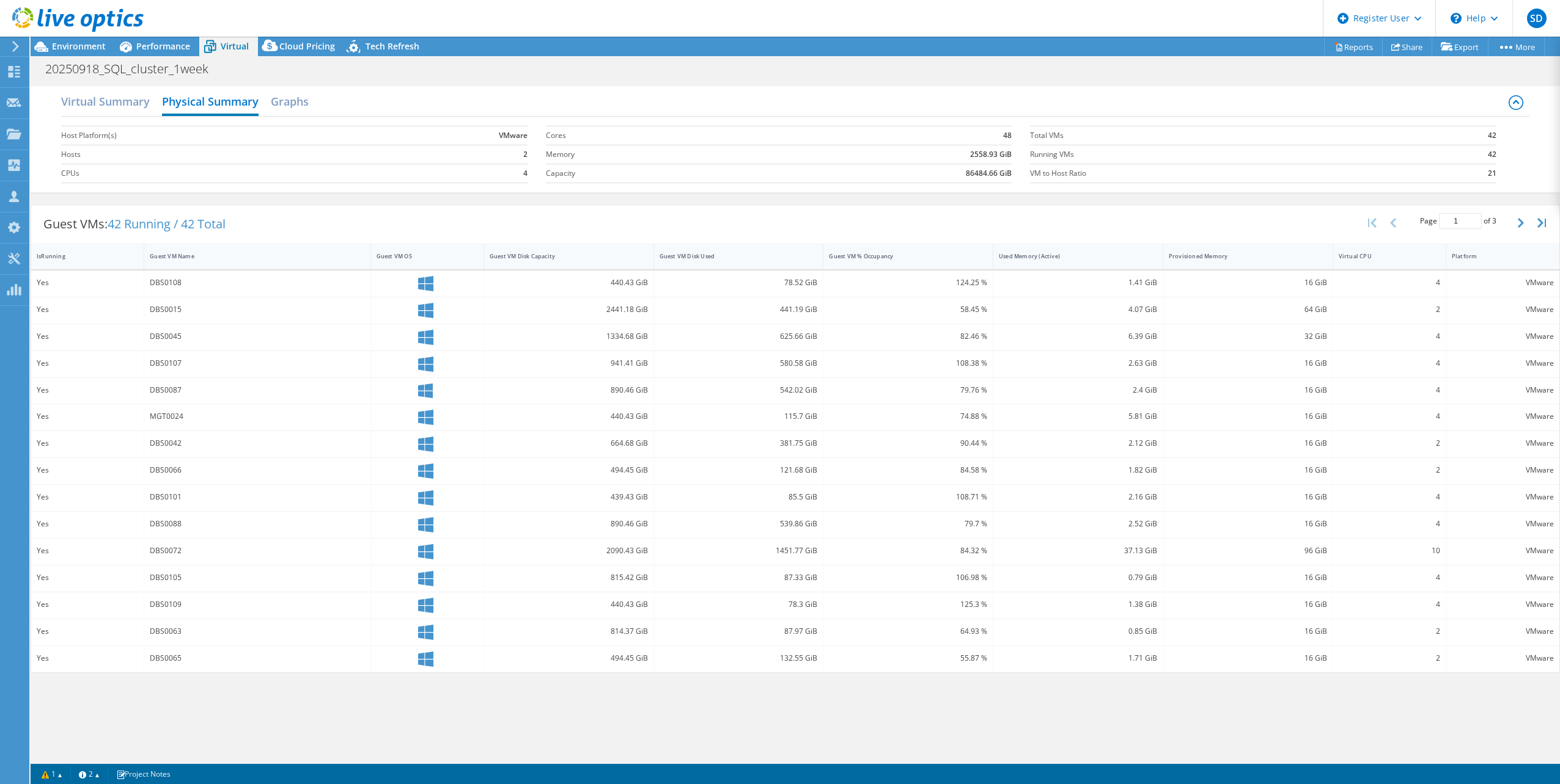
click at [429, 216] on div "Guest VMs: 42 Running / 42 Total Page 1 of 3 5 rows 10 rows 20 rows 25 rows 50 …" at bounding box center [795, 224] width 1528 height 38
click at [157, 49] on span "Performance" at bounding box center [163, 46] width 54 height 11
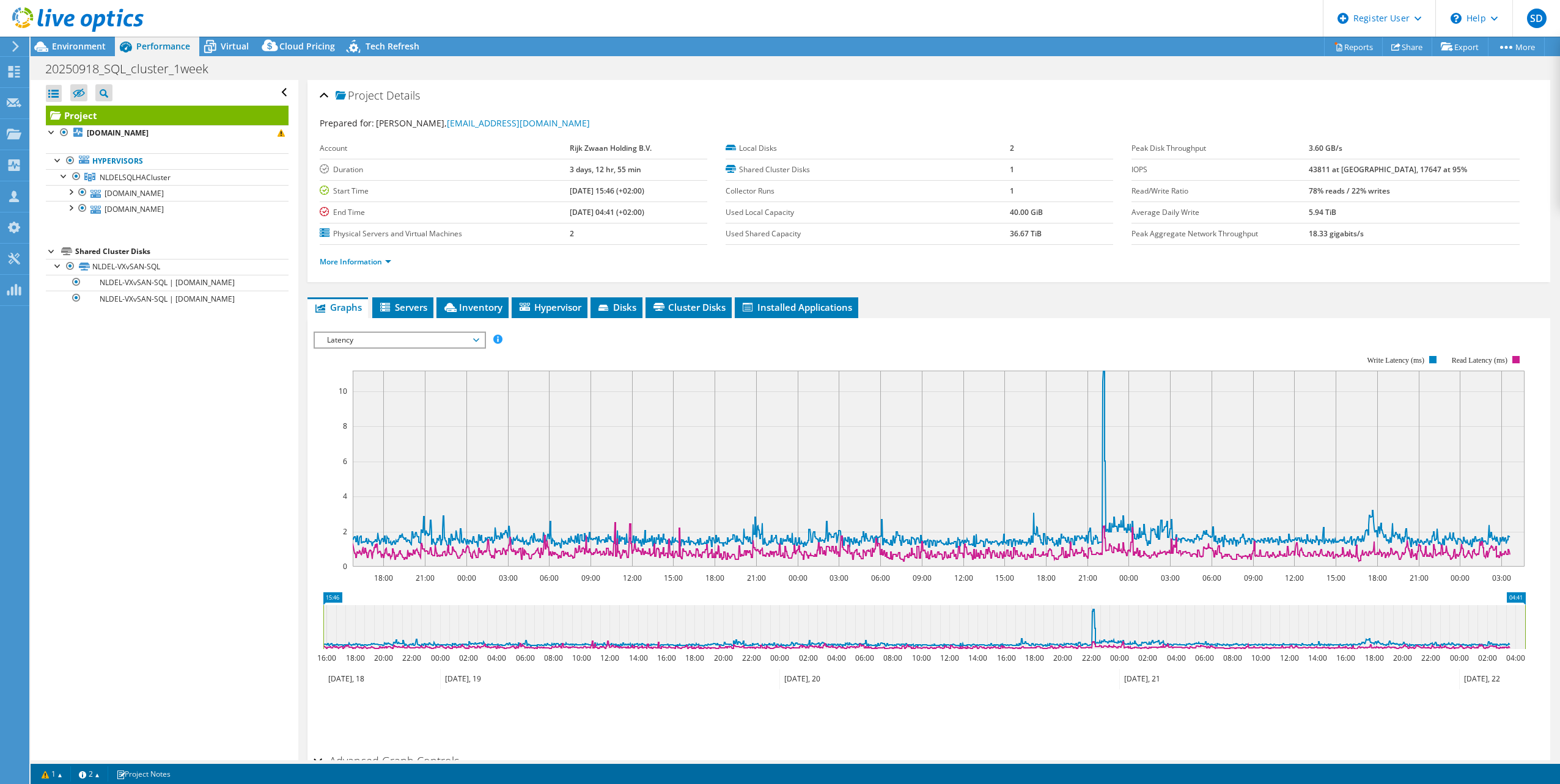
click at [415, 345] on span "Latency" at bounding box center [399, 340] width 157 height 14
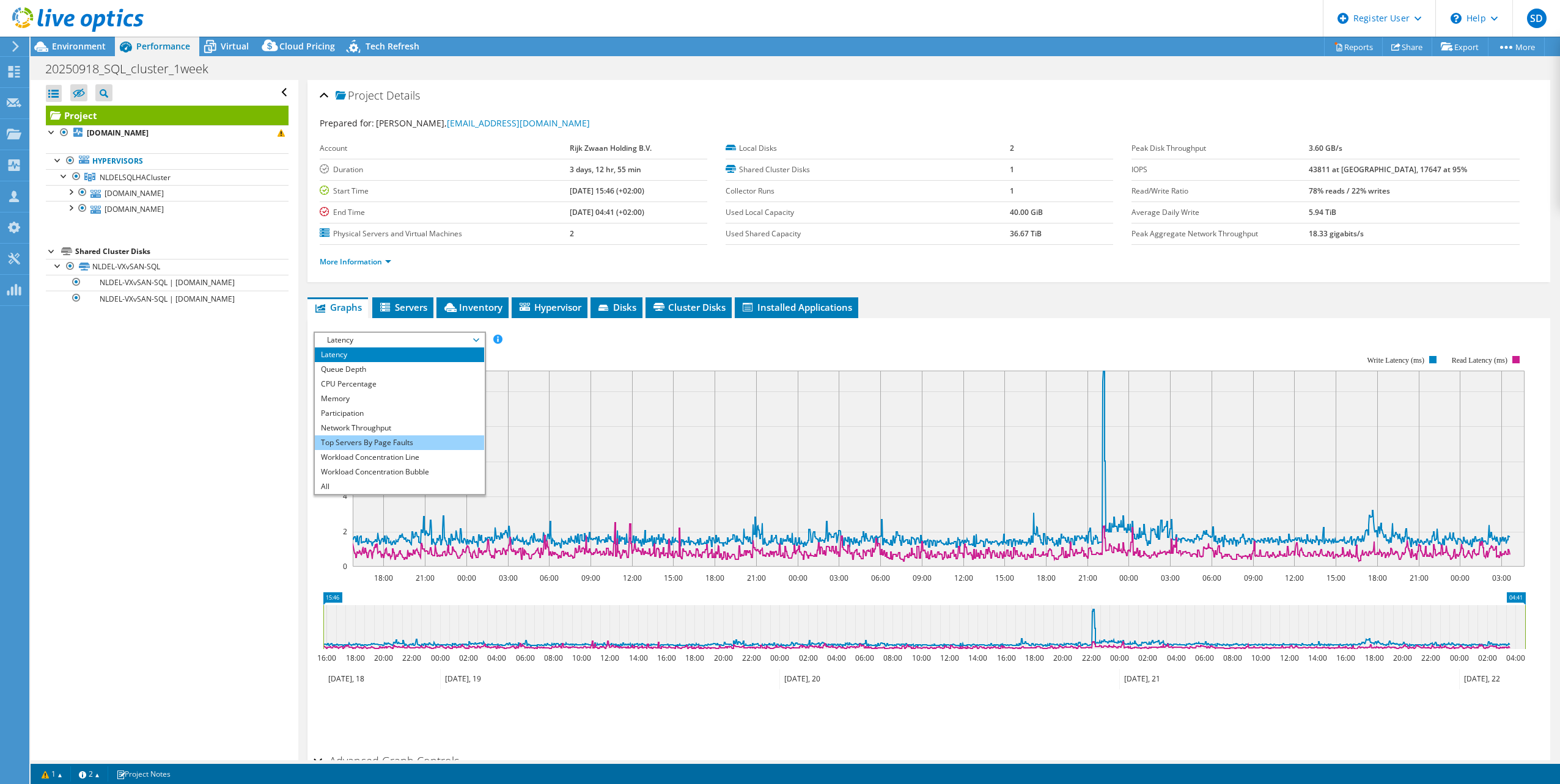
click at [395, 444] on li "Top Servers By Page Faults" at bounding box center [399, 443] width 169 height 14
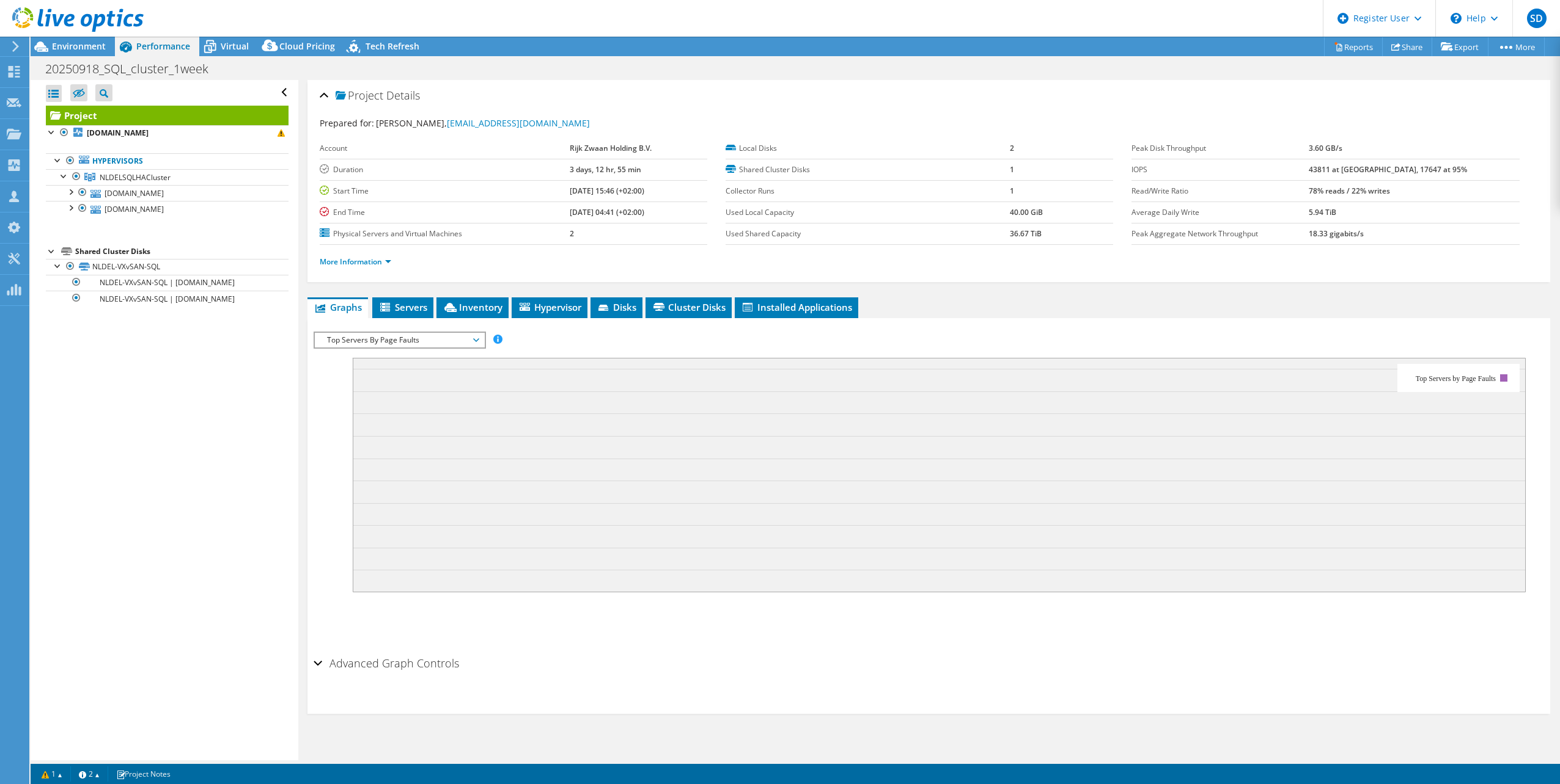
click at [429, 336] on span "Top Servers By Page Faults" at bounding box center [399, 340] width 157 height 14
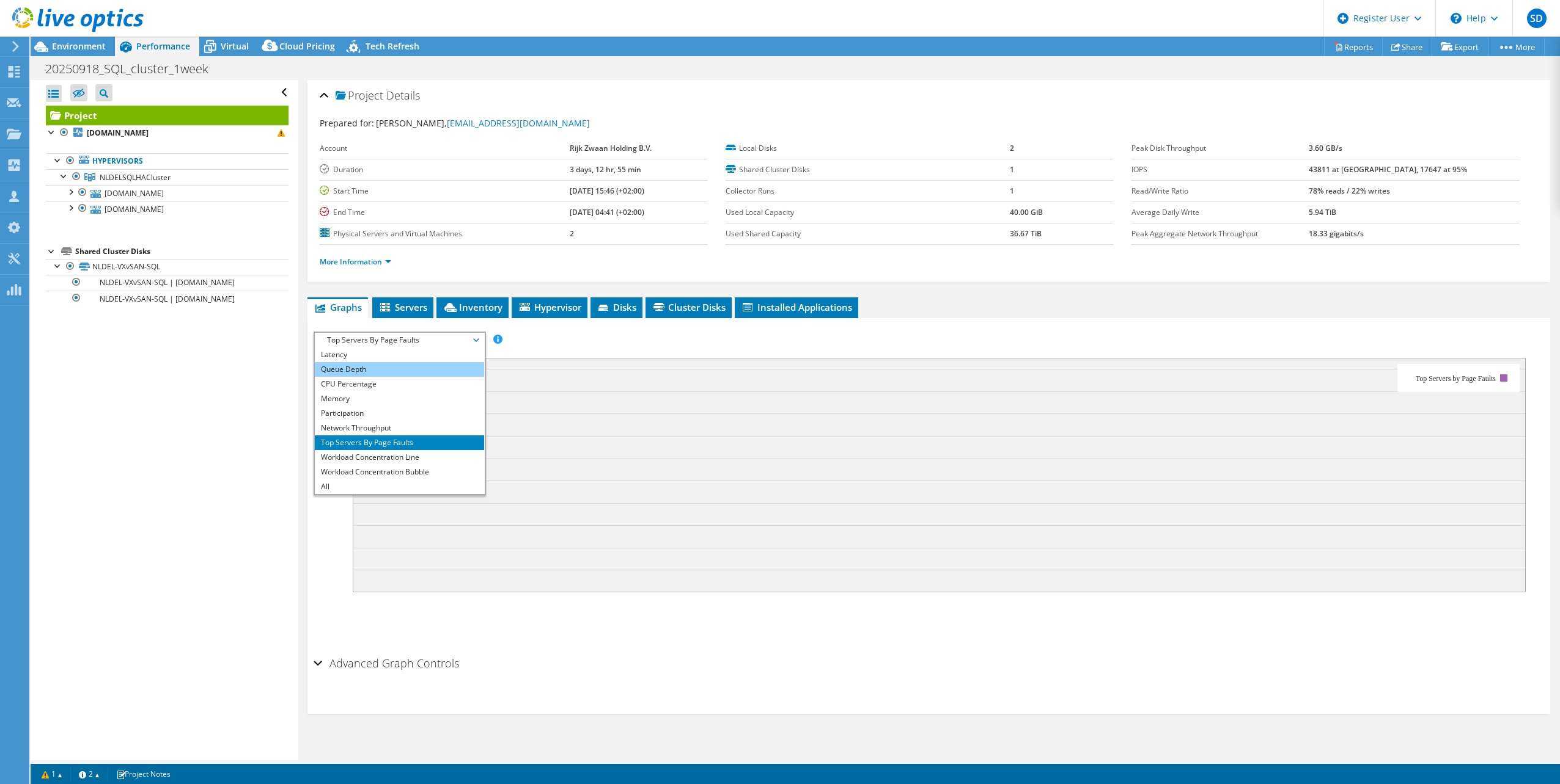
click at [391, 369] on li "Queue Depth" at bounding box center [399, 369] width 169 height 14
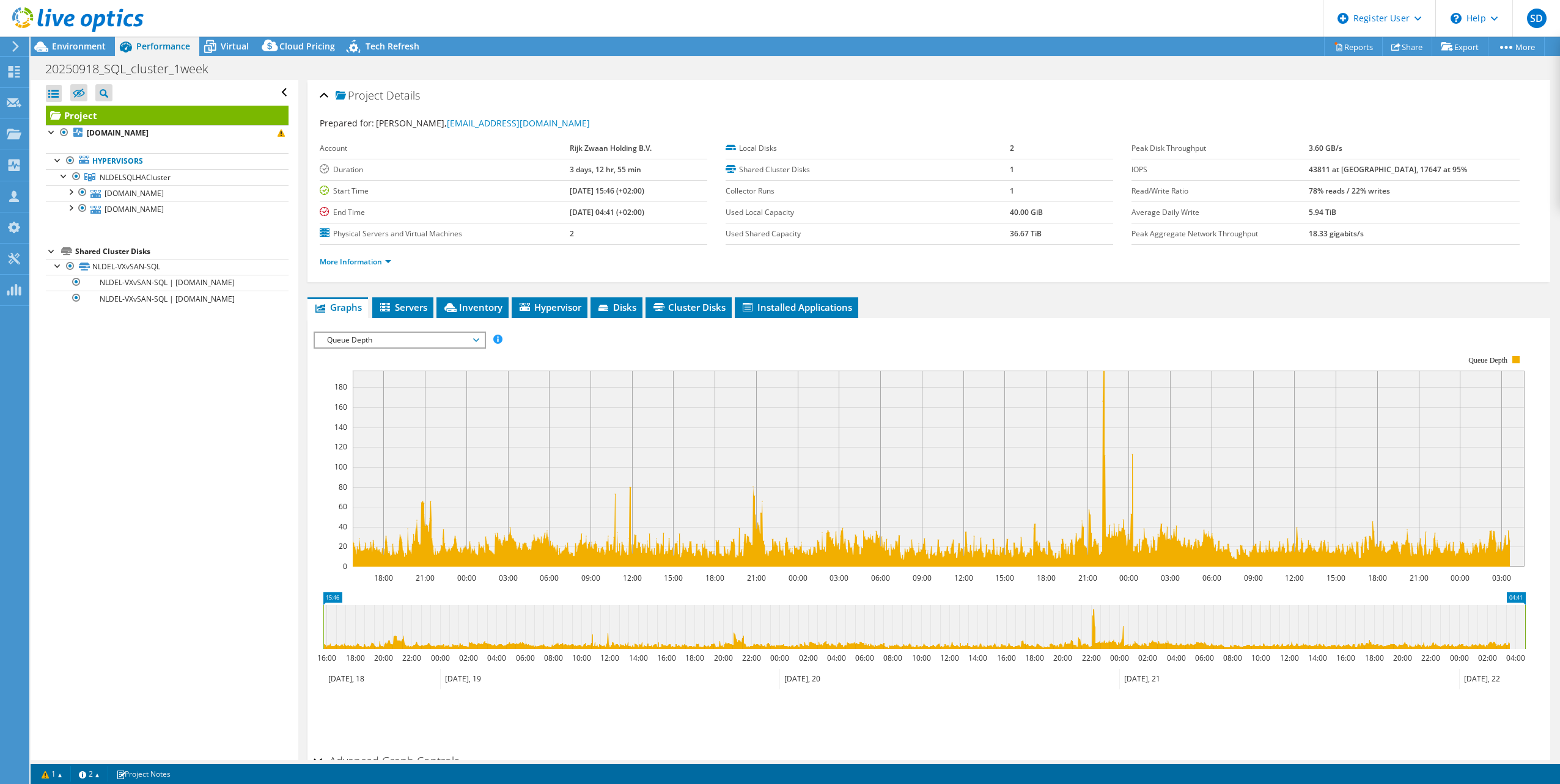
click at [413, 340] on span "Queue Depth" at bounding box center [399, 340] width 157 height 14
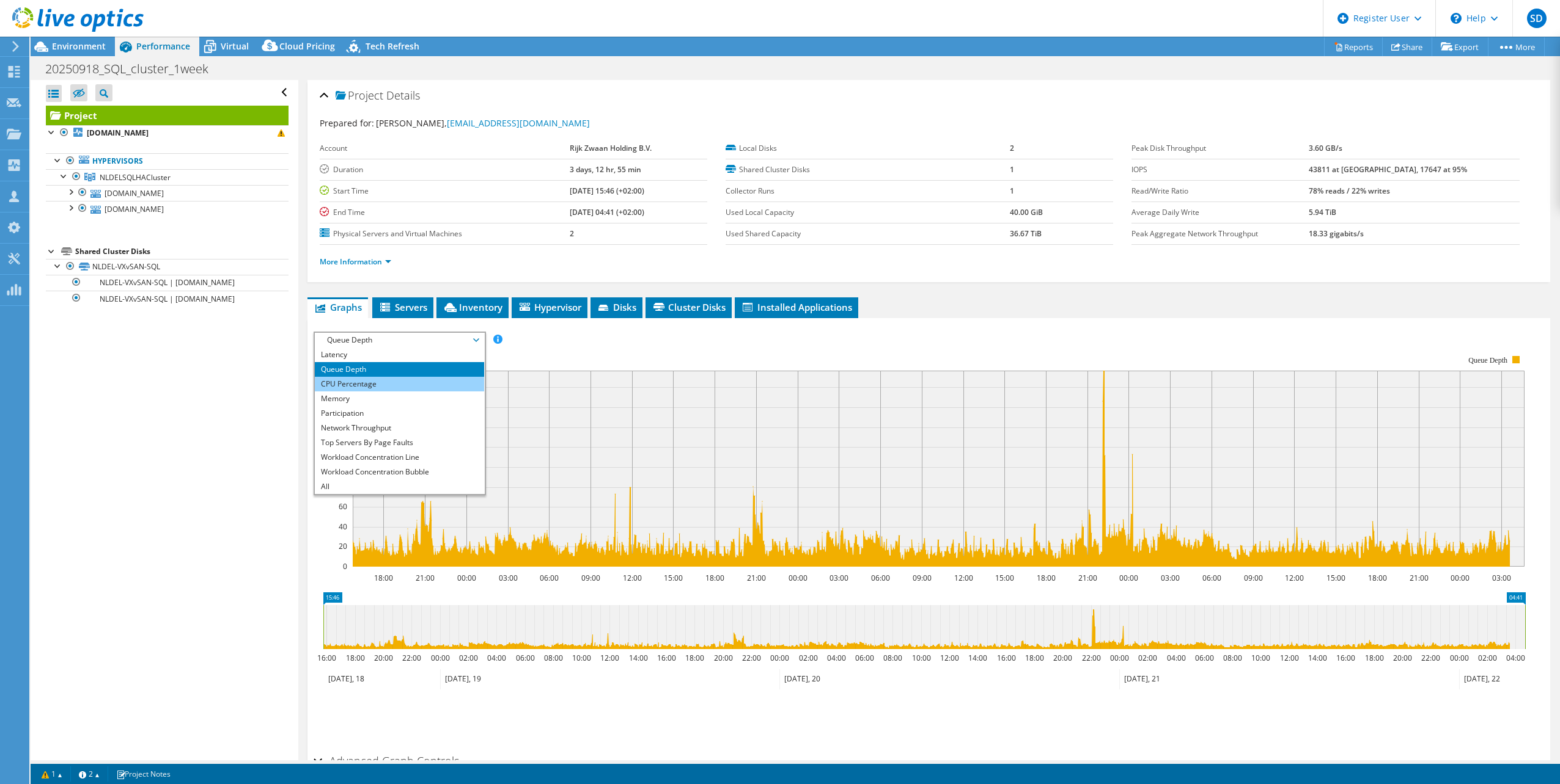
click at [379, 384] on li "CPU Percentage" at bounding box center [399, 384] width 169 height 14
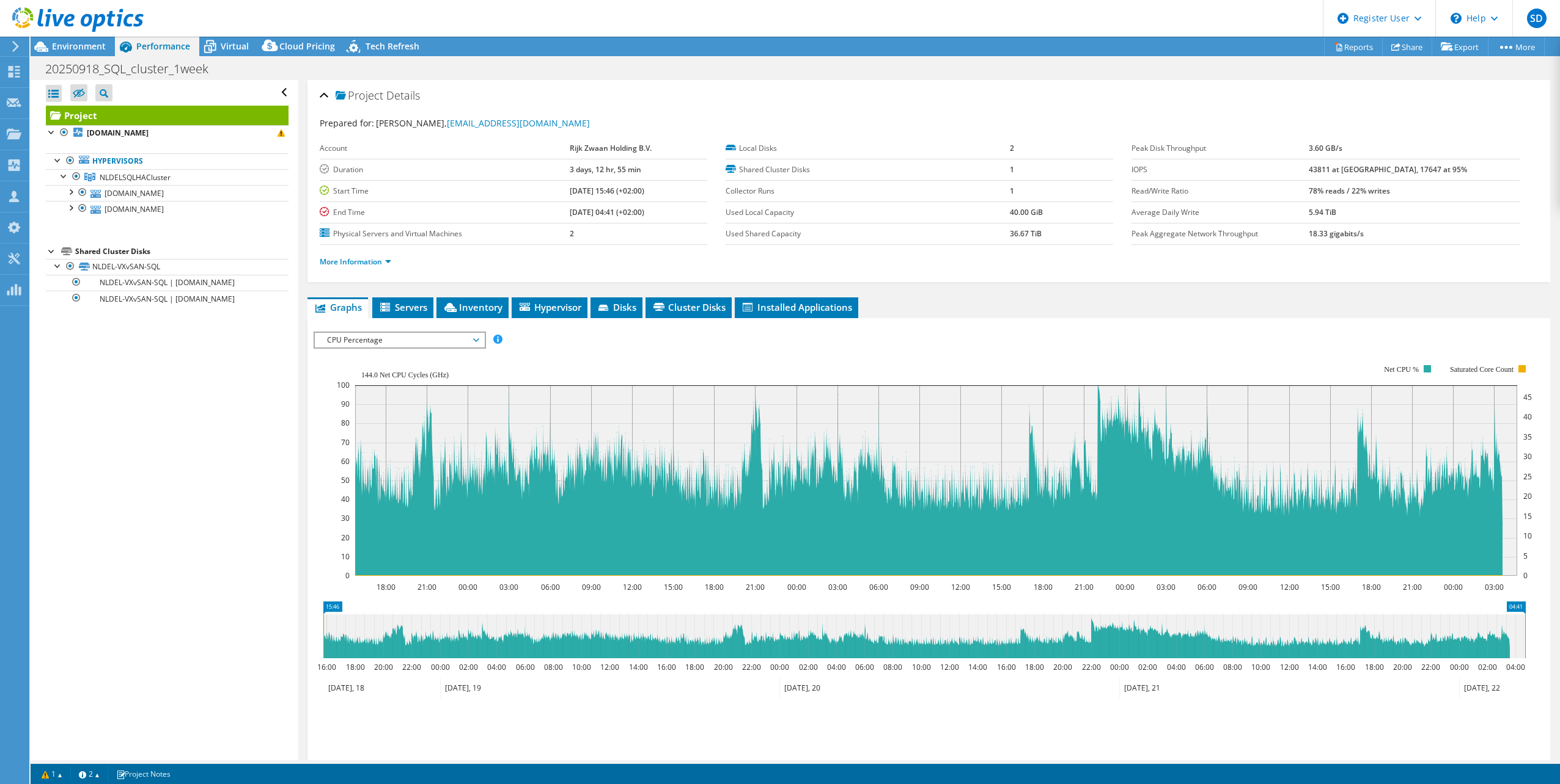
drag, startPoint x: 679, startPoint y: 340, endPoint x: 776, endPoint y: 342, distance: 97.0
click at [679, 340] on div "IOPS Disk Throughput IO Size Latency Queue Depth CPU Percentage Memory Page Fau…" at bounding box center [929, 340] width 1231 height 16
click at [1525, 636] on rect at bounding box center [1525, 636] width 5 height 44
click at [77, 45] on span "Environment" at bounding box center [79, 46] width 54 height 11
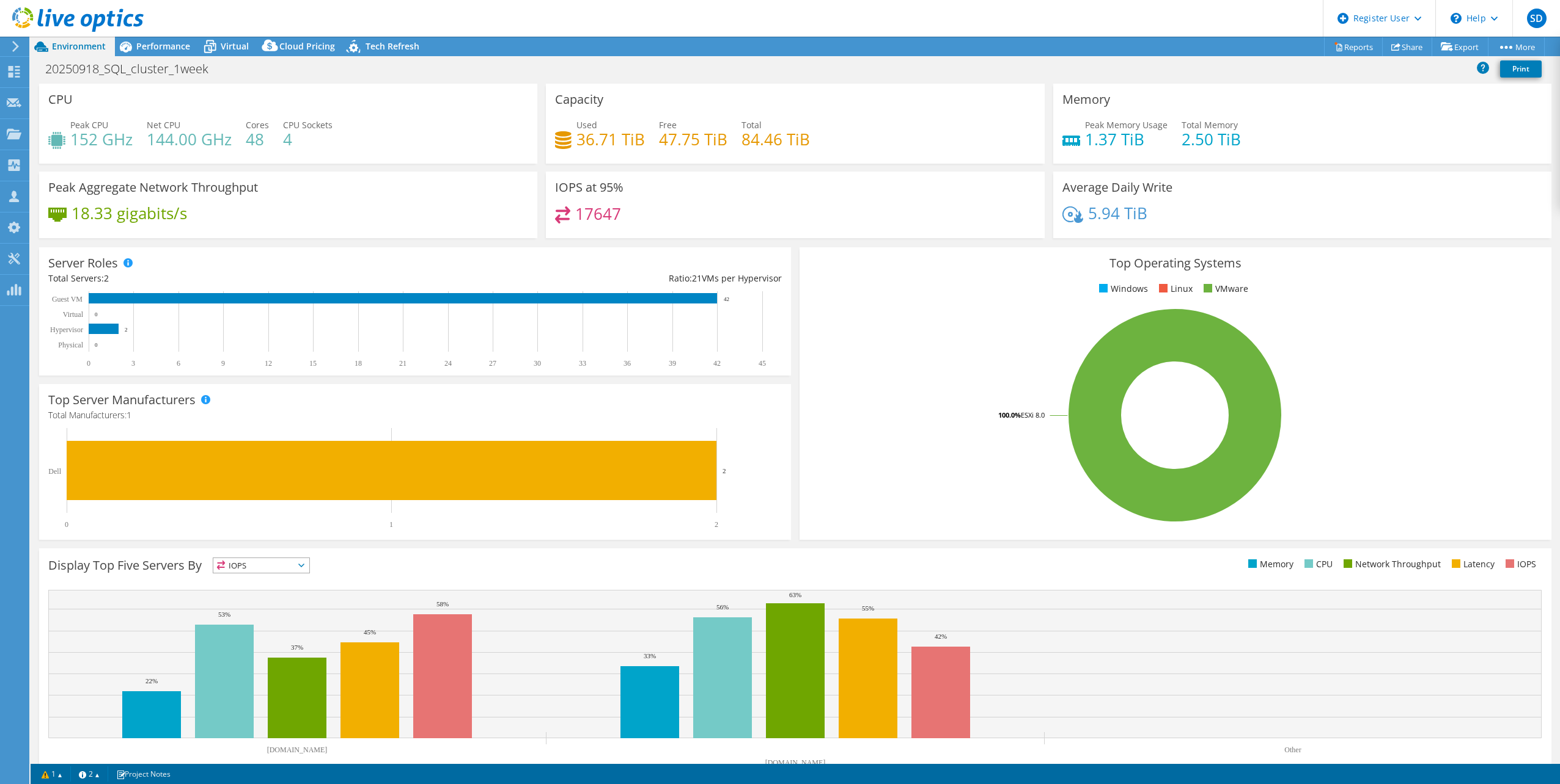
click at [912, 382] on rect at bounding box center [1175, 415] width 733 height 214
click at [914, 391] on rect at bounding box center [1175, 415] width 733 height 214
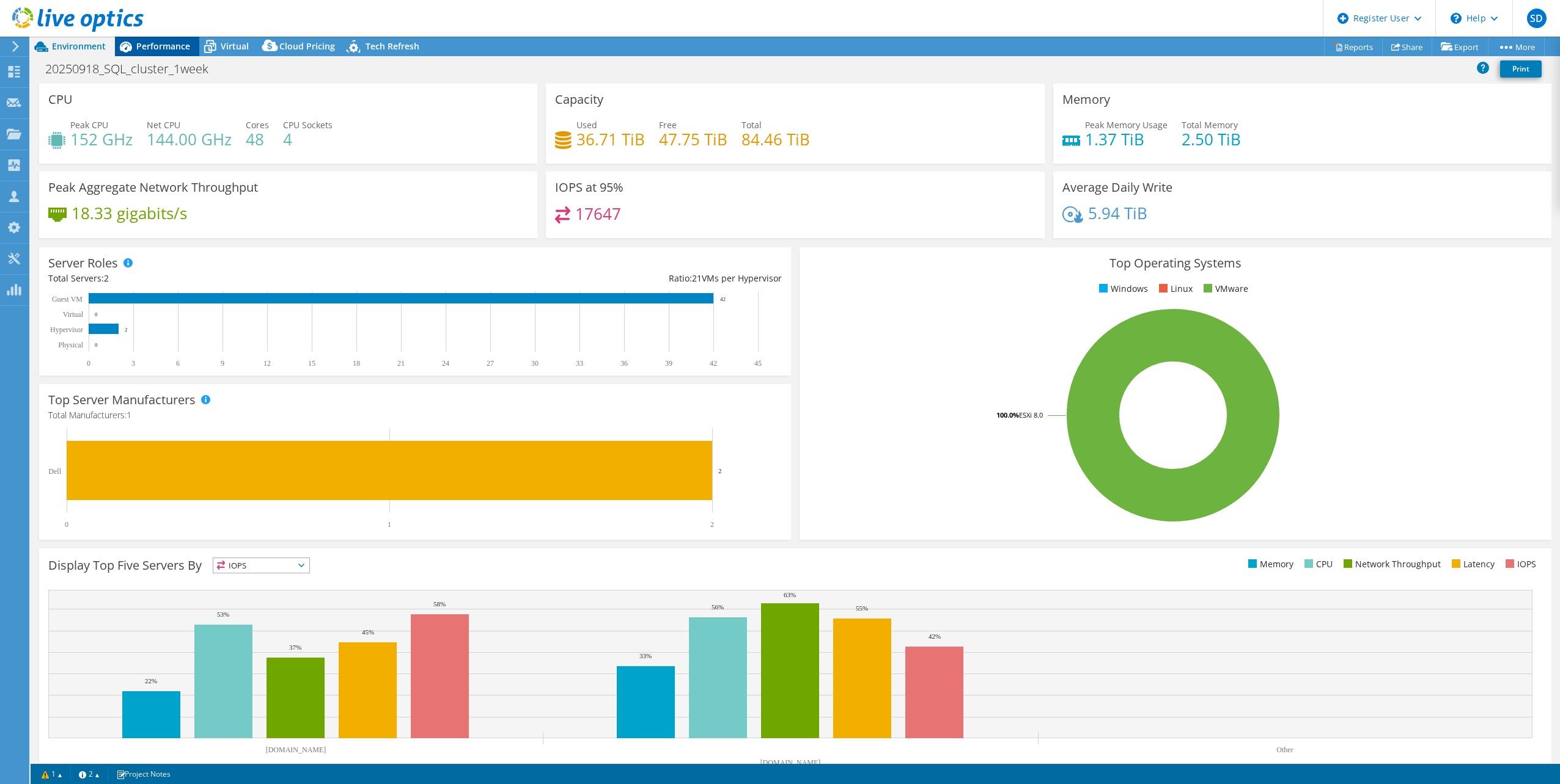
click at [172, 53] on div "Performance" at bounding box center [157, 47] width 85 height 19
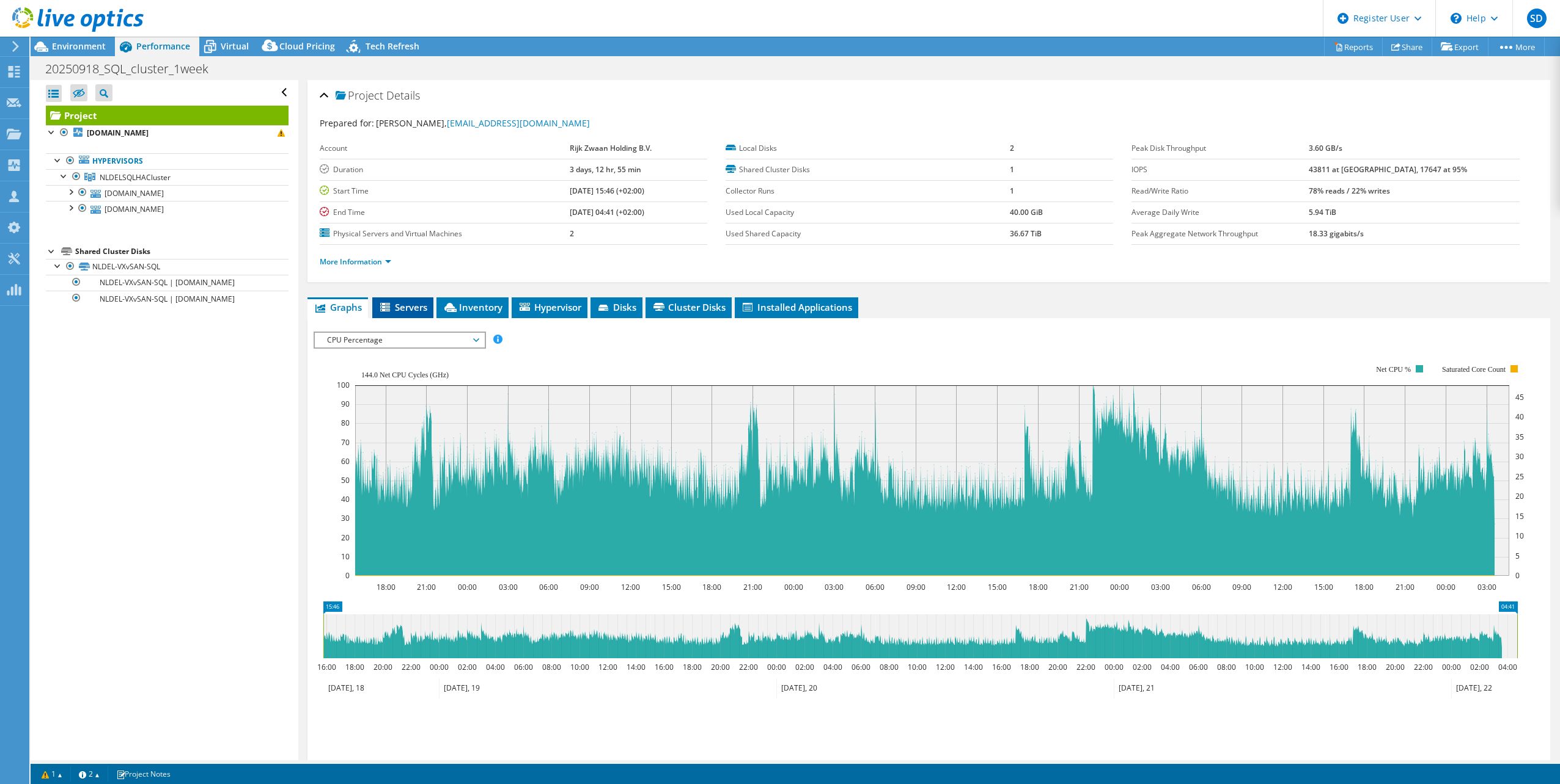
click at [390, 305] on icon at bounding box center [385, 307] width 10 height 9
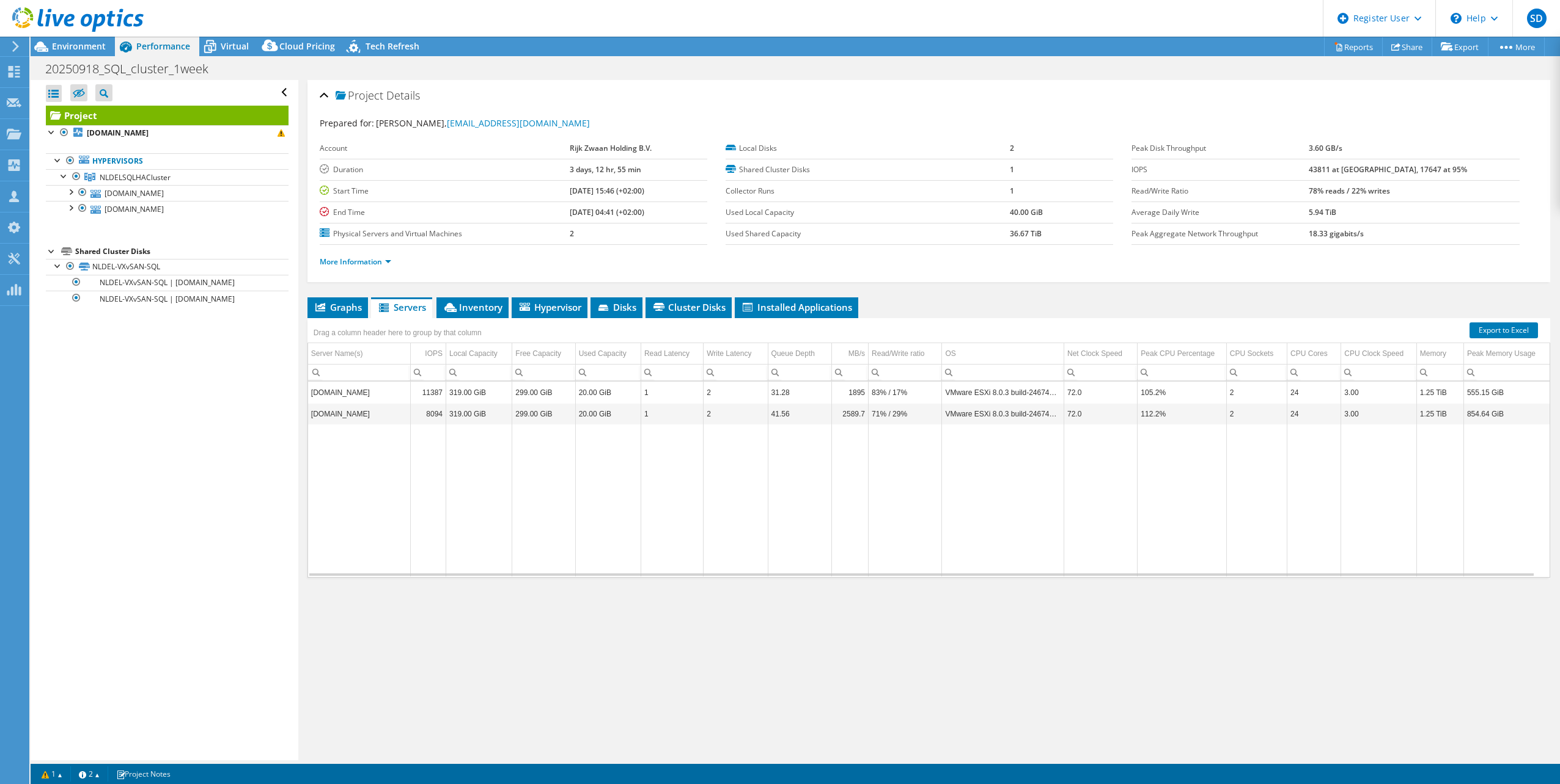
click at [1075, 647] on div "Project Details Prepared for: Jasper Groothuizen, j.groothuizen@rijkzwaan.nl Ac…" at bounding box center [928, 419] width 1260 height 680
click at [469, 305] on span "Inventory" at bounding box center [472, 307] width 60 height 12
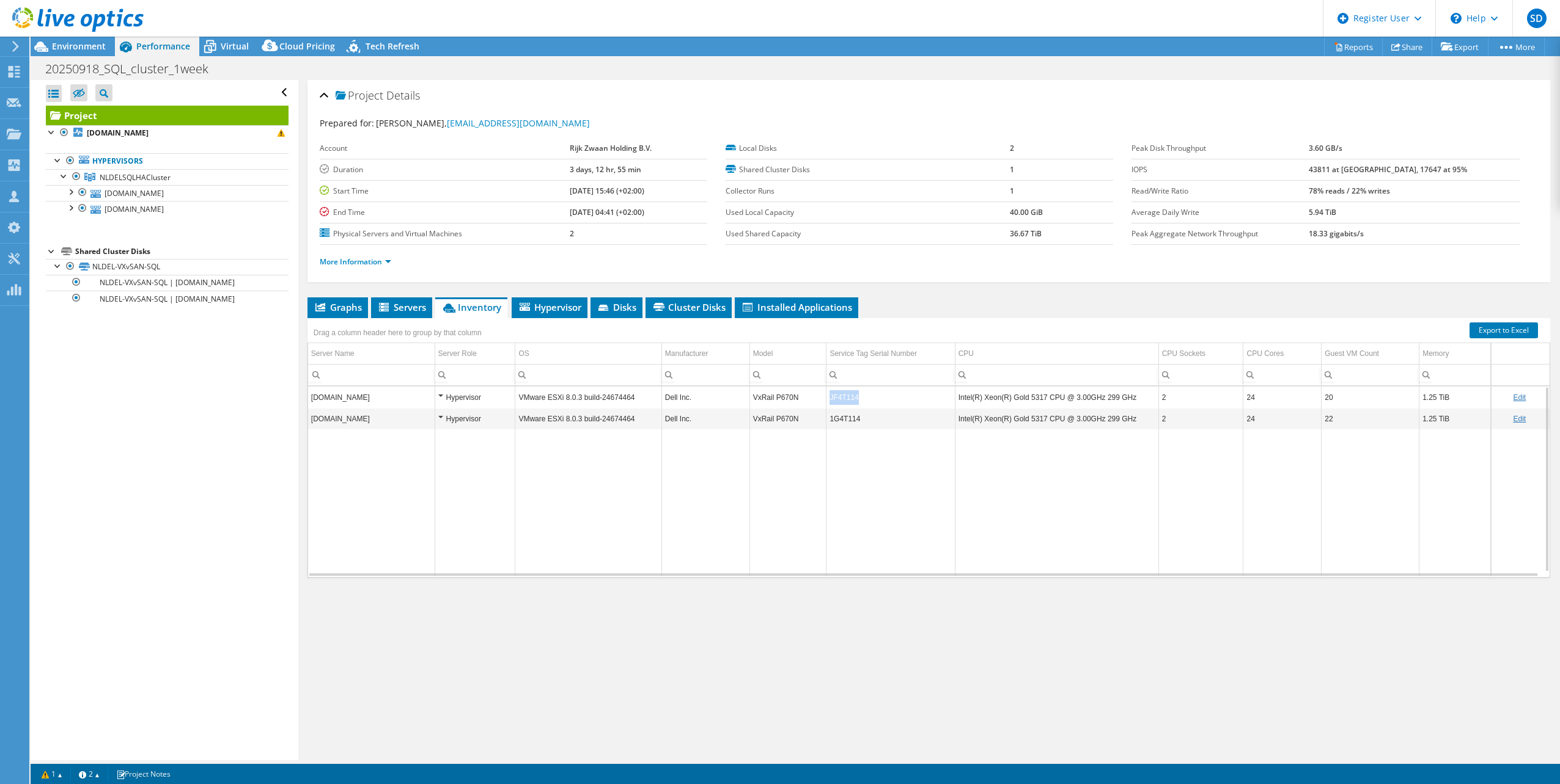
drag, startPoint x: 860, startPoint y: 395, endPoint x: 825, endPoint y: 400, distance: 35.4
click at [826, 400] on td "JF4T114" at bounding box center [890, 397] width 128 height 22
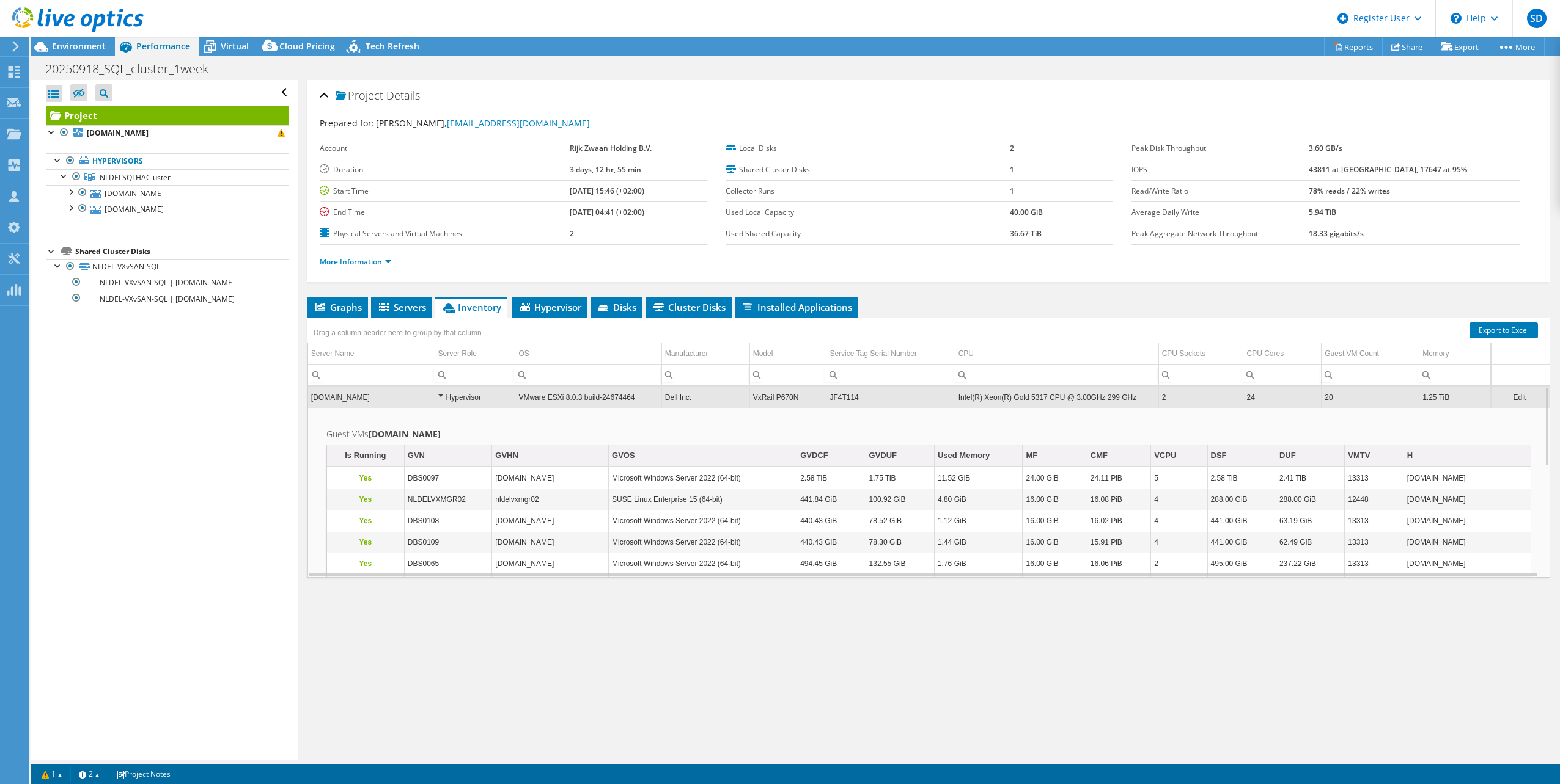
drag, startPoint x: 838, startPoint y: 398, endPoint x: 853, endPoint y: 376, distance: 26.6
click at [853, 376] on input "Column Service Tag Serial Number, Filter cell" at bounding box center [890, 375] width 128 height 16
drag, startPoint x: 873, startPoint y: 399, endPoint x: 826, endPoint y: 399, distance: 47.0
click at [826, 399] on td "JF4T114" at bounding box center [890, 397] width 128 height 22
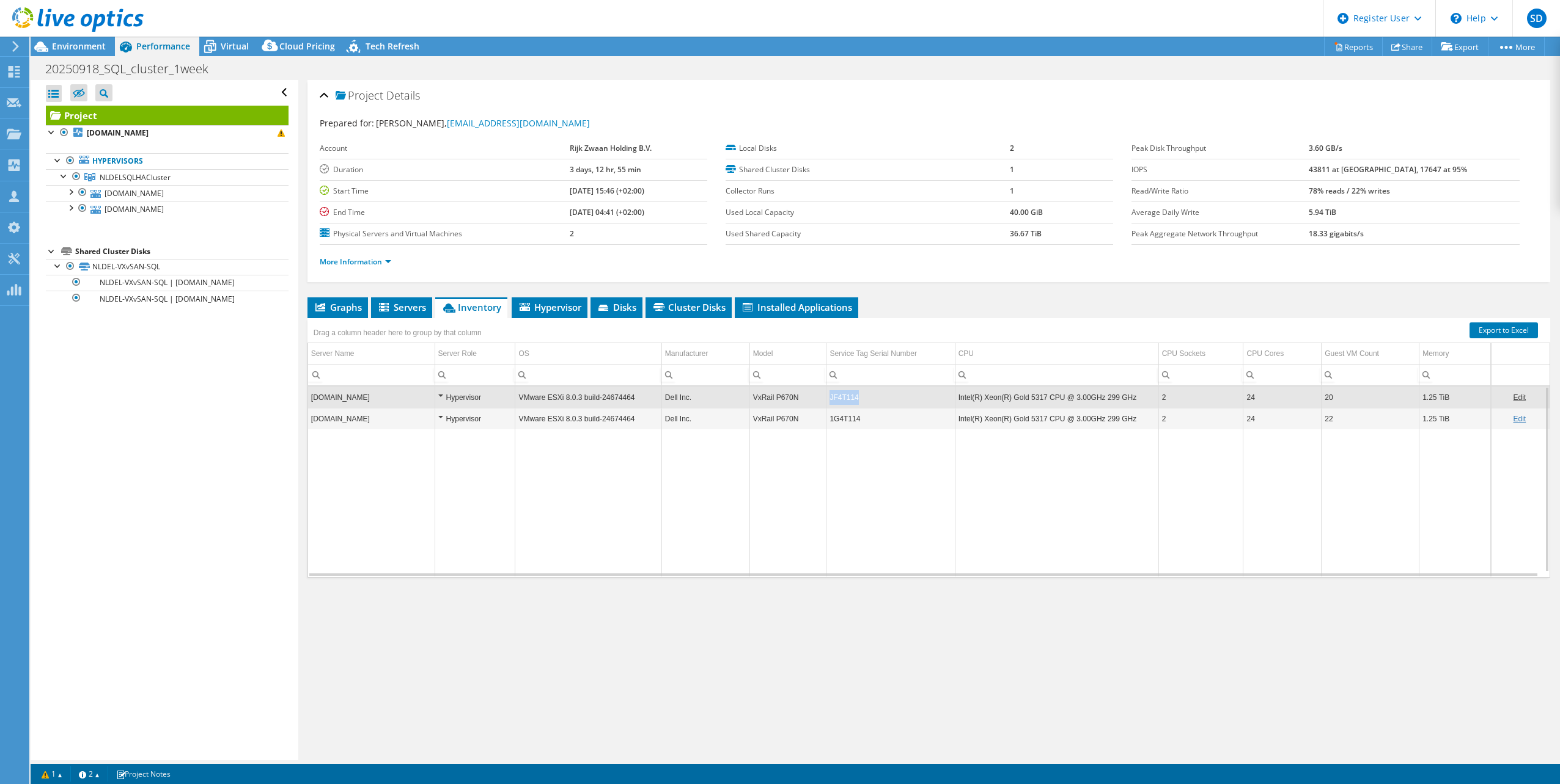
copy td "JF4T114"
drag, startPoint x: 827, startPoint y: 399, endPoint x: 854, endPoint y: 397, distance: 27.1
click at [854, 397] on td "JF4T114" at bounding box center [890, 397] width 128 height 22
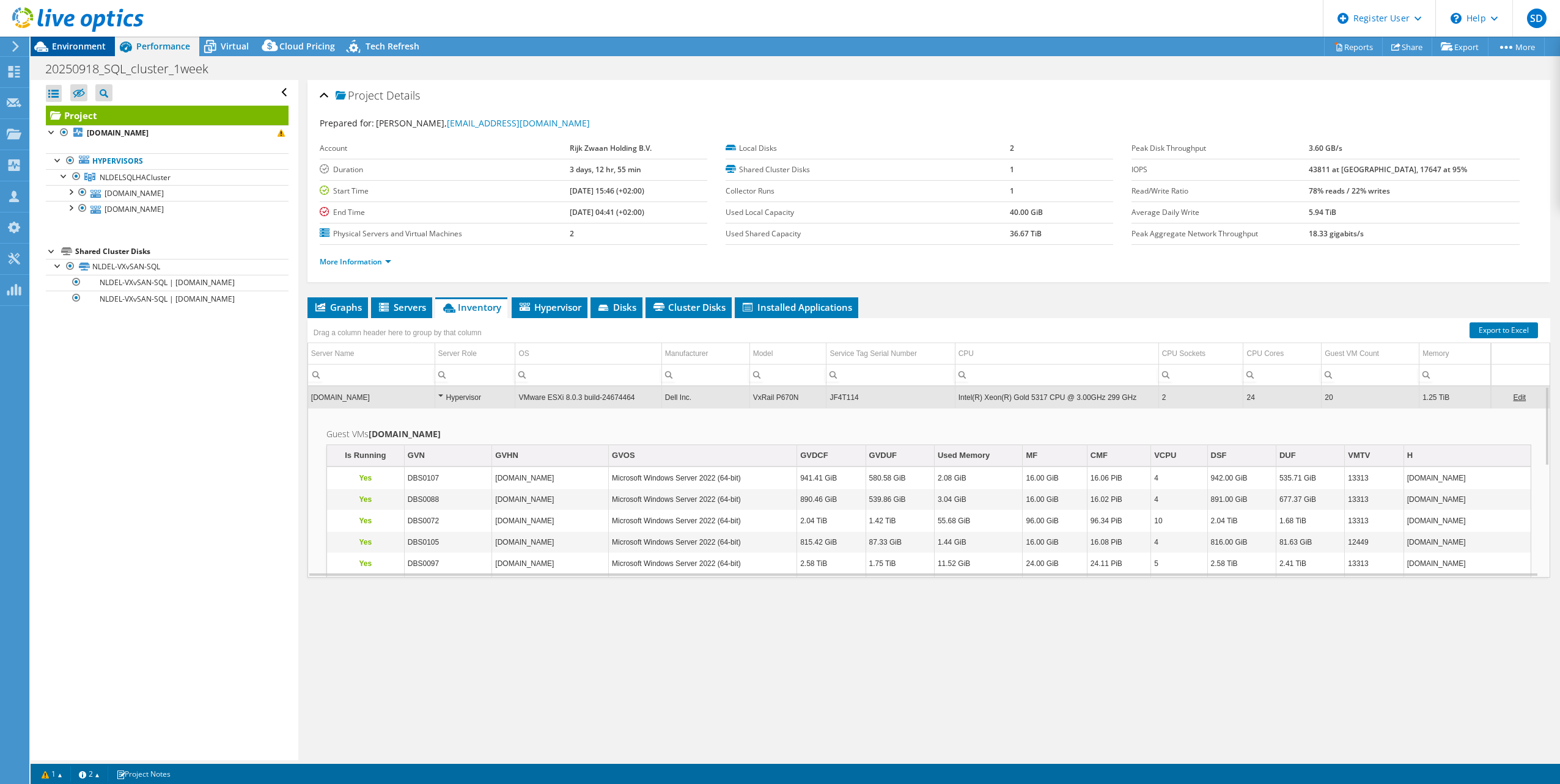
click at [68, 50] on span "Environment" at bounding box center [79, 46] width 54 height 11
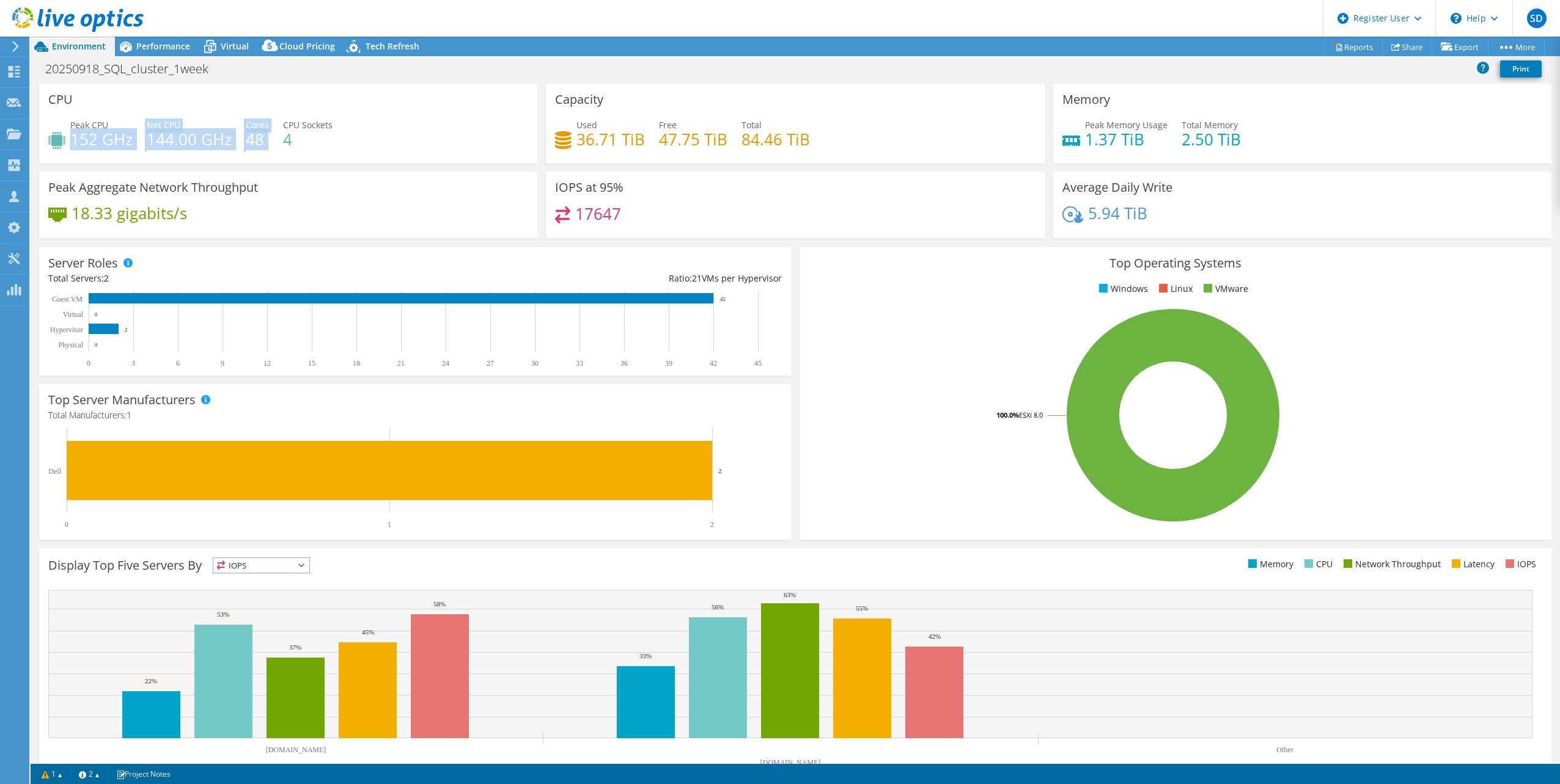
drag, startPoint x: 71, startPoint y: 133, endPoint x: 276, endPoint y: 138, distance: 205.1
click at [276, 138] on div "Peak CPU 152 GHz Net CPU 144.00 GHz Cores 48 CPU Sockets 4" at bounding box center [288, 138] width 480 height 39
drag, startPoint x: 276, startPoint y: 138, endPoint x: 181, endPoint y: 143, distance: 95.1
click at [176, 141] on h4 "144.00 GHz" at bounding box center [188, 139] width 85 height 14
click at [979, 501] on rect at bounding box center [1173, 415] width 729 height 214
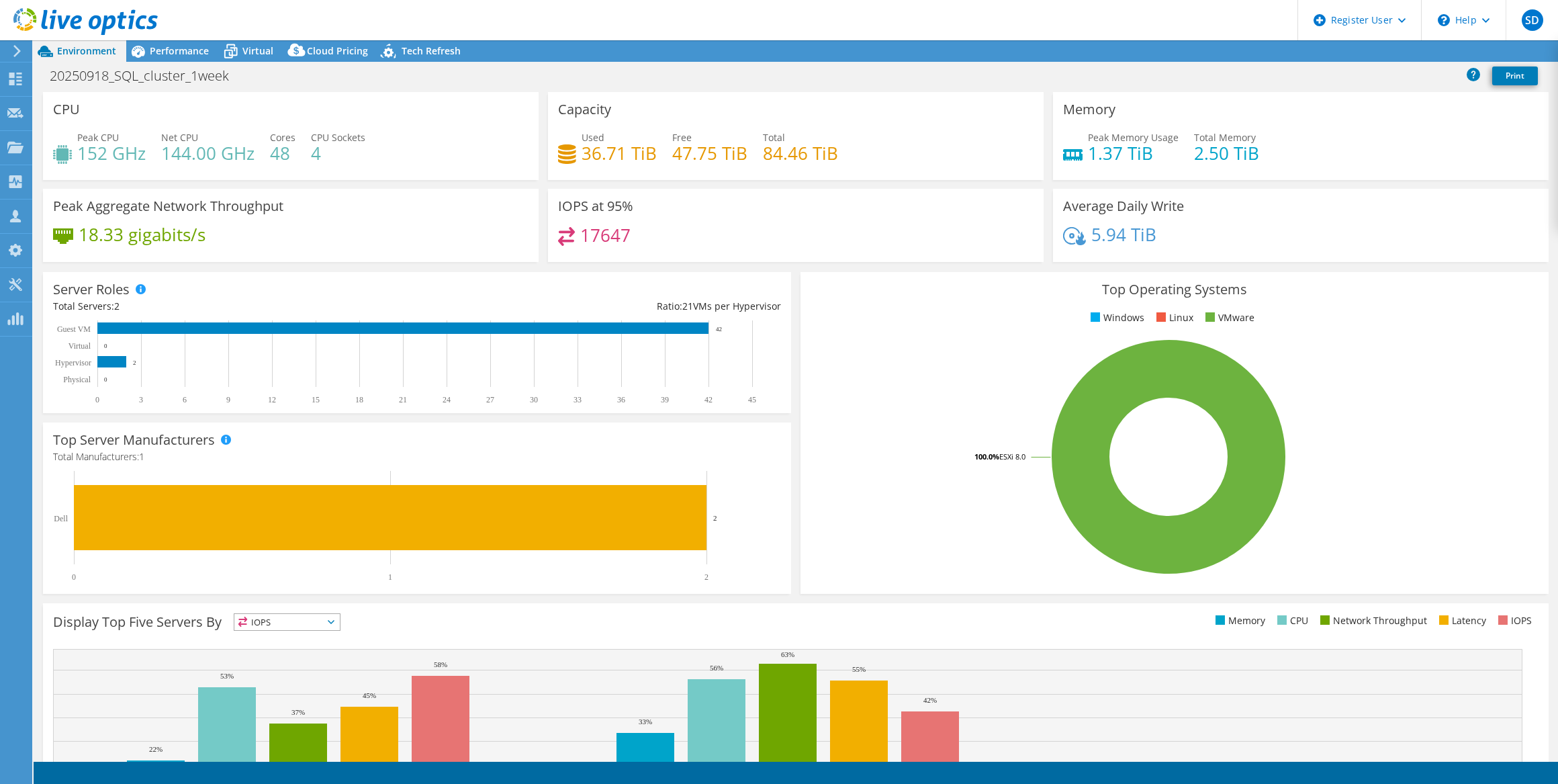
select select "EUFrankfurt"
select select "EUR"
select select "USD"
